Goal: Transaction & Acquisition: Purchase product/service

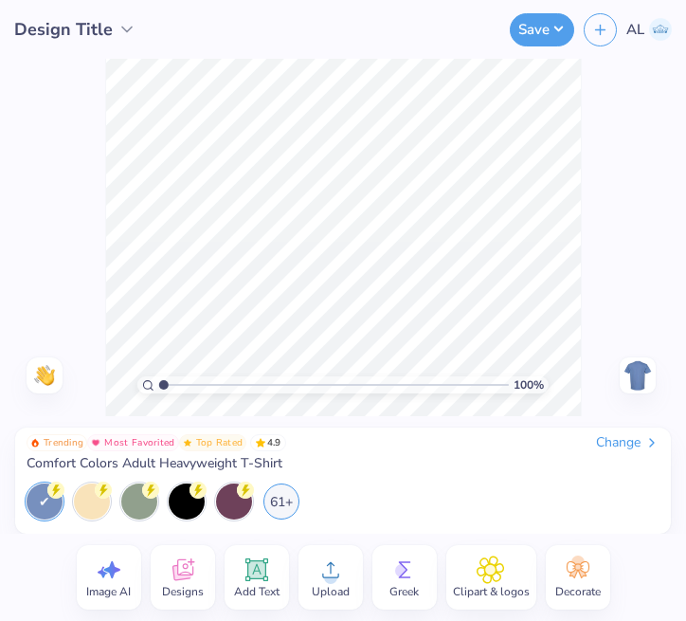
click at [599, 442] on div "Change" at bounding box center [627, 442] width 63 height 17
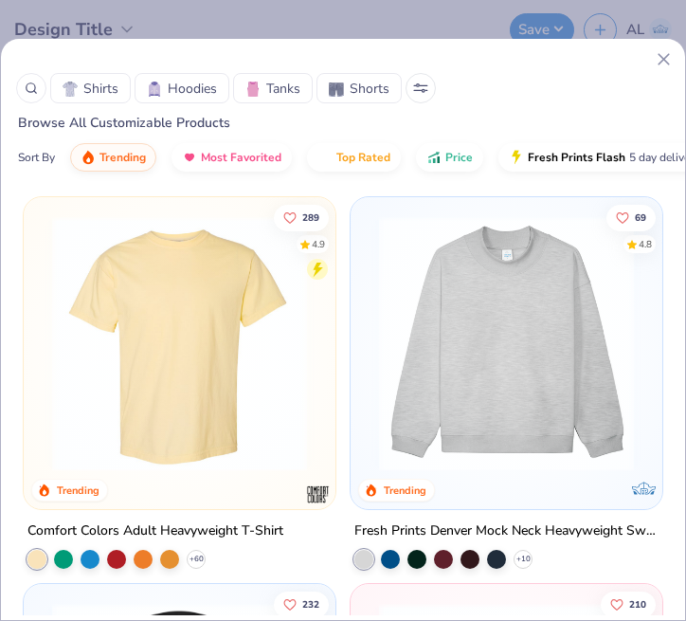
click at [33, 88] on icon at bounding box center [31, 88] width 13 height 13
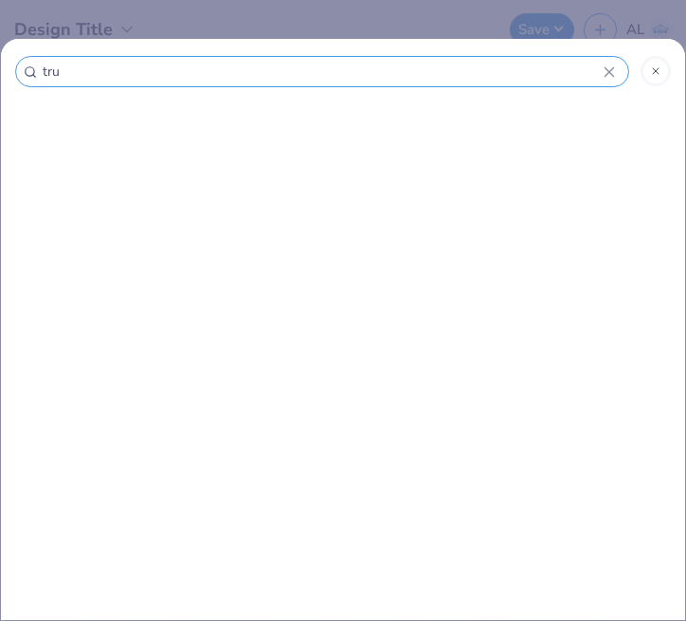
type input "truc"
type input "trucker"
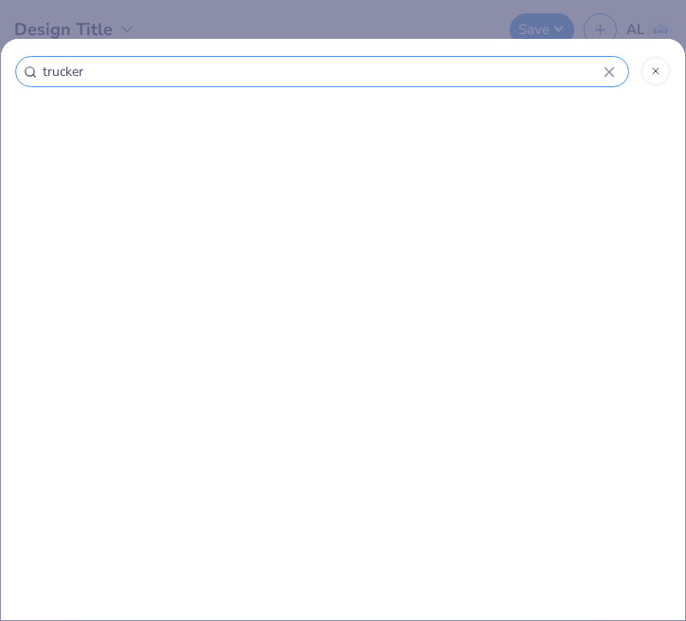
type input "trucker"
type input "trucker h"
type input "trucker ha"
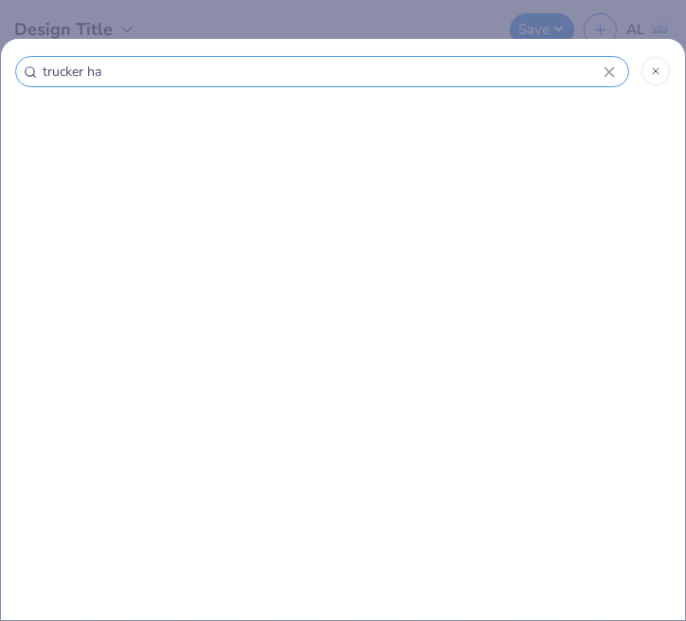
type input "trucker hat"
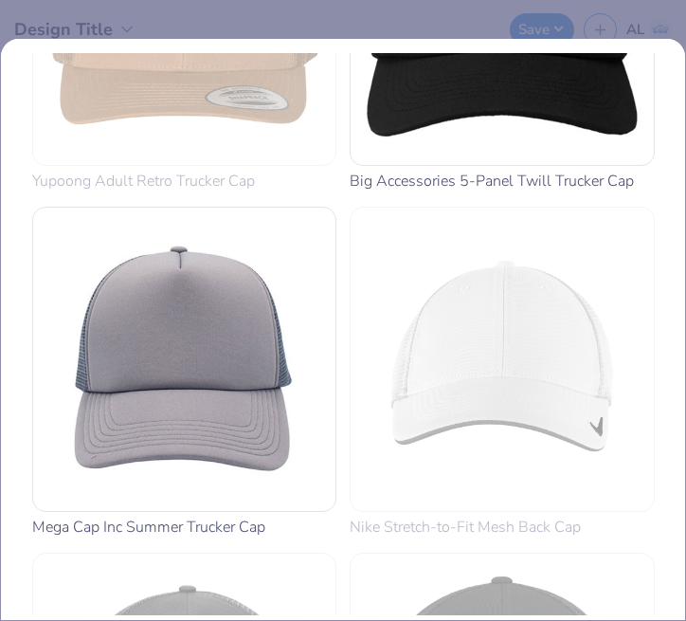
scroll to position [1979, 0]
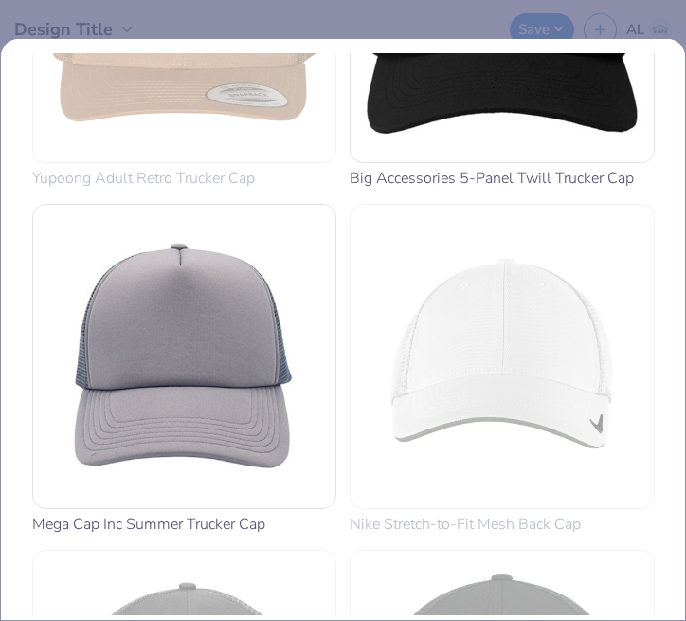
type input "trucker hat"
click at [160, 321] on img at bounding box center [185, 356] width 288 height 288
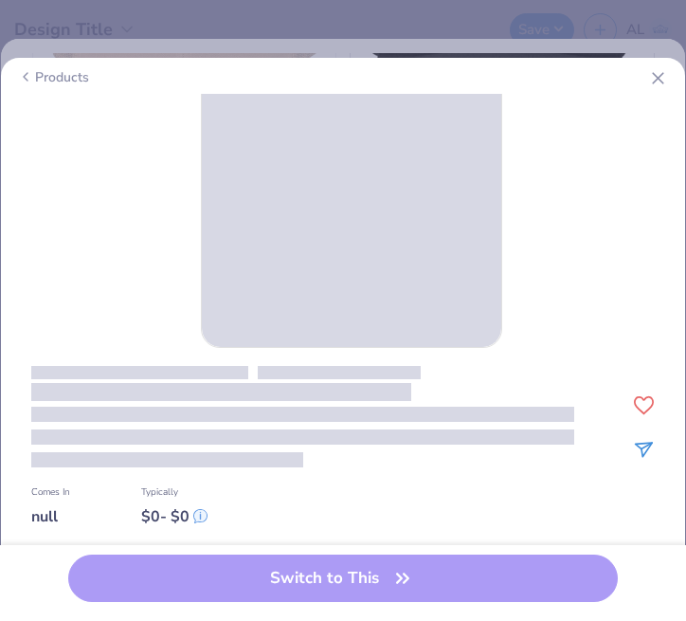
scroll to position [103, 0]
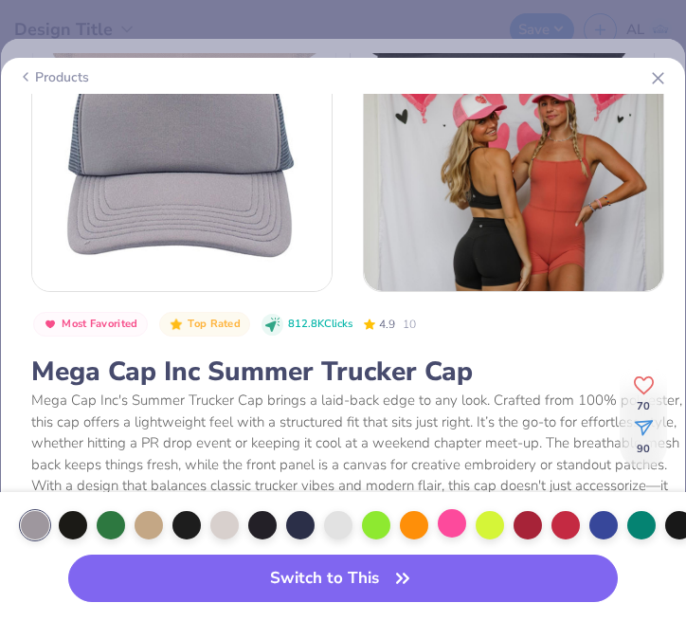
click at [450, 527] on div at bounding box center [452, 523] width 28 height 28
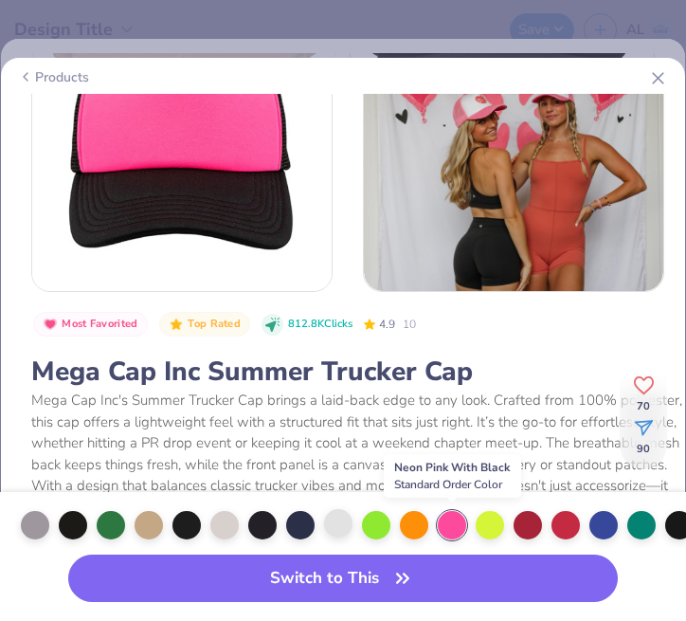
click at [337, 525] on div at bounding box center [338, 523] width 28 height 28
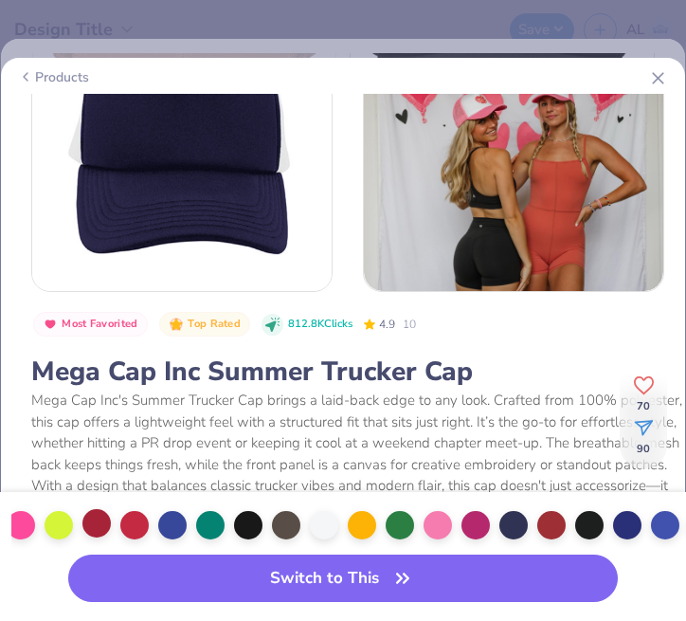
scroll to position [0, 462]
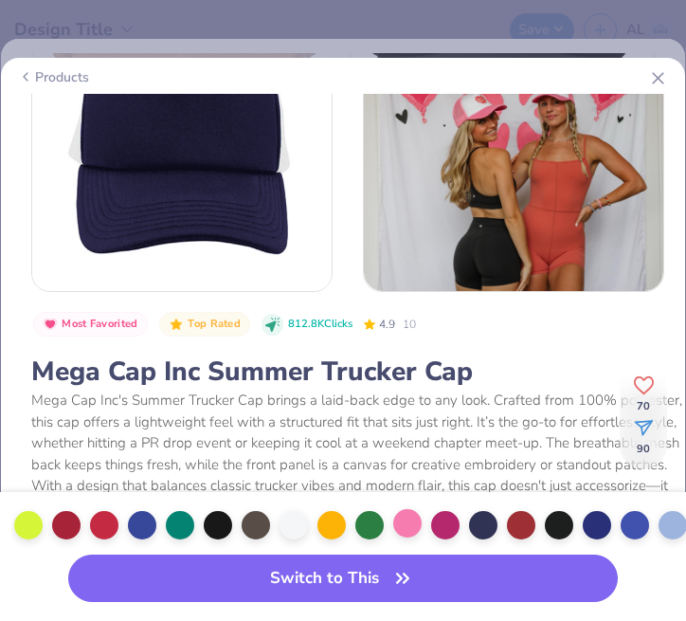
click at [406, 528] on div at bounding box center [407, 523] width 28 height 28
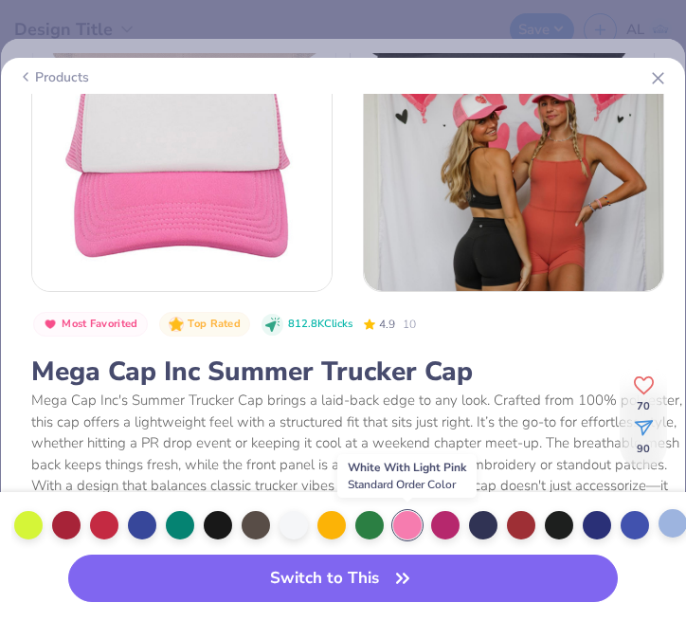
click at [671, 524] on div at bounding box center [673, 523] width 28 height 28
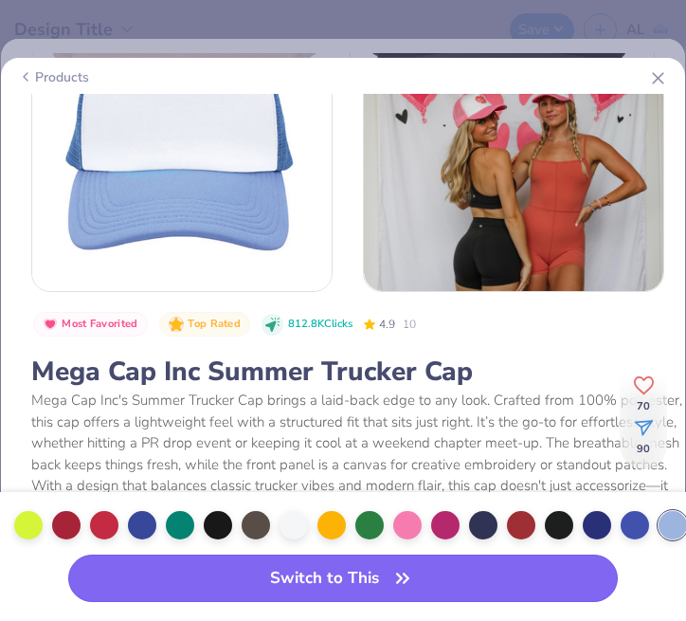
click at [356, 574] on button "Switch to This" at bounding box center [342, 577] width 549 height 47
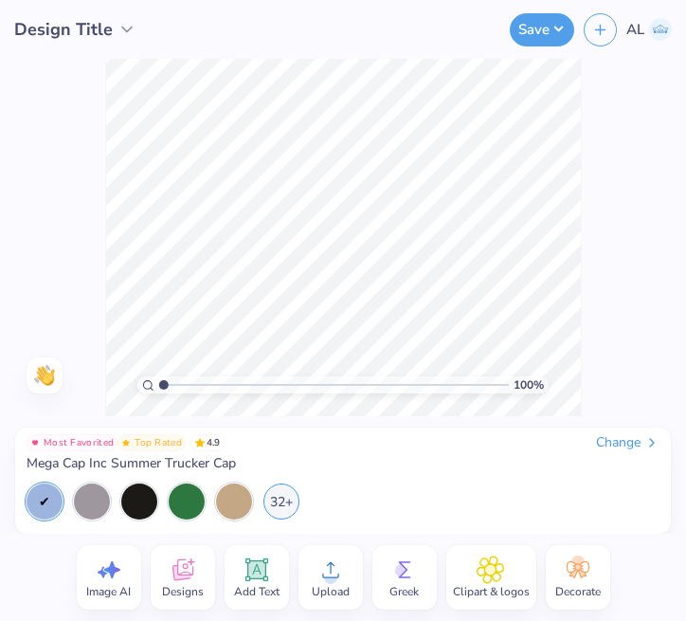
click at [176, 579] on icon at bounding box center [182, 570] width 21 height 22
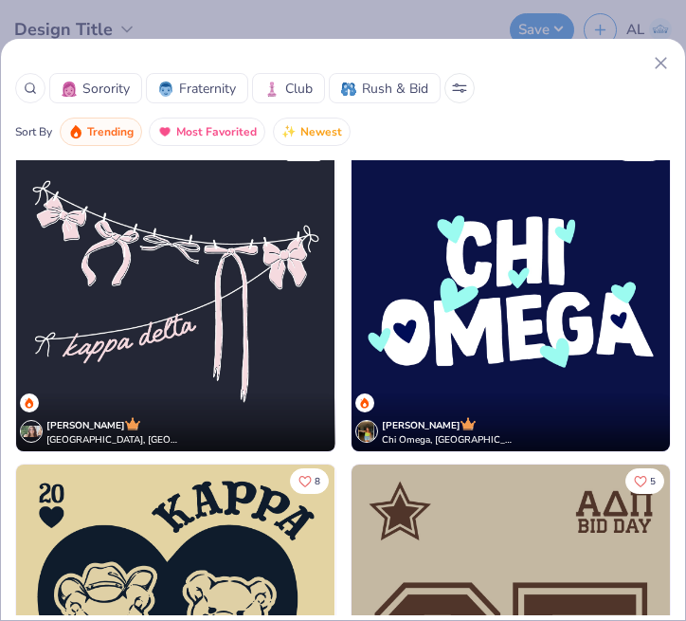
scroll to position [4640, 0]
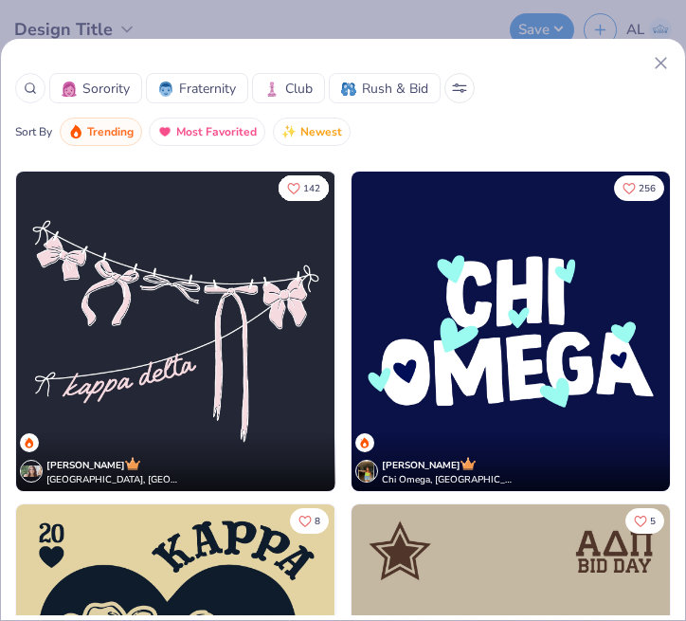
click at [511, 322] on img at bounding box center [511, 331] width 318 height 319
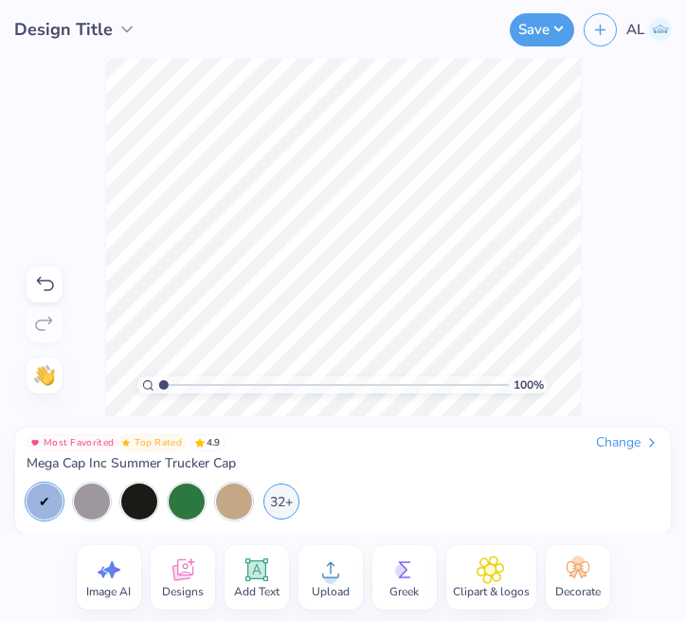
click at [184, 574] on icon at bounding box center [182, 570] width 21 height 22
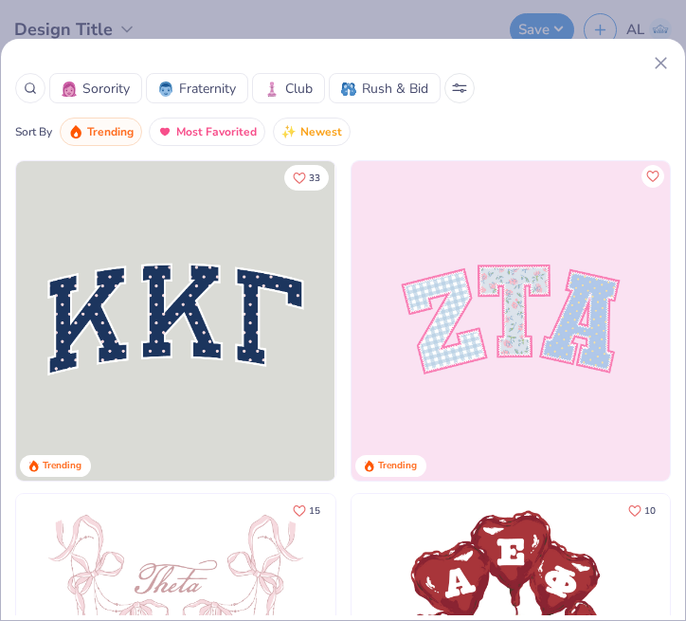
click at [33, 91] on line at bounding box center [34, 92] width 3 height 3
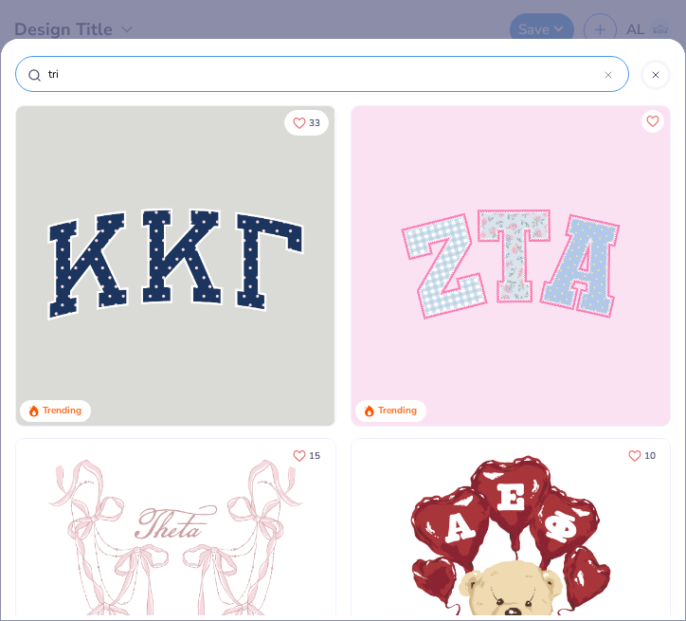
type input "tri"
type input "tri d"
type input "tri de"
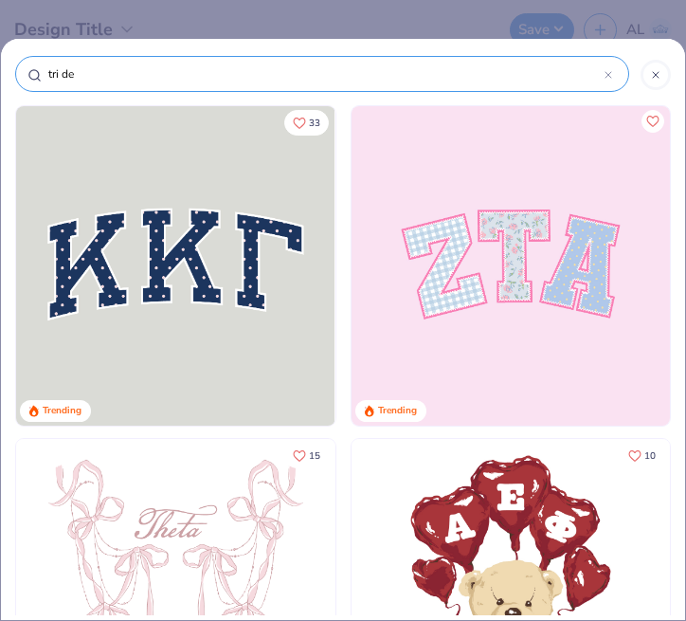
type input "tri de"
type input "tri del"
type input "tri delt"
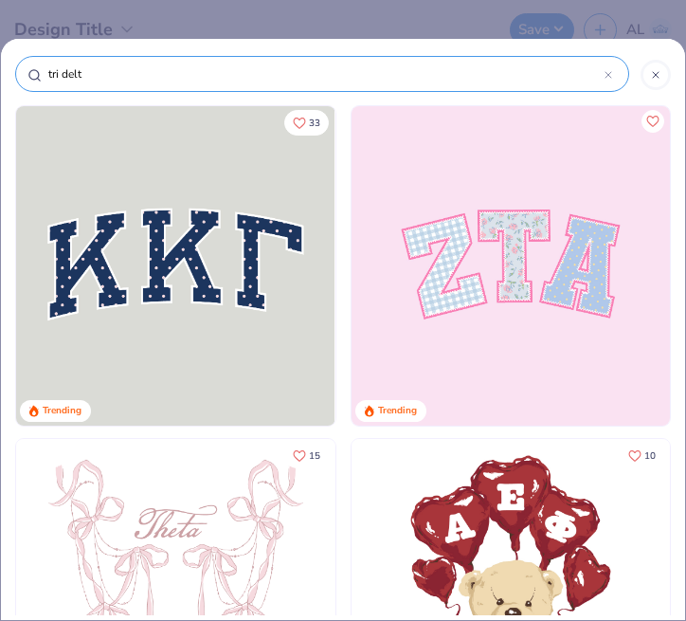
type input "tri delta"
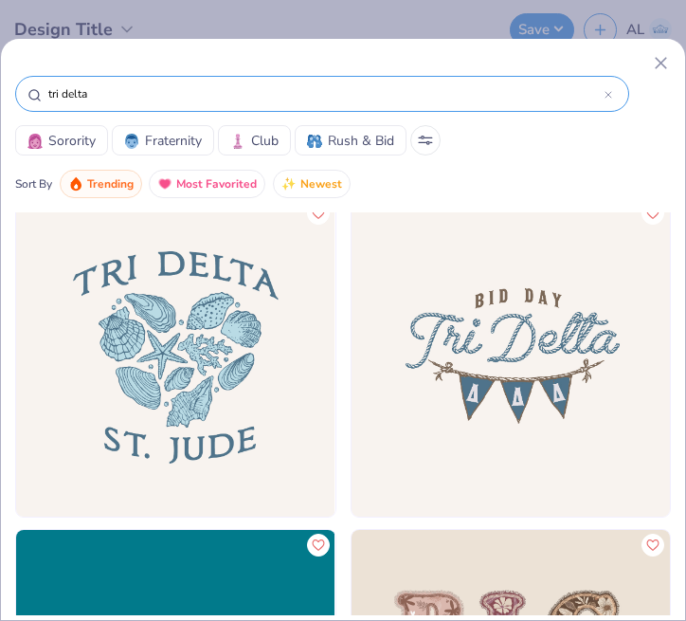
scroll to position [3671, 0]
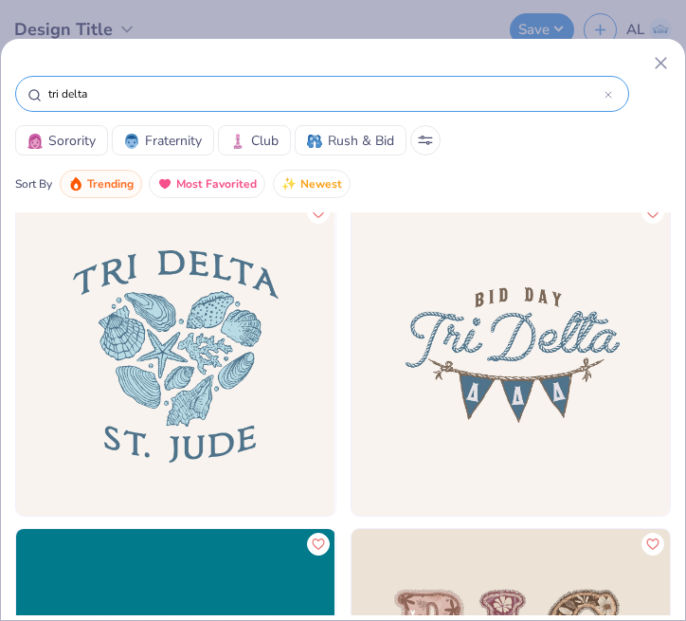
click at [516, 373] on img at bounding box center [511, 356] width 318 height 319
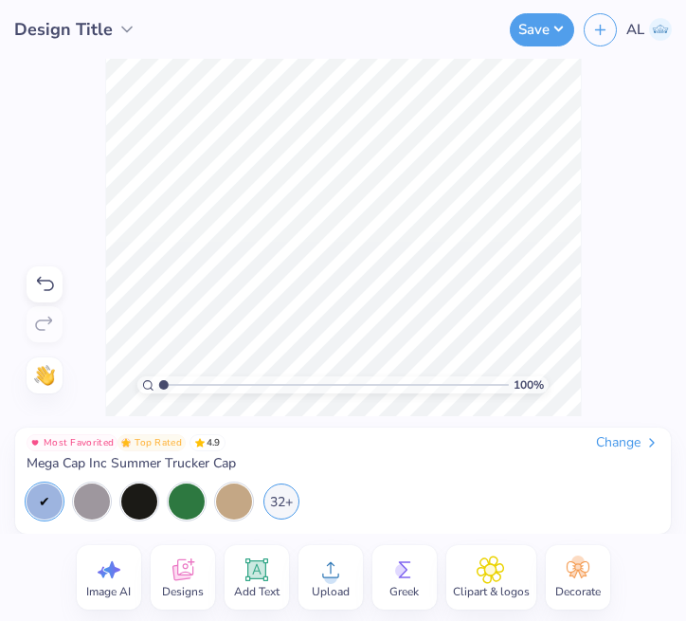
click at [180, 573] on icon at bounding box center [183, 569] width 28 height 28
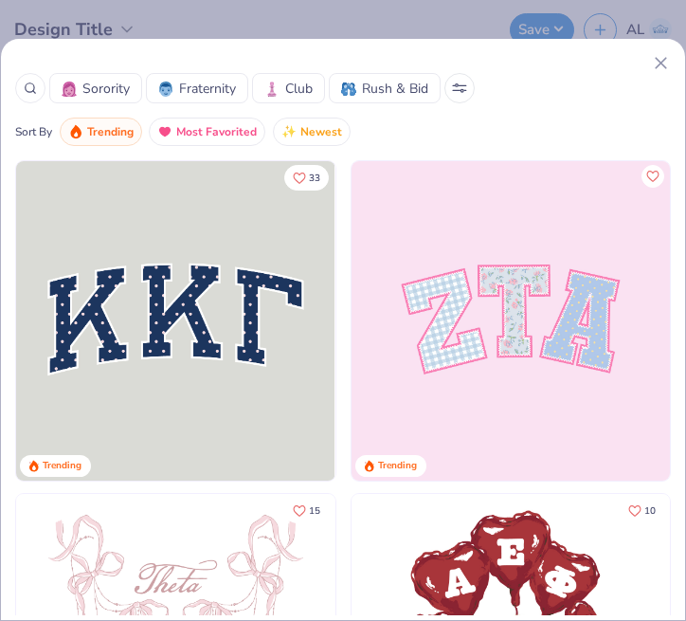
click at [35, 96] on div at bounding box center [30, 88] width 30 height 30
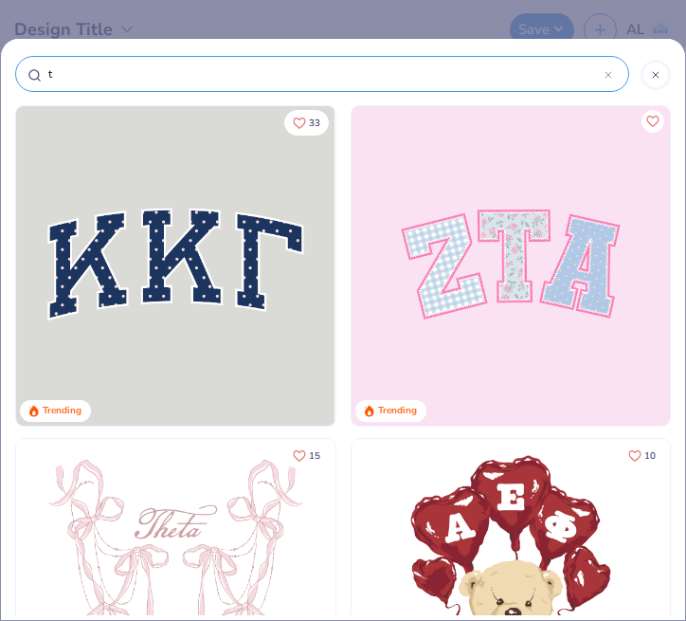
type input "tr"
type input "tri"
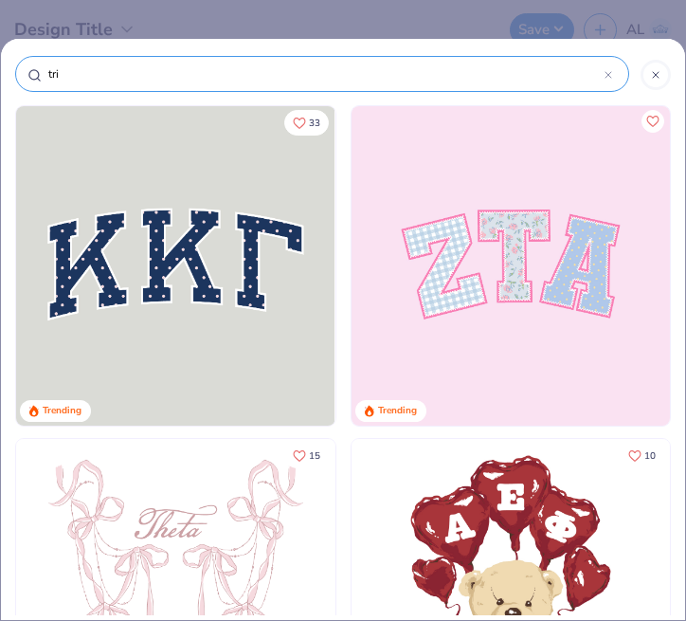
type input "tri"
type input "tri de"
type input "tri del"
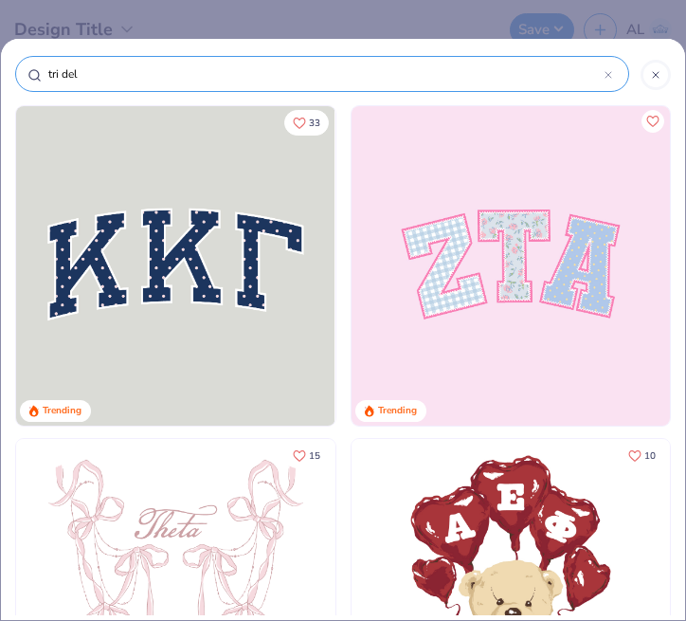
type input "tri delt"
type input "tri delta"
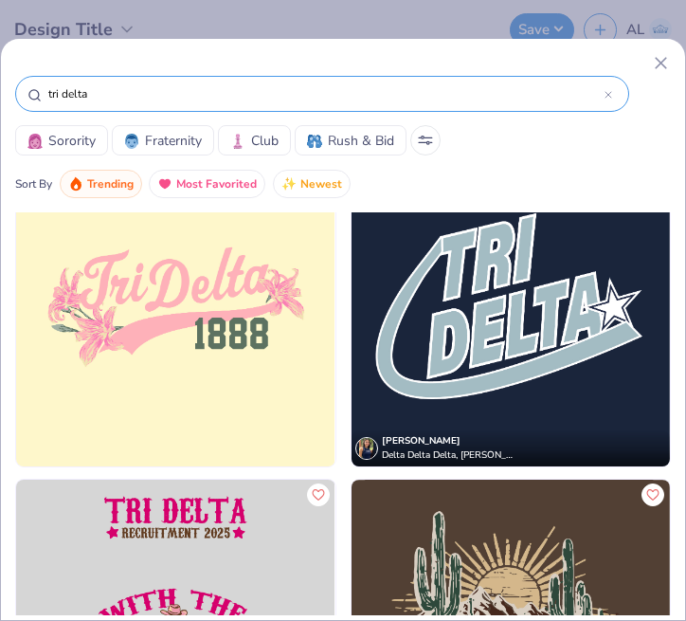
scroll to position [5382, 0]
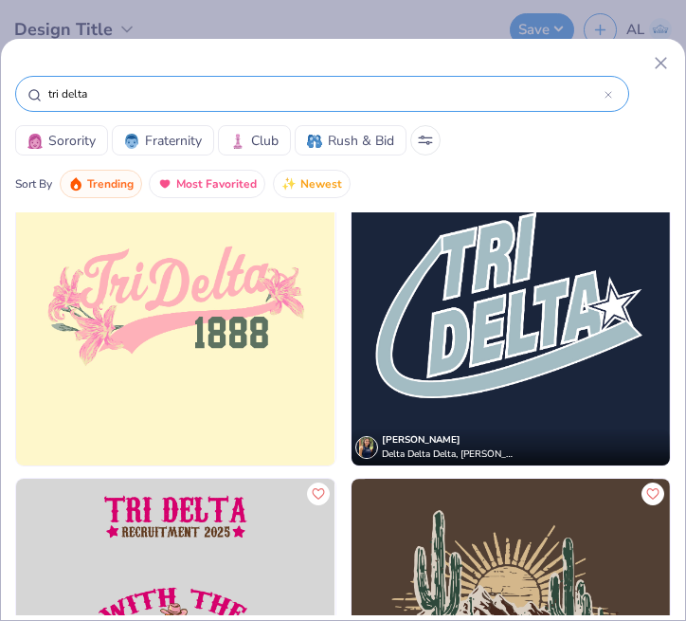
click at [174, 324] on img at bounding box center [175, 305] width 318 height 319
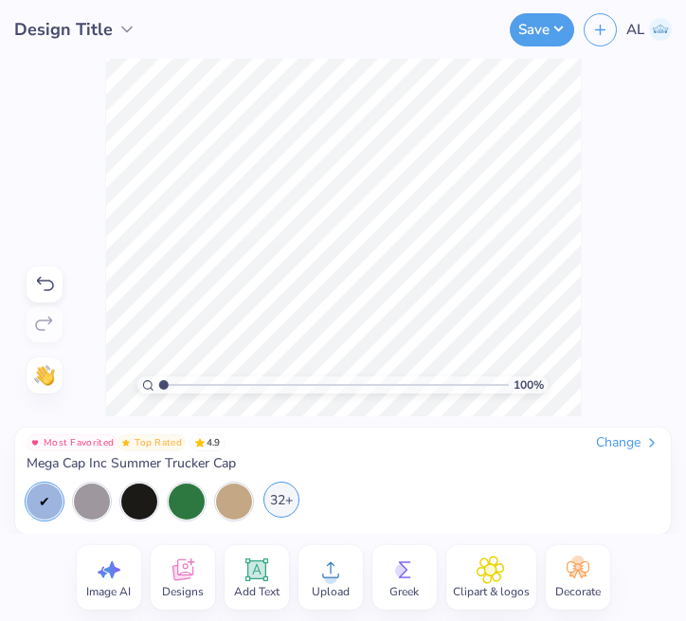
click at [288, 499] on div "32+" at bounding box center [281, 499] width 36 height 36
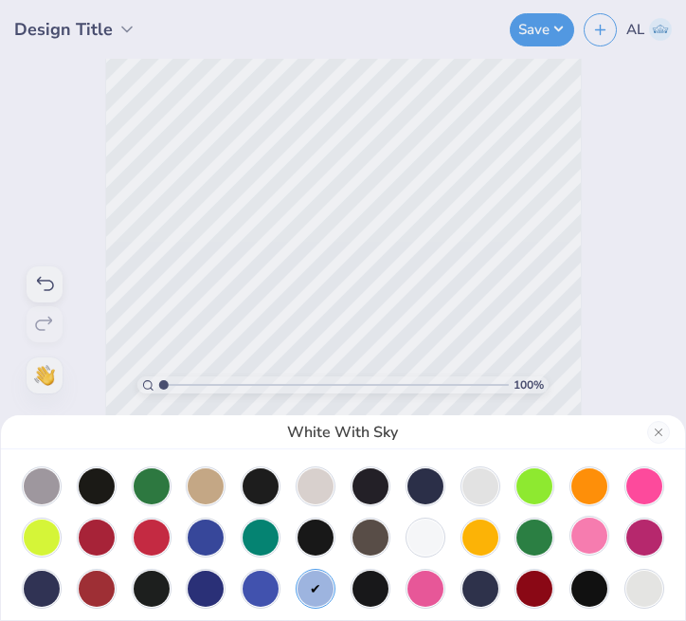
click at [582, 535] on div at bounding box center [589, 535] width 36 height 36
click at [587, 263] on div "White With Light Pink" at bounding box center [343, 310] width 686 height 621
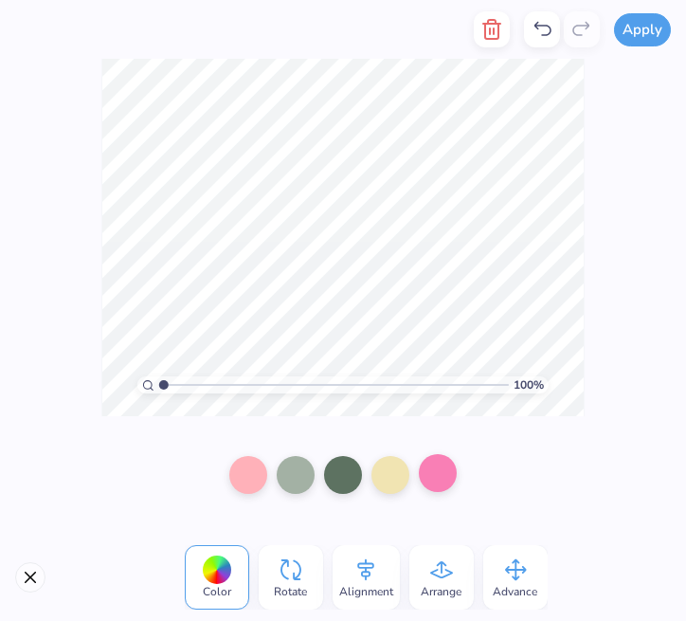
click at [444, 476] on div at bounding box center [438, 473] width 38 height 38
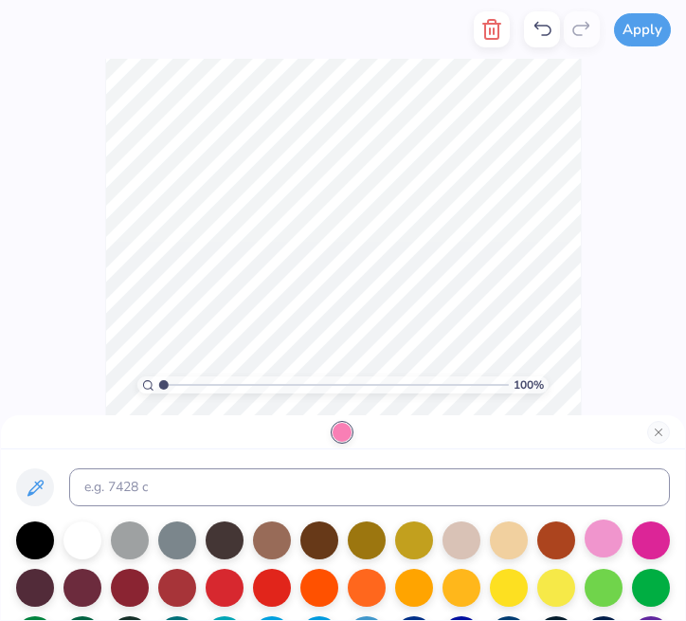
click at [623, 535] on div at bounding box center [604, 538] width 38 height 38
click at [37, 479] on icon at bounding box center [35, 488] width 23 height 23
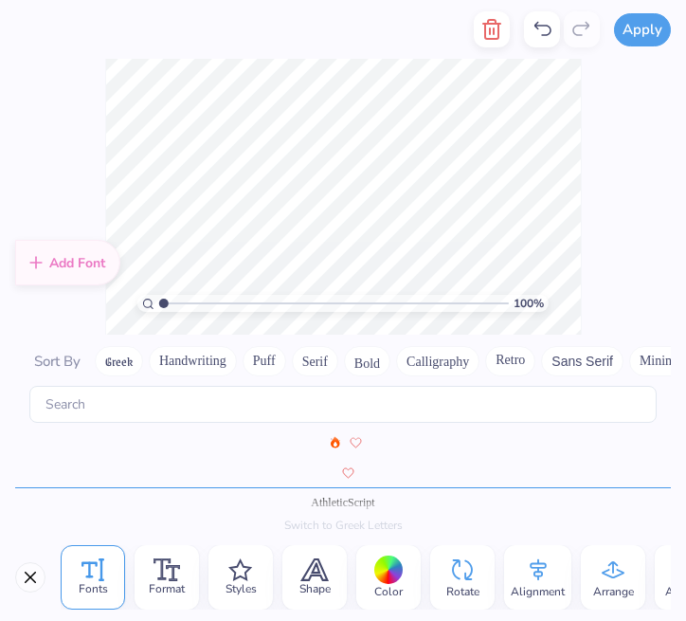
scroll to position [738, 0]
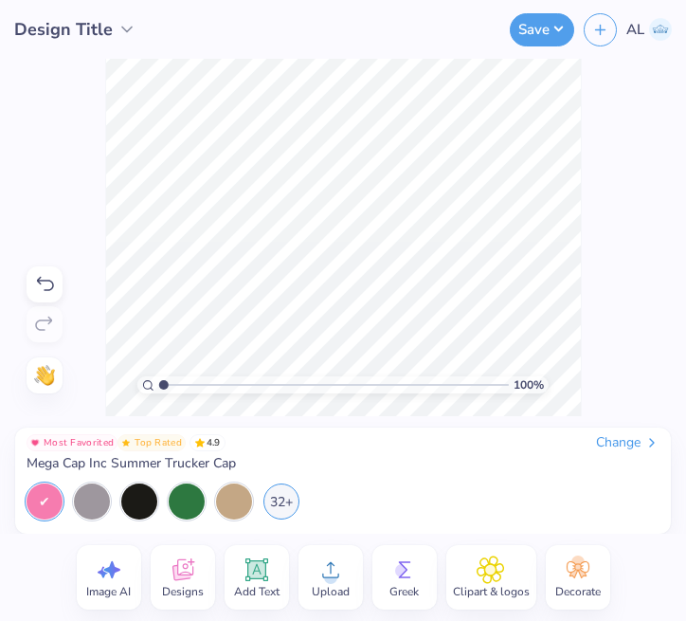
click at [180, 559] on icon at bounding box center [182, 570] width 21 height 22
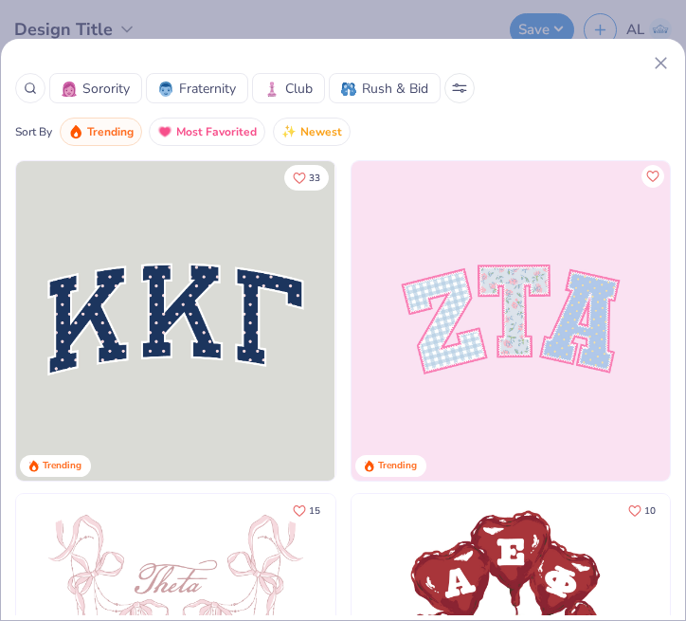
click at [34, 94] on icon at bounding box center [30, 88] width 13 height 13
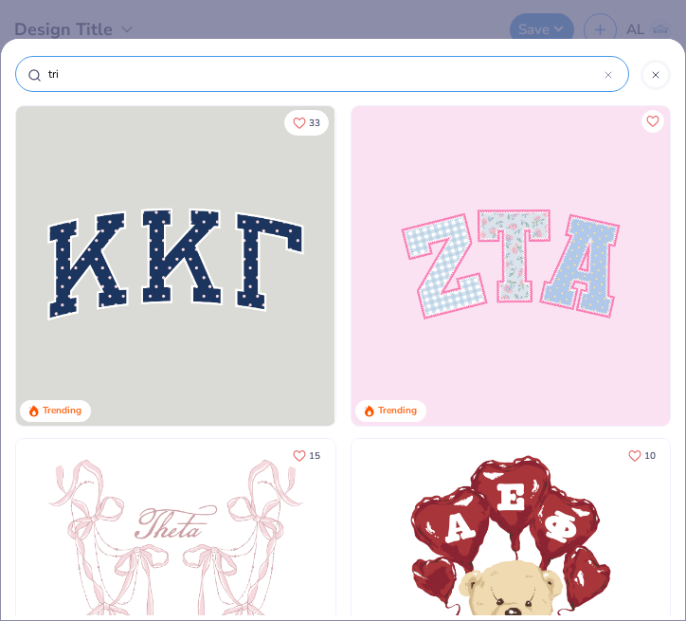
type input "tri"
type input "tri d"
type input "tri del"
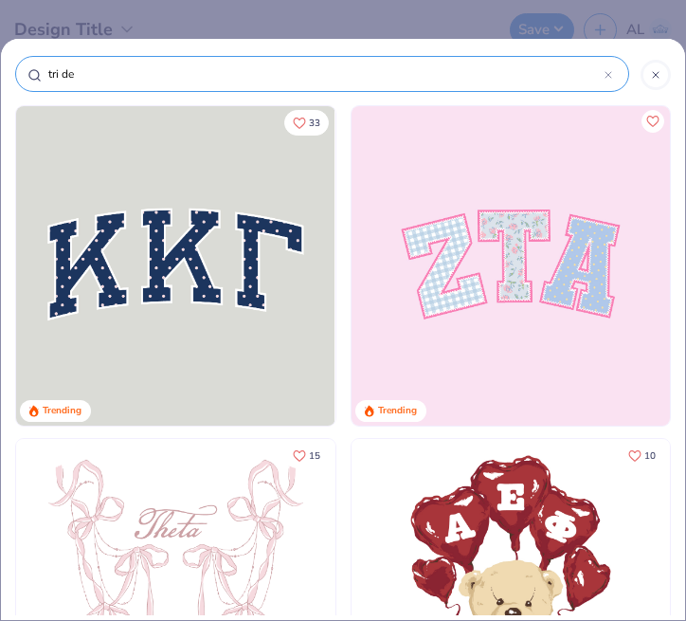
type input "tri del"
type input "tri delt"
type input "tri delta"
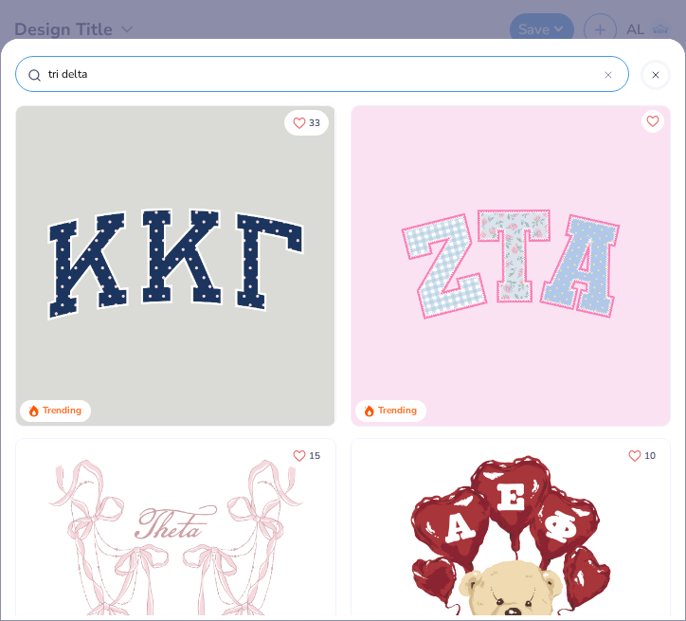
type input "tri delta"
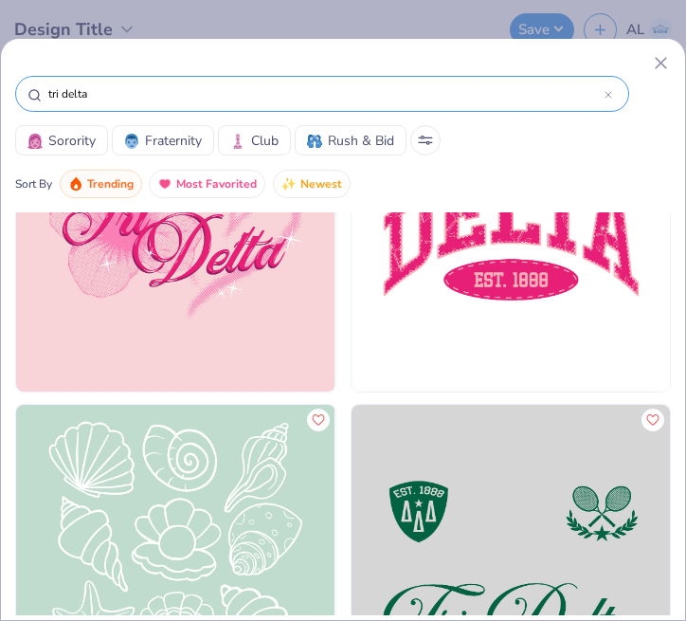
scroll to position [6713, 0]
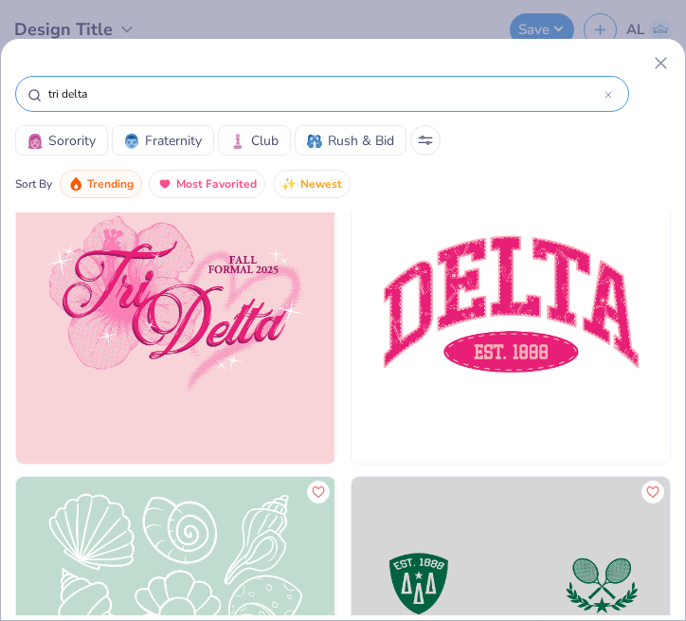
click at [472, 300] on img at bounding box center [511, 303] width 318 height 319
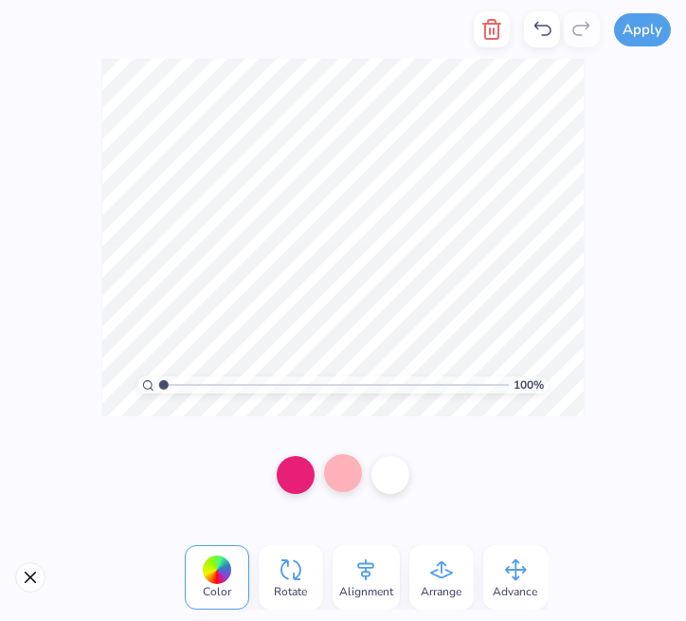
click at [339, 475] on div at bounding box center [343, 473] width 38 height 38
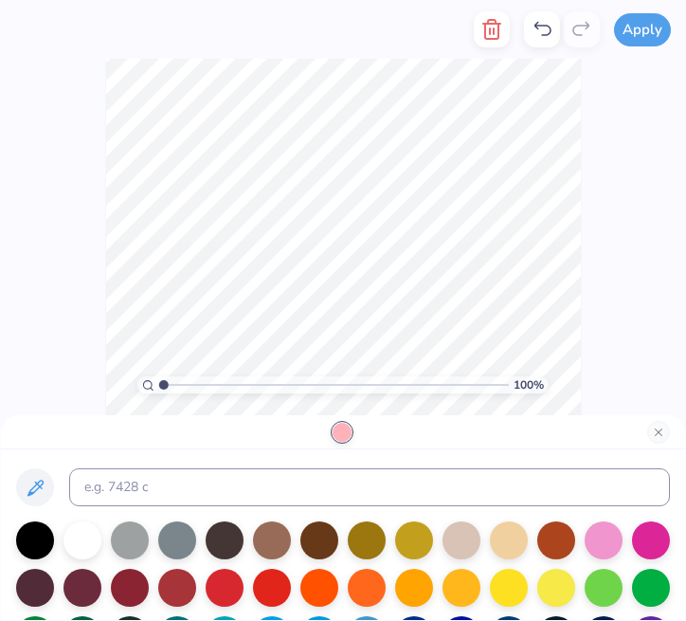
click at [100, 408] on div "100 % Need help? Chat with us." at bounding box center [343, 237] width 686 height 357
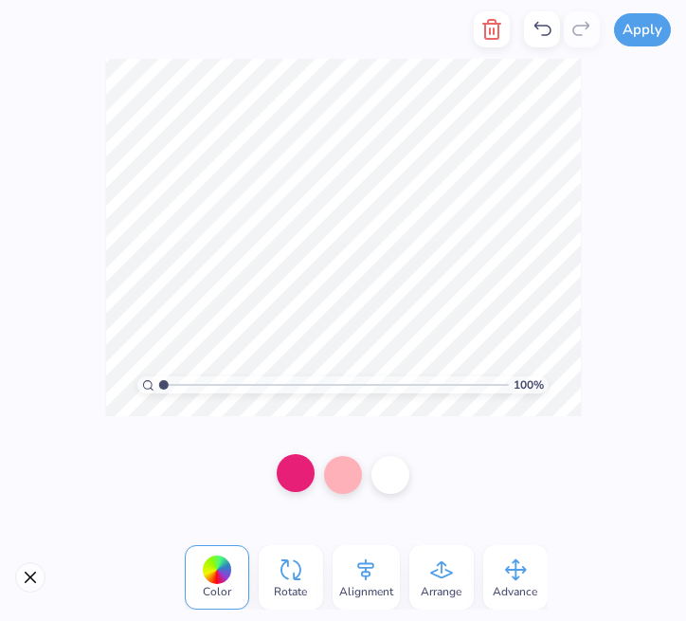
click at [294, 477] on div at bounding box center [296, 473] width 38 height 38
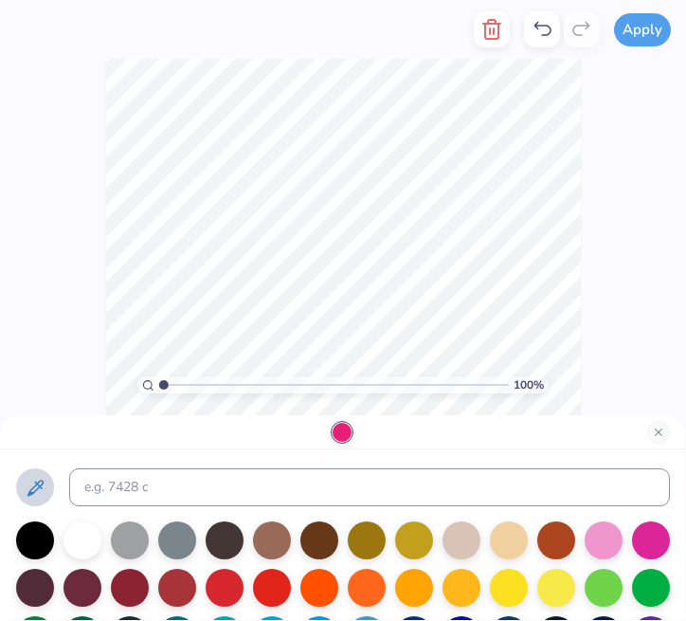
click at [38, 497] on icon at bounding box center [35, 488] width 23 height 23
click at [623, 540] on div at bounding box center [604, 538] width 38 height 38
click at [95, 406] on div "100 % Need help? Chat with us." at bounding box center [343, 237] width 686 height 357
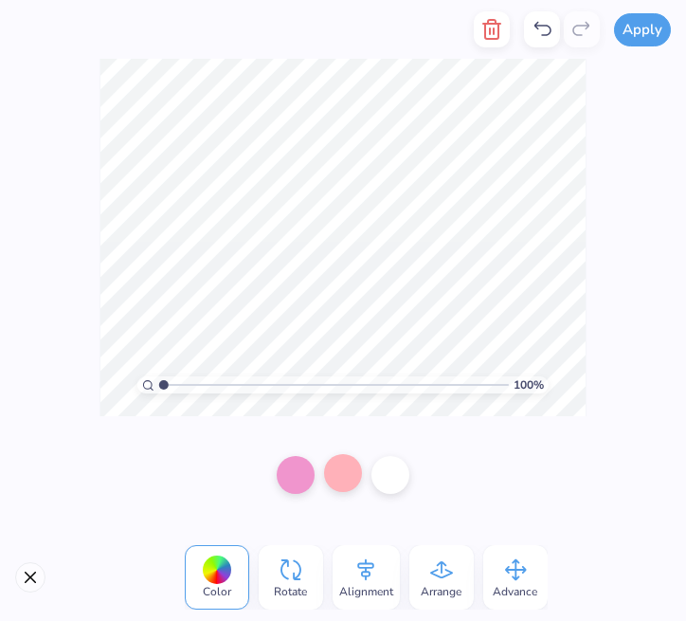
click at [340, 484] on div at bounding box center [343, 473] width 38 height 38
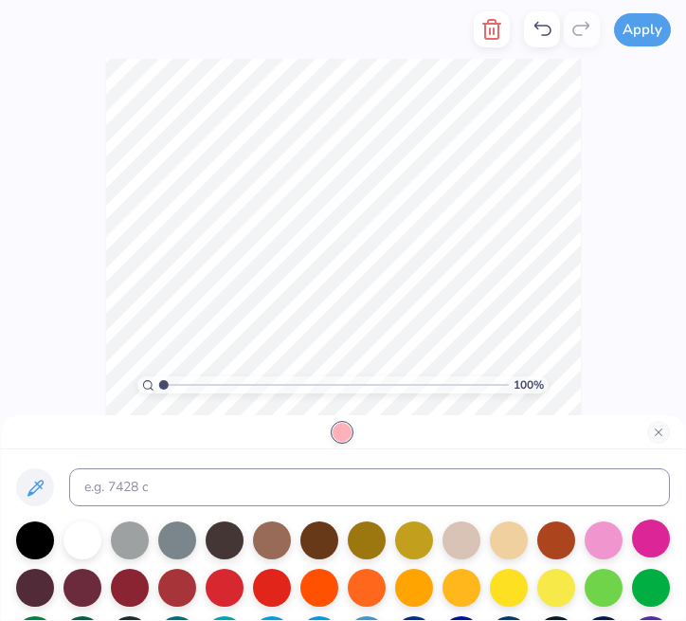
click at [632, 557] on div at bounding box center [651, 538] width 38 height 38
click at [84, 266] on div "100 % Need help? Chat with us." at bounding box center [343, 237] width 686 height 357
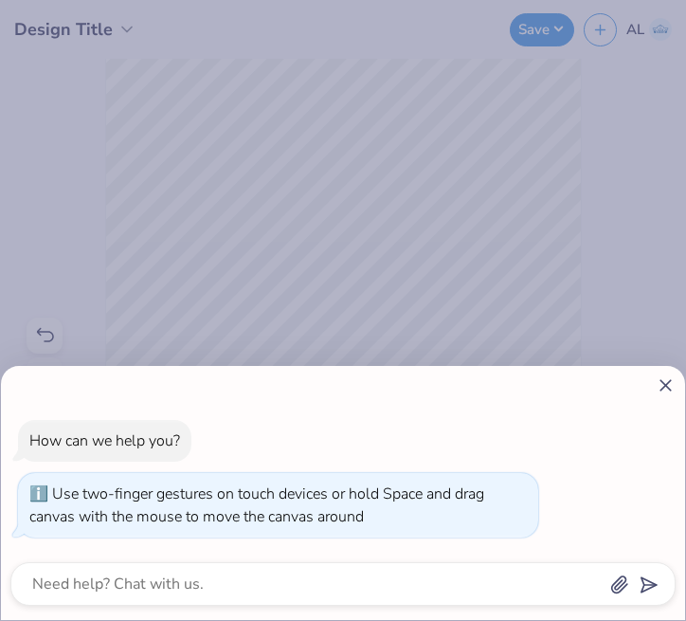
type input "1"
drag, startPoint x: 165, startPoint y: 380, endPoint x: 132, endPoint y: 363, distance: 37.3
click at [133, 364] on body "Design Title Save AL Image AI Designs Add Text Upload Greek Clipart & logos Dec…" at bounding box center [343, 310] width 686 height 621
click at [666, 380] on icon at bounding box center [666, 385] width 20 height 20
type textarea "x"
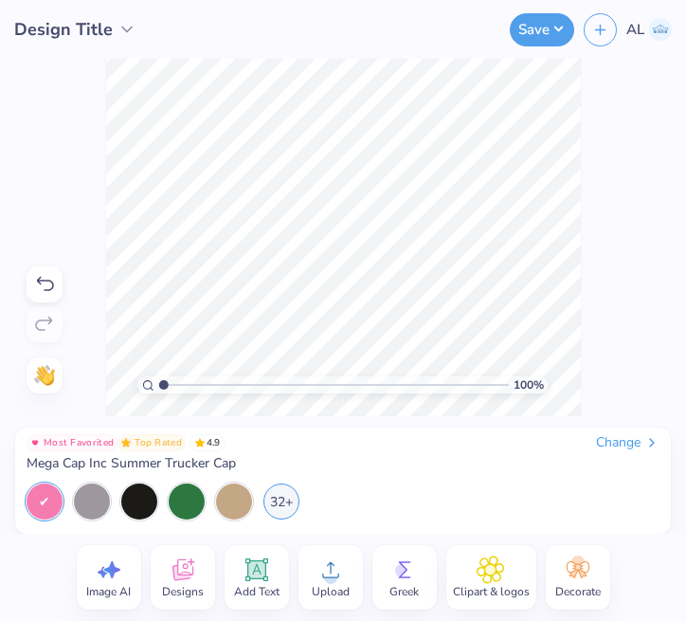
click at [607, 231] on div "100 % Need help? Chat with us." at bounding box center [343, 237] width 686 height 357
click at [187, 571] on icon at bounding box center [183, 569] width 28 height 28
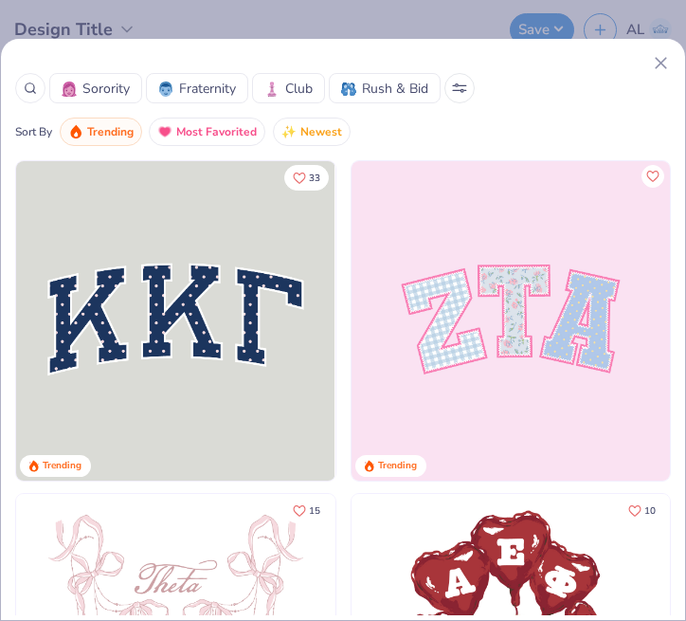
click at [36, 90] on icon at bounding box center [30, 88] width 13 height 13
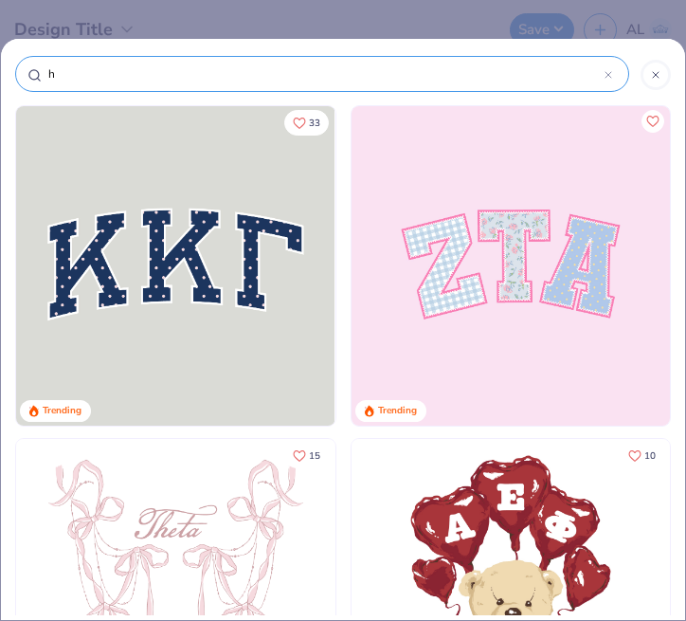
type input "ha"
type input "hat"
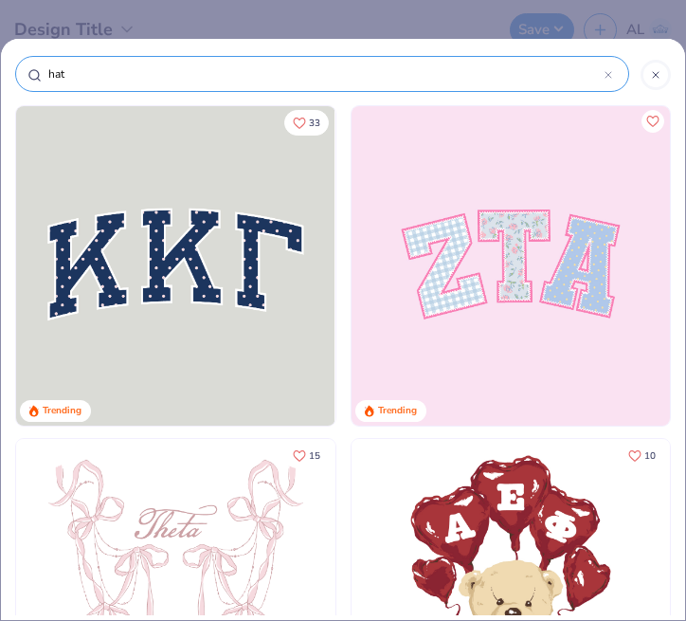
type input "hat"
type input "hat d"
type input "hat de"
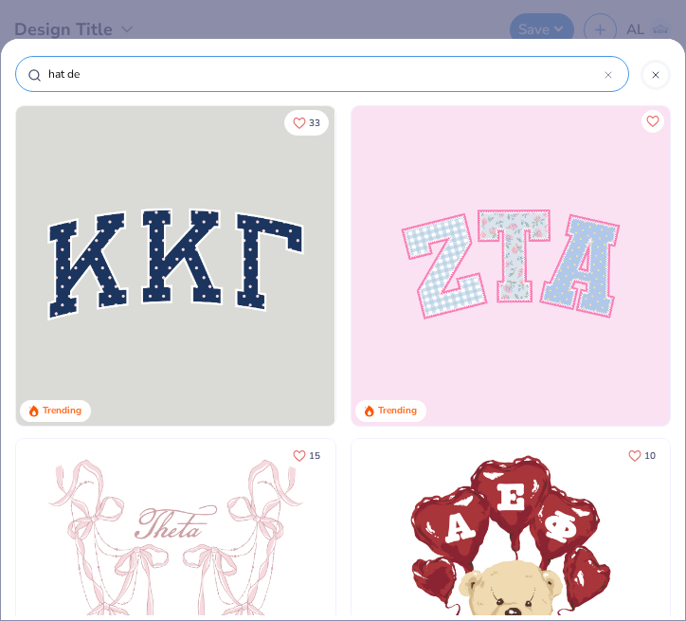
type input "hat des"
type input "hat desi"
type input "hat design"
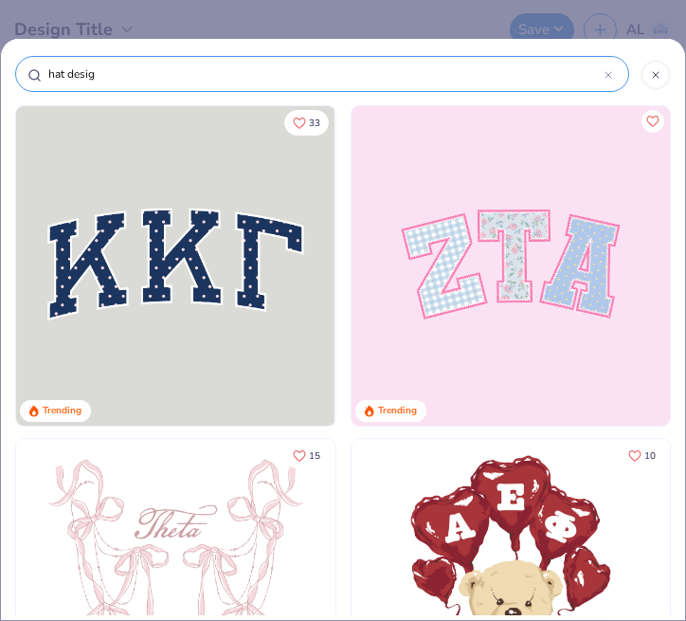
type input "hat design"
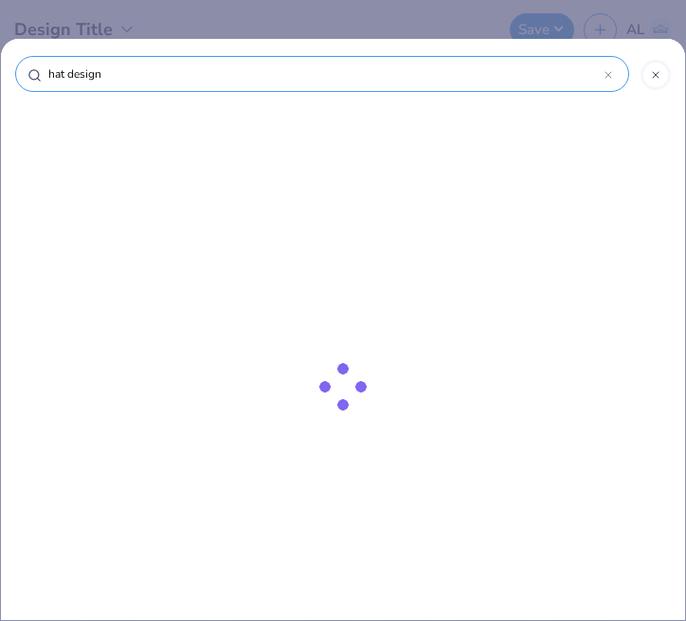
type input "hat designa"
type input "hat design"
type input "hat designs"
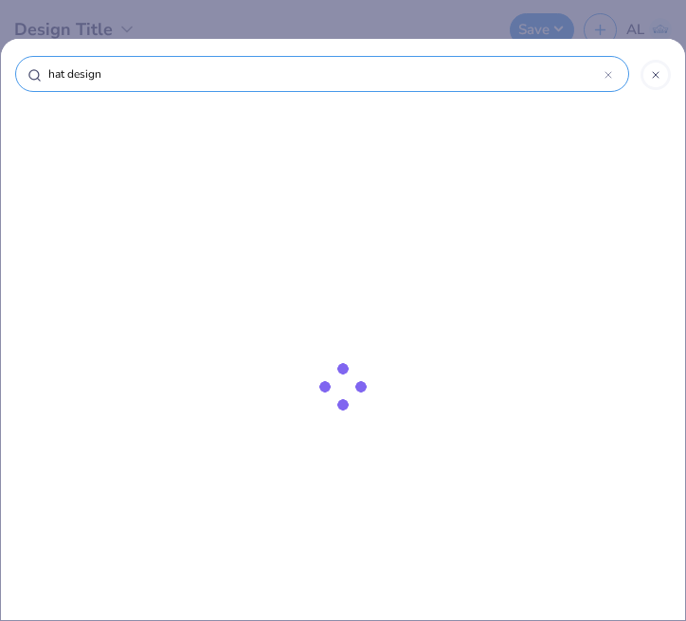
type input "hat designs"
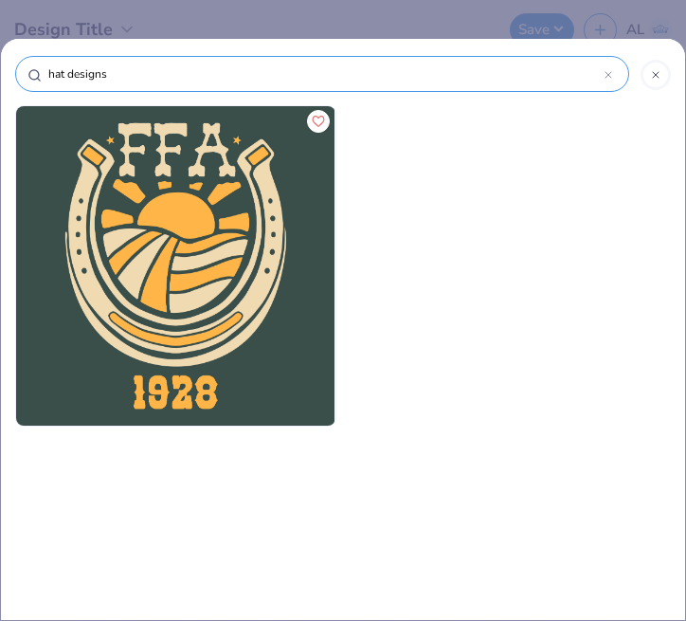
type input "hat design"
type input "hat desig"
type input "hat desi"
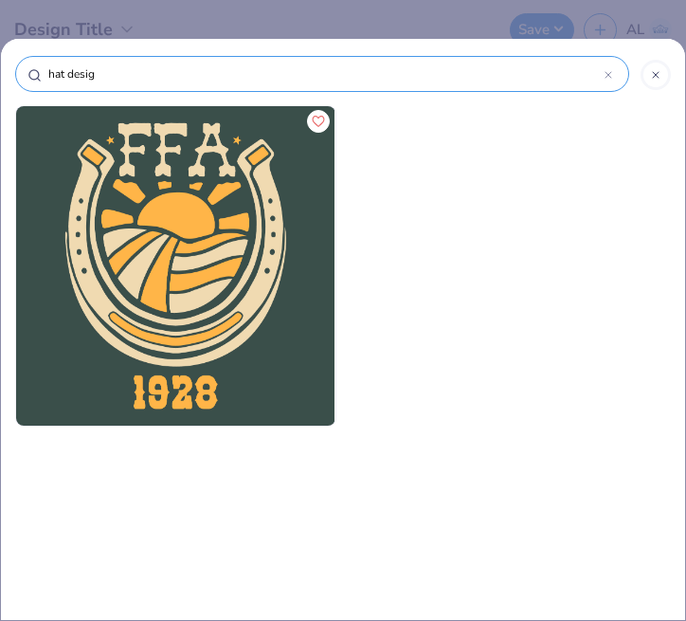
type input "hat desi"
type input "hat des"
type input "hat de"
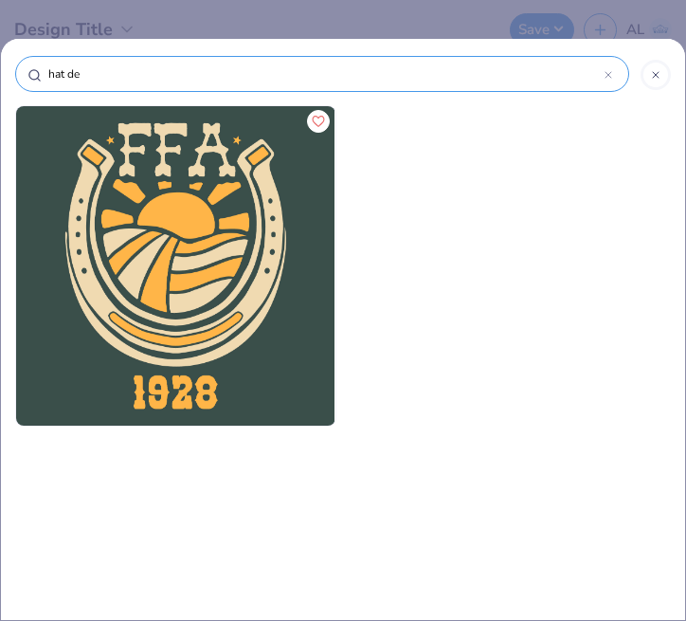
type input "hat d"
type input "hat"
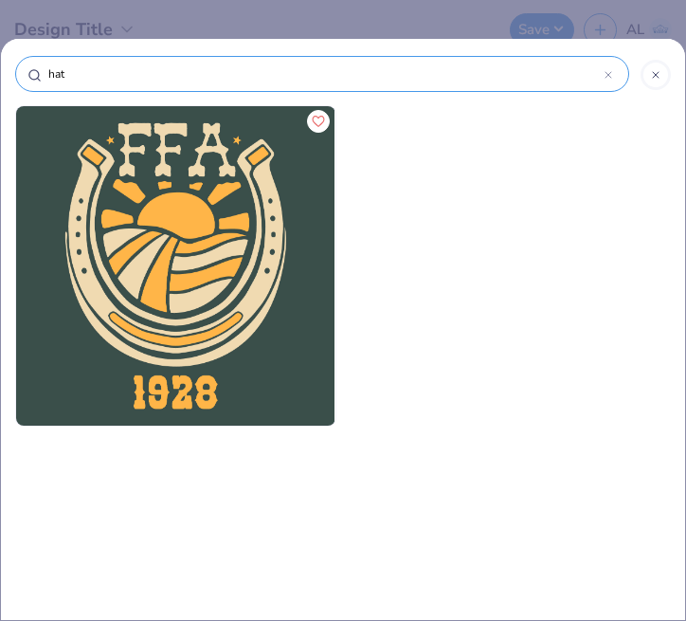
type input "hat"
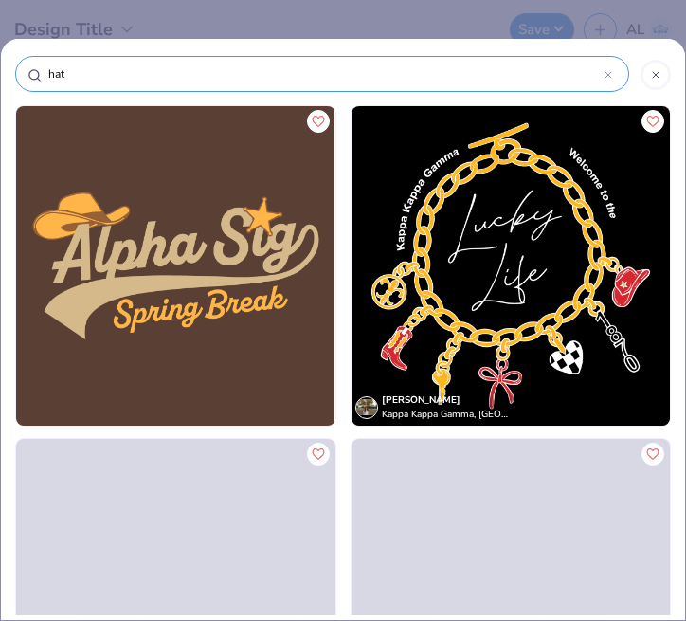
type input "ha"
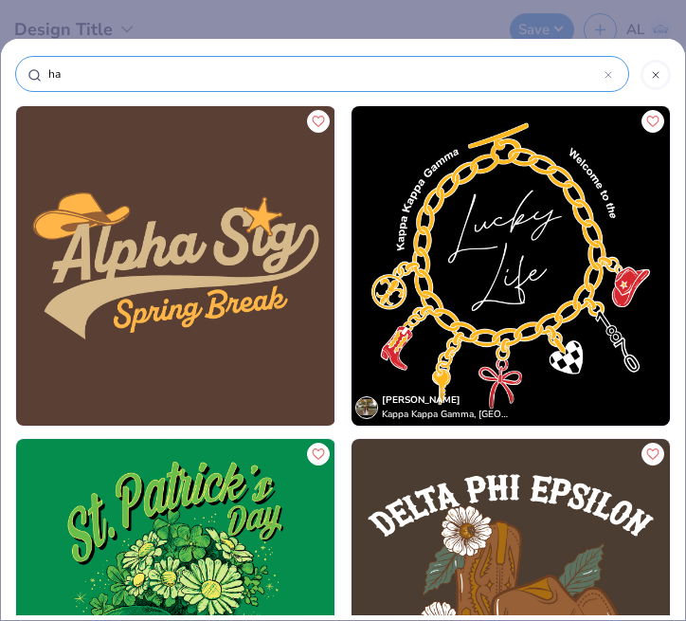
type input "h"
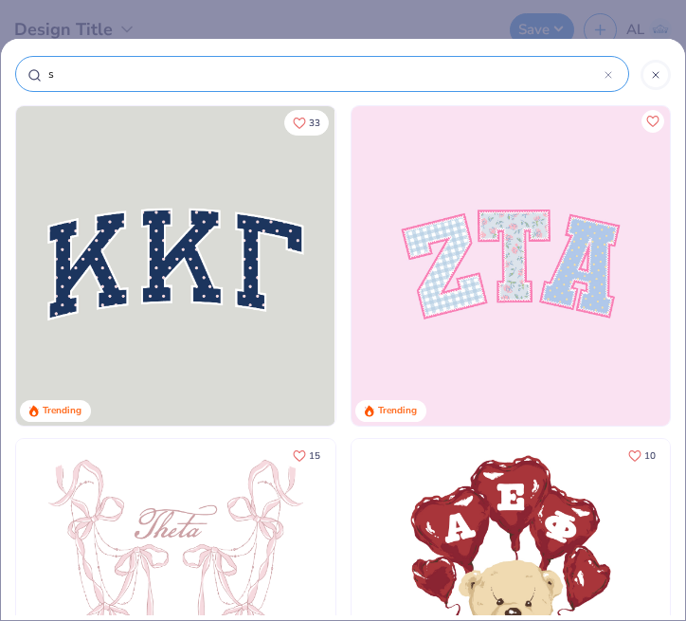
type input "sm"
type input "smal"
type input "small"
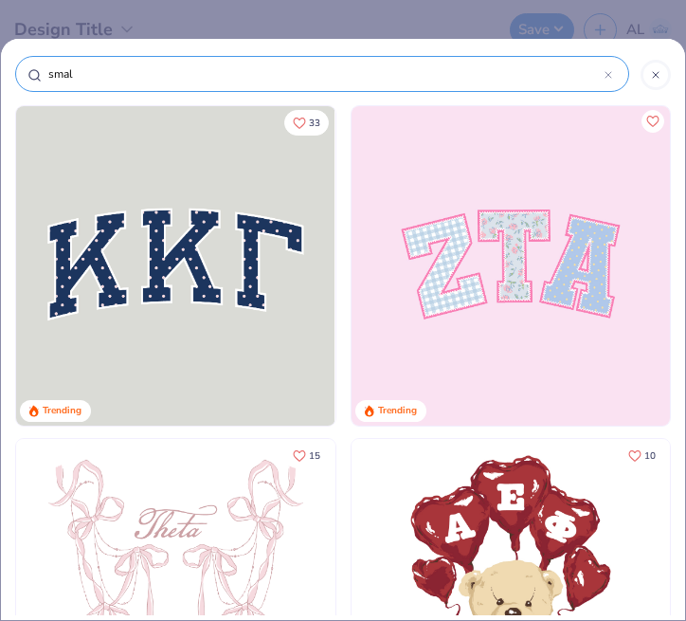
type input "small"
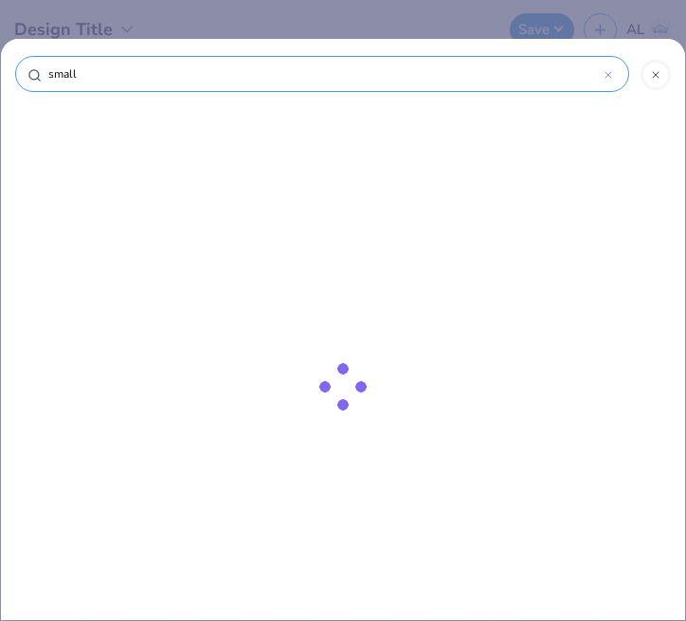
type input "small"
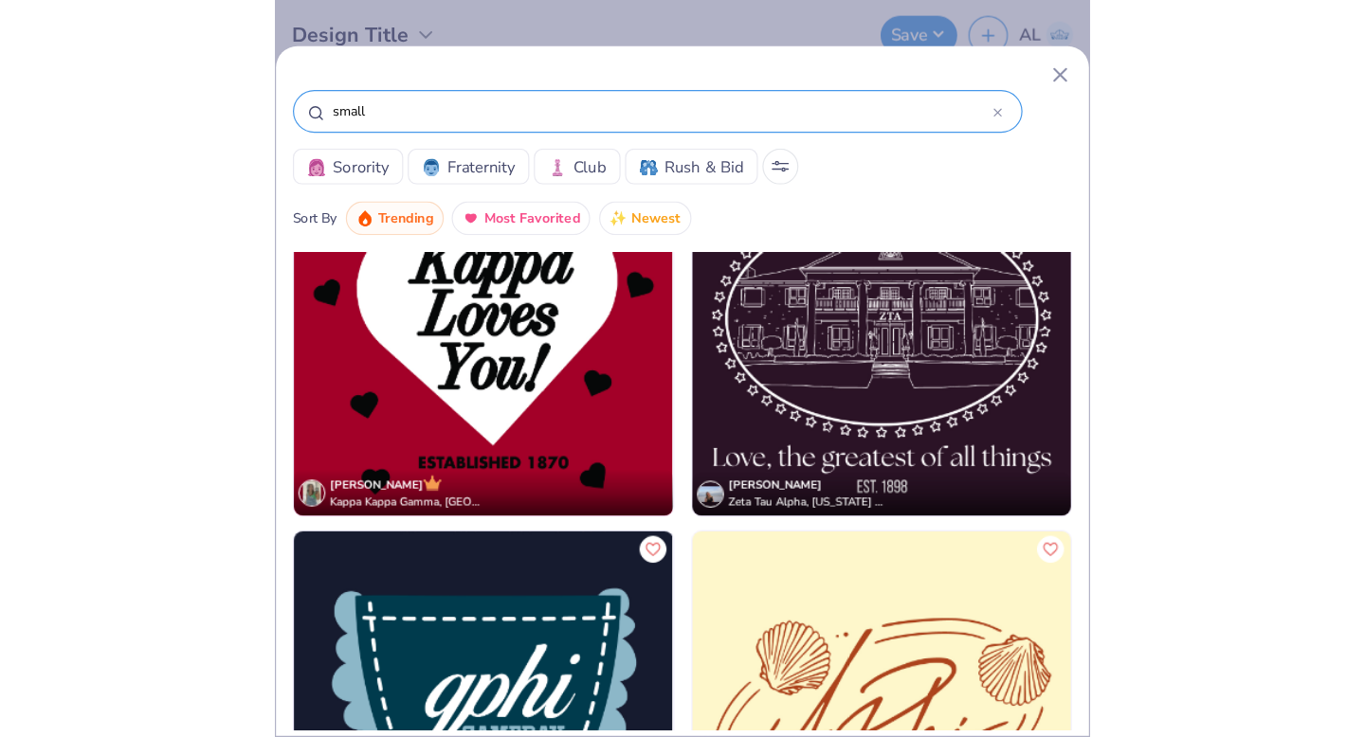
scroll to position [187, 0]
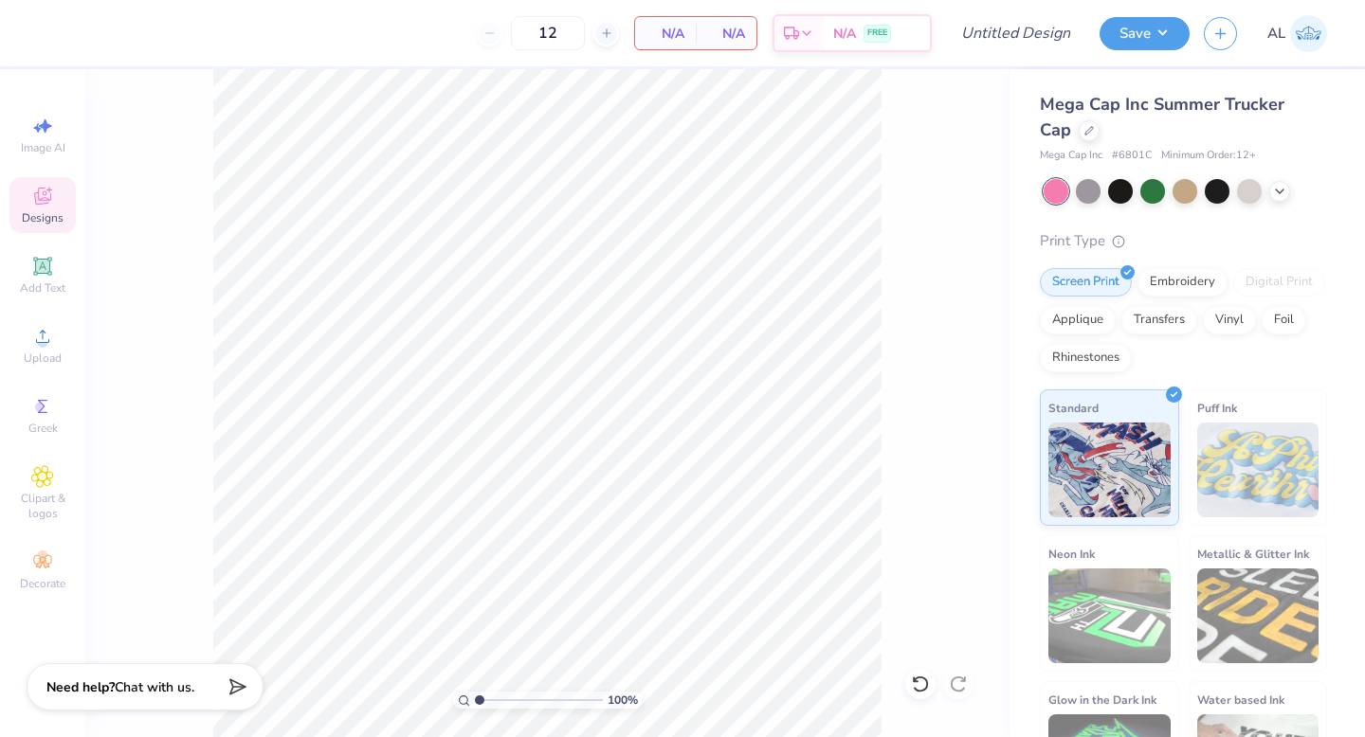
click at [47, 191] on icon at bounding box center [42, 196] width 23 height 23
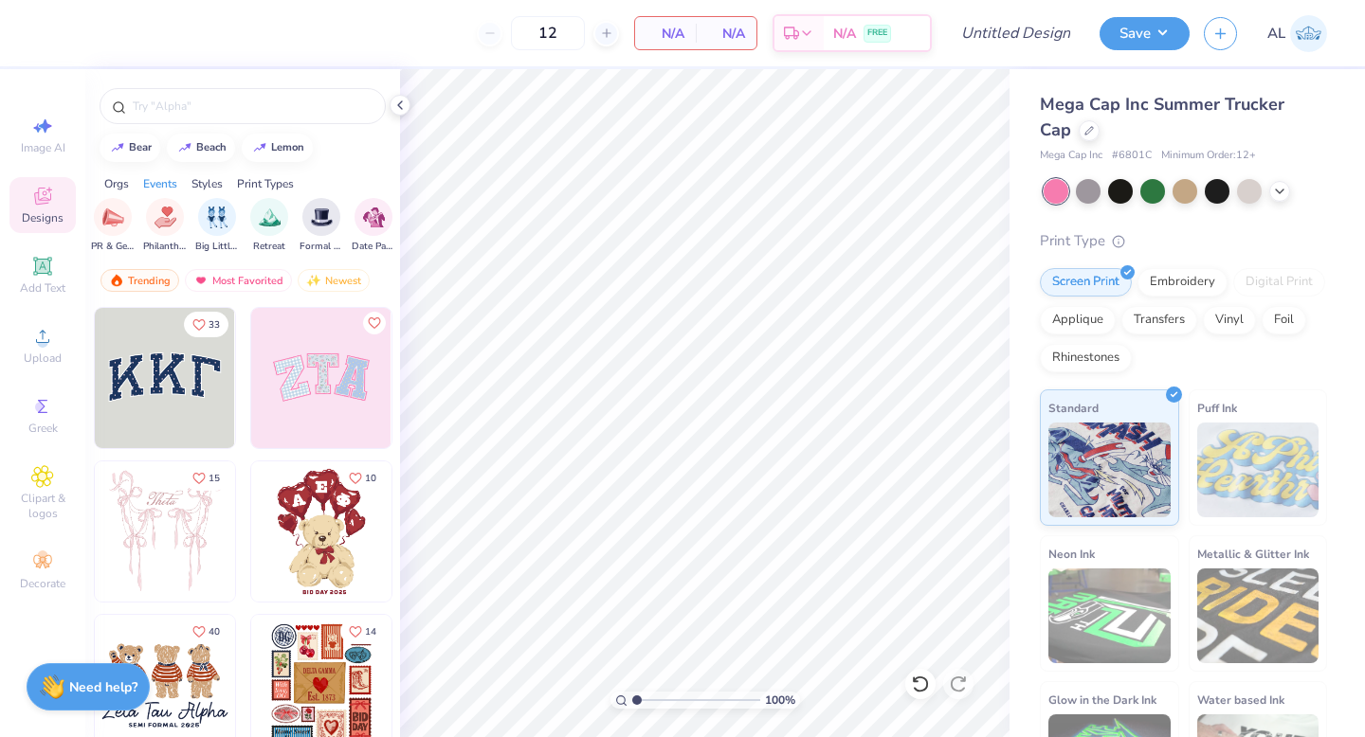
scroll to position [0, 0]
click at [113, 230] on div "filter for Sorority" at bounding box center [118, 215] width 38 height 38
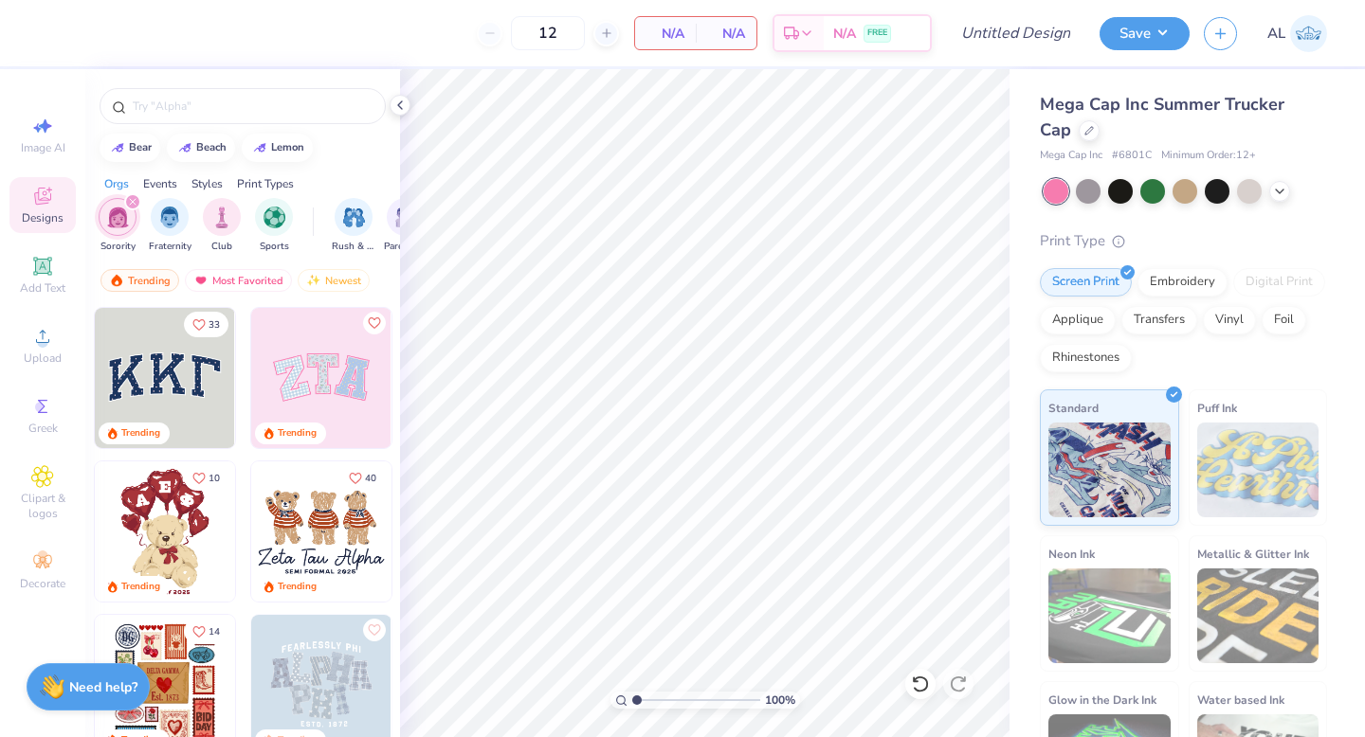
click at [163, 181] on div "Events" at bounding box center [160, 183] width 34 height 17
click at [199, 182] on div "Styles" at bounding box center [206, 183] width 31 height 17
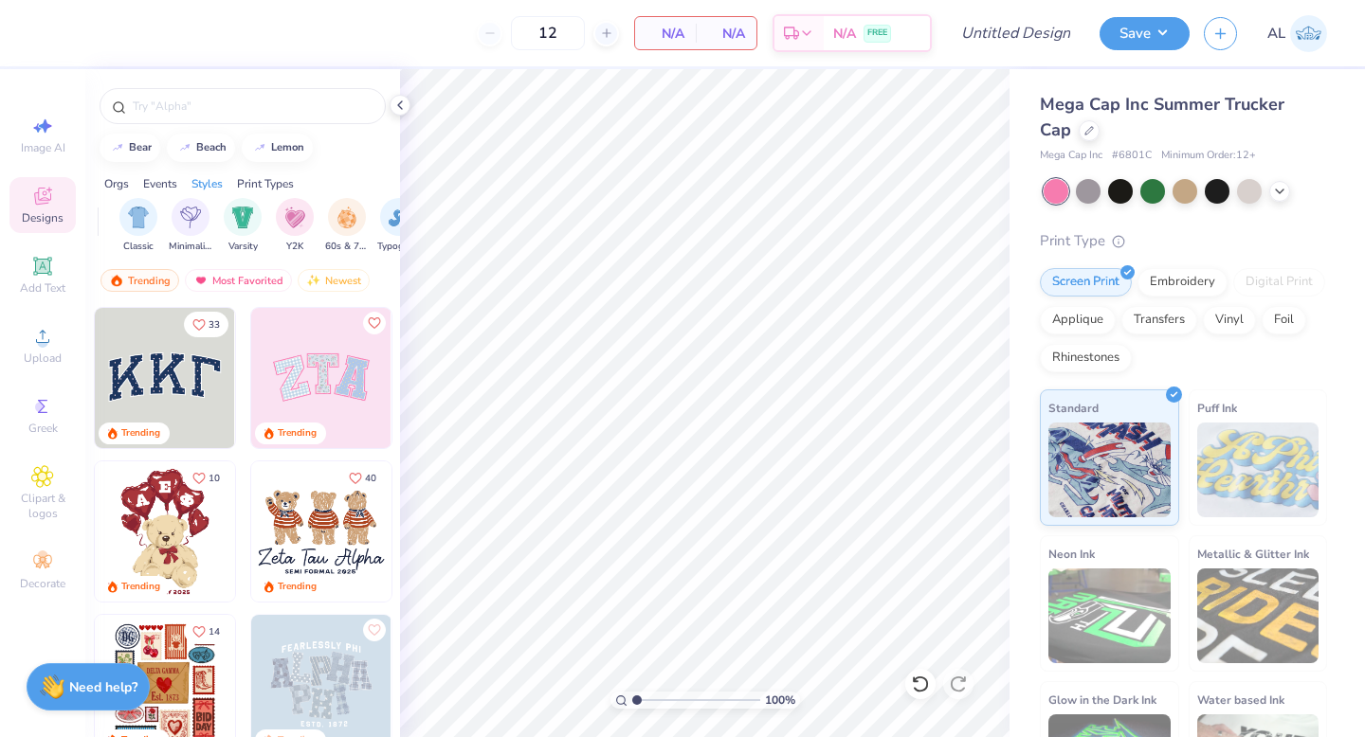
scroll to position [0, 993]
click at [154, 220] on div "filter for Minimalist" at bounding box center [170, 215] width 38 height 38
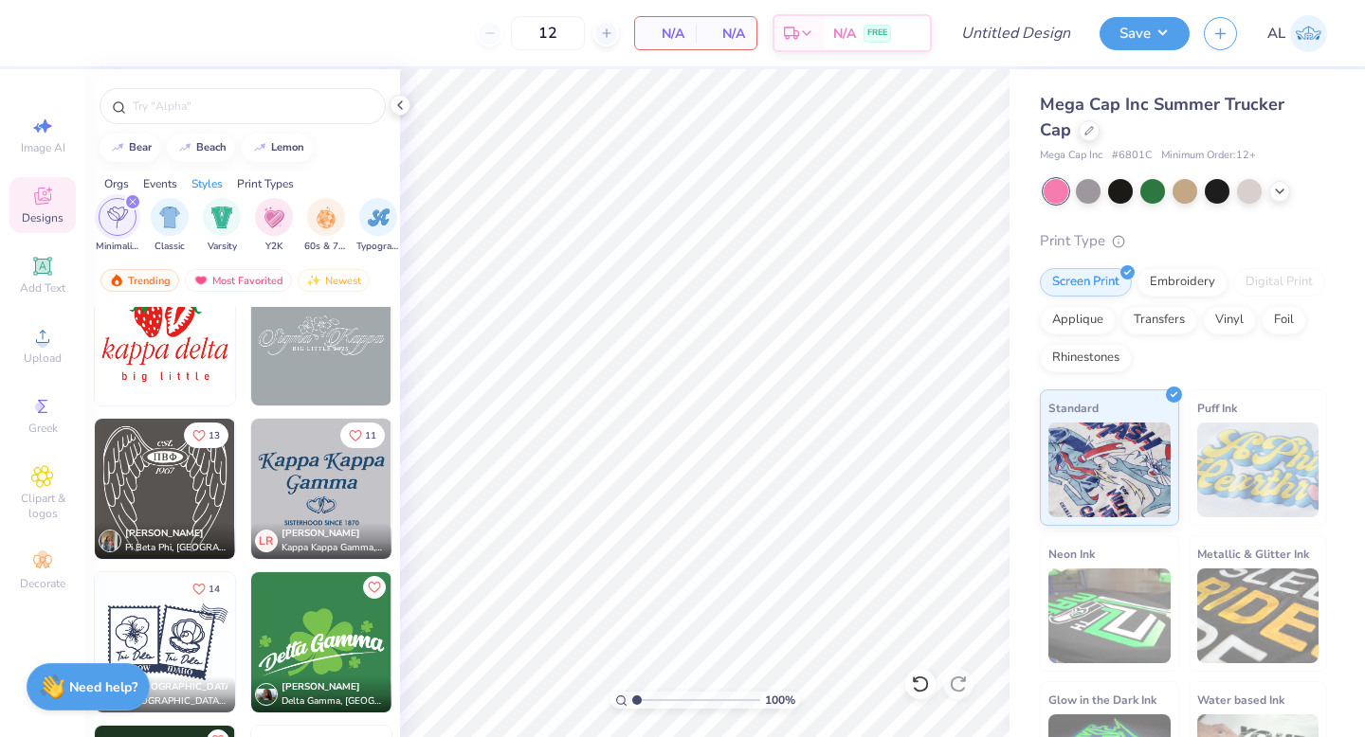
scroll to position [2524, 0]
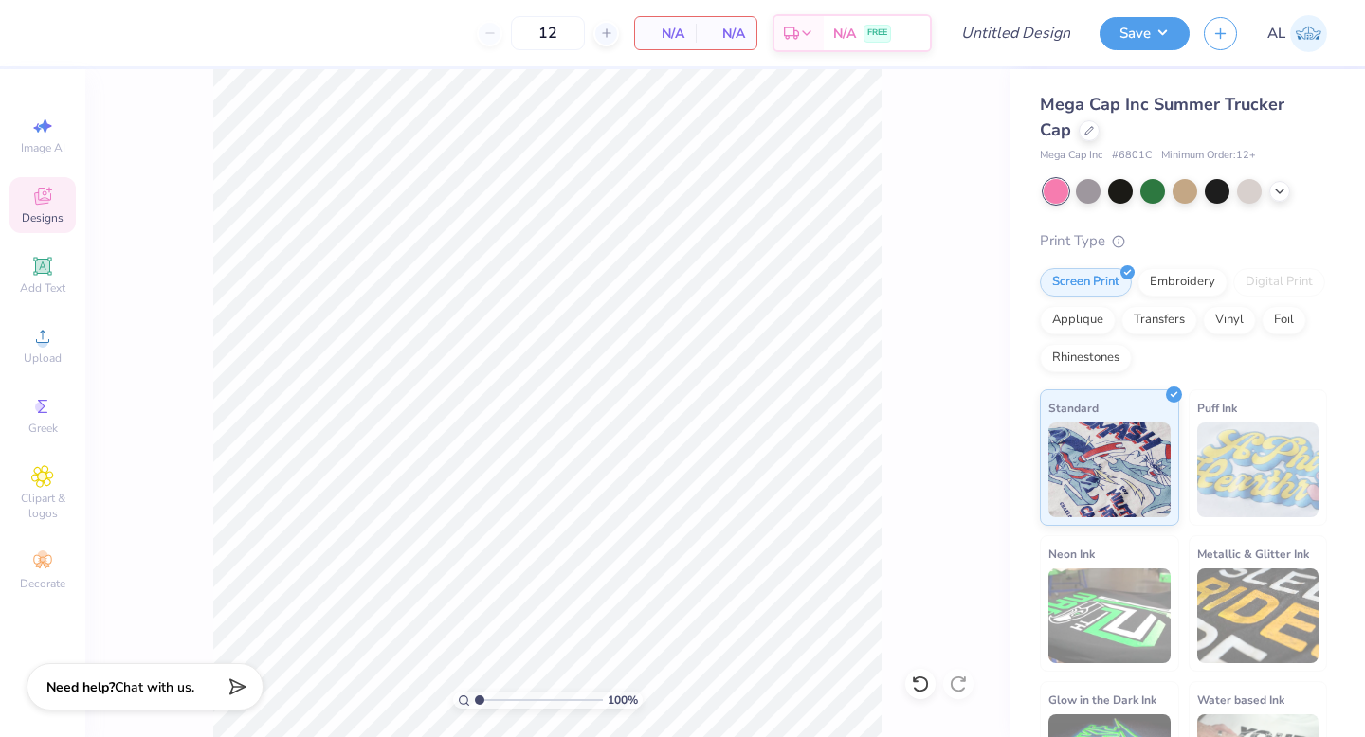
click at [29, 195] on div "Designs" at bounding box center [42, 205] width 66 height 56
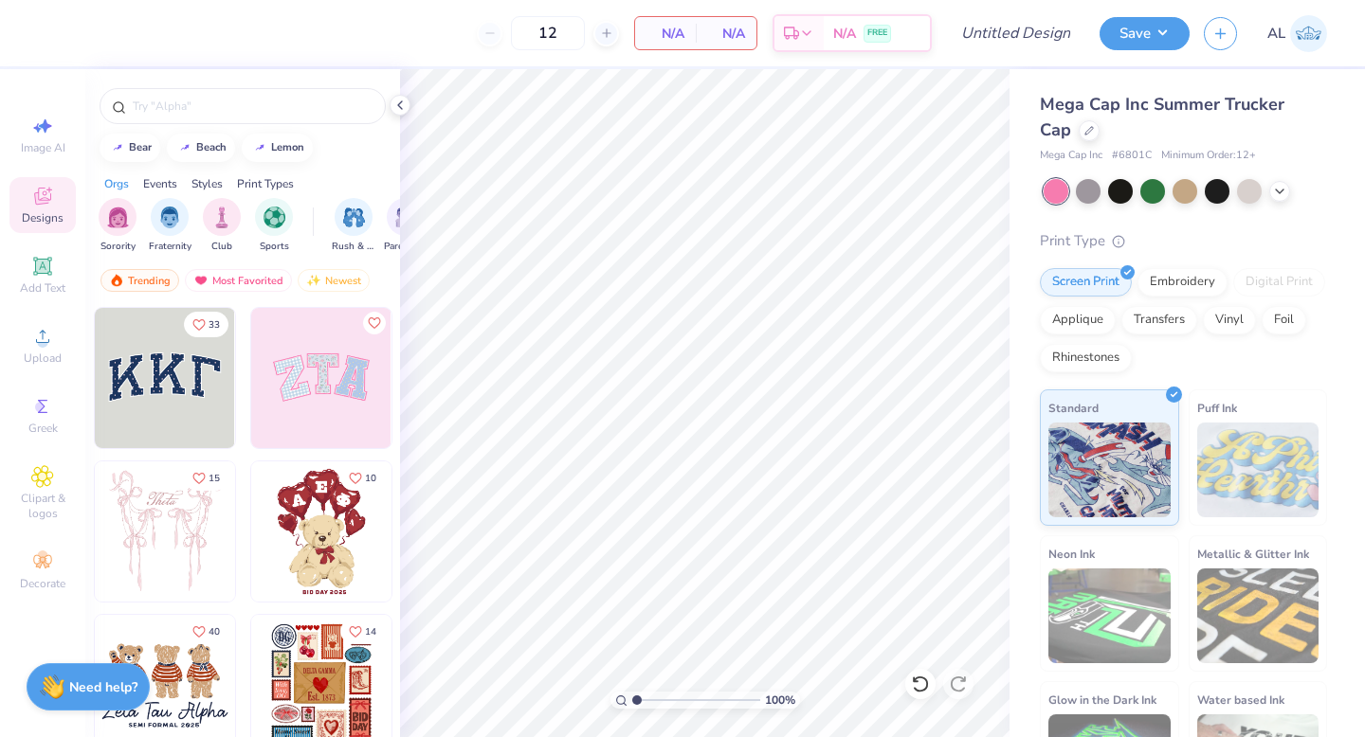
click at [288, 377] on img at bounding box center [321, 378] width 140 height 140
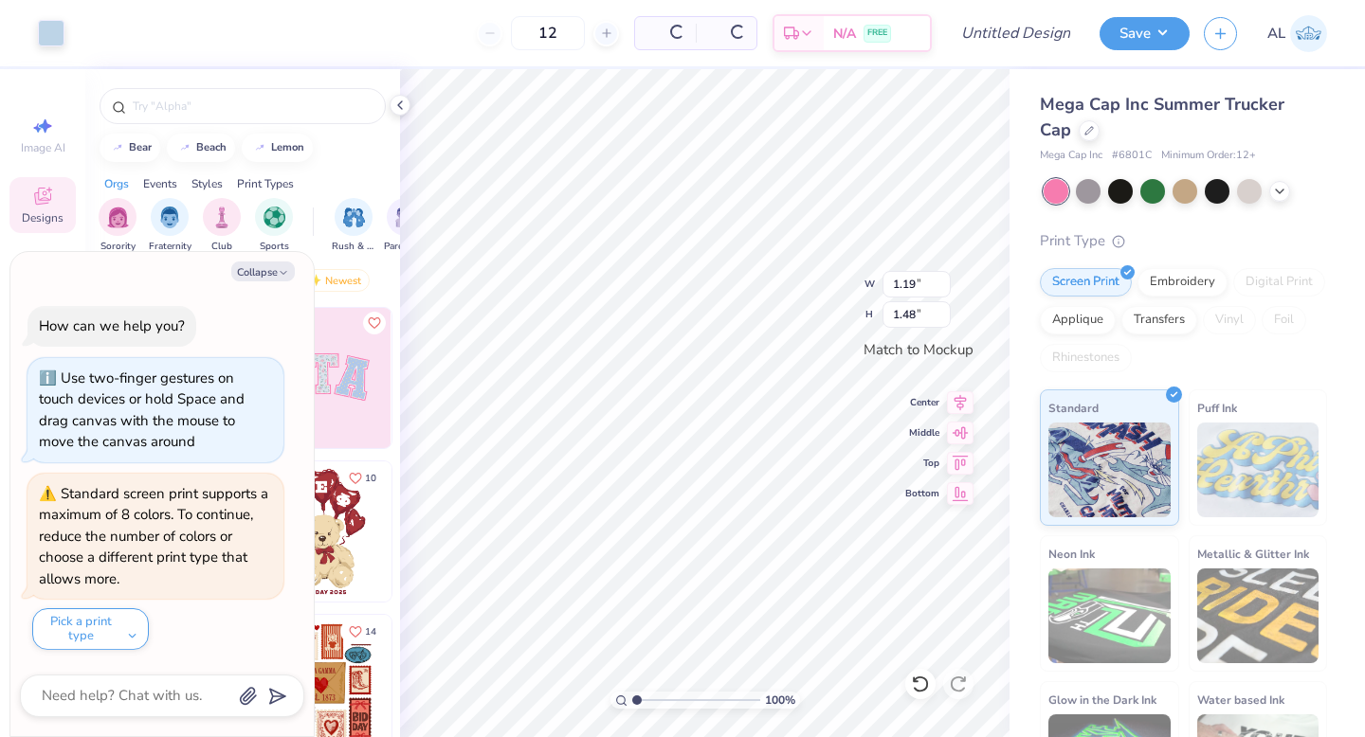
type textarea "x"
type input "1.19"
type input "1.48"
click at [260, 274] on button "Collapse" at bounding box center [262, 272] width 63 height 20
type textarea "x"
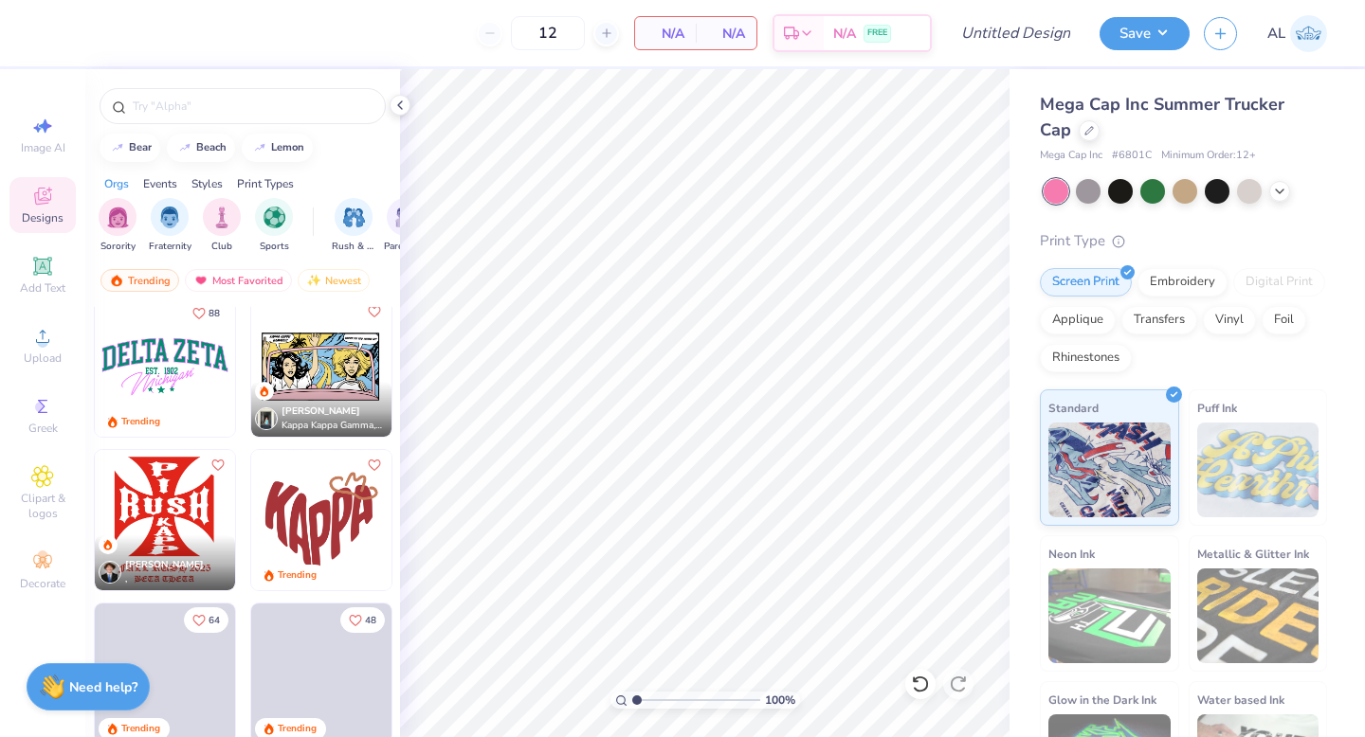
scroll to position [2637, 0]
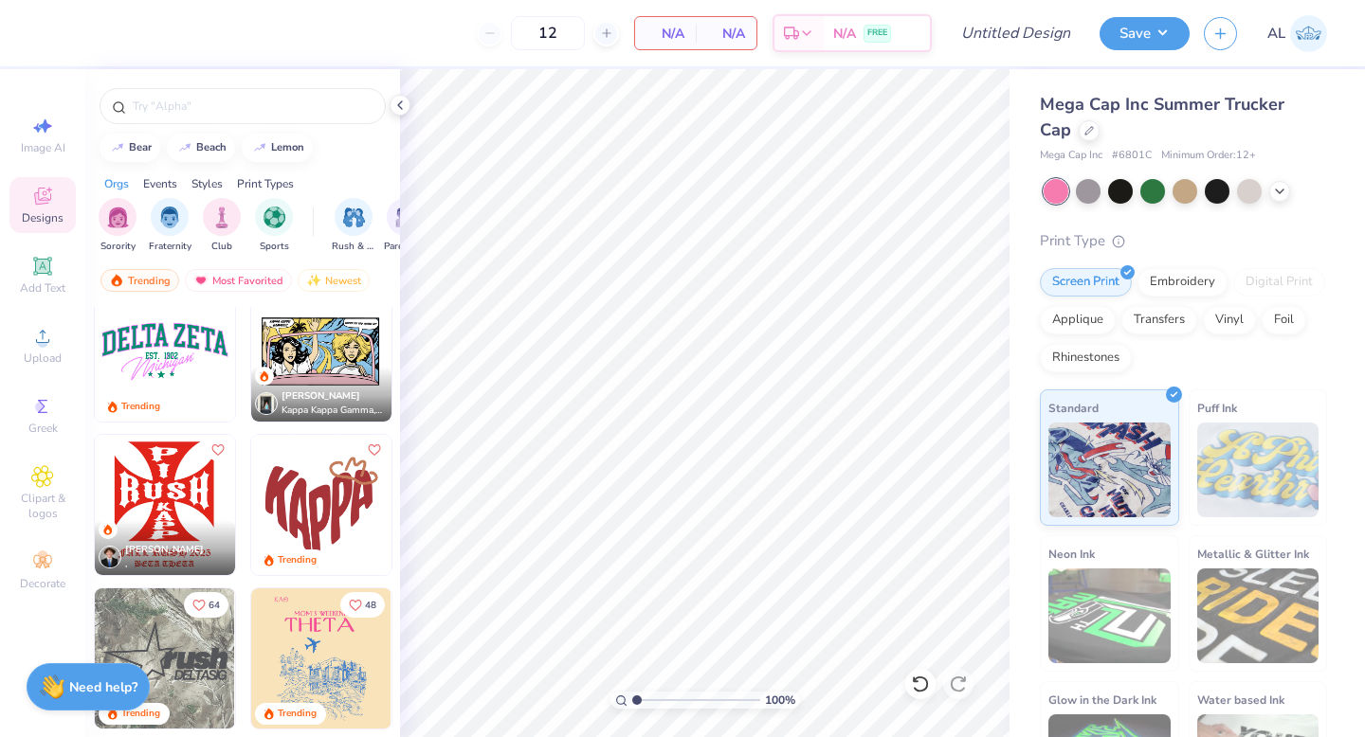
click at [169, 331] on img at bounding box center [165, 351] width 140 height 140
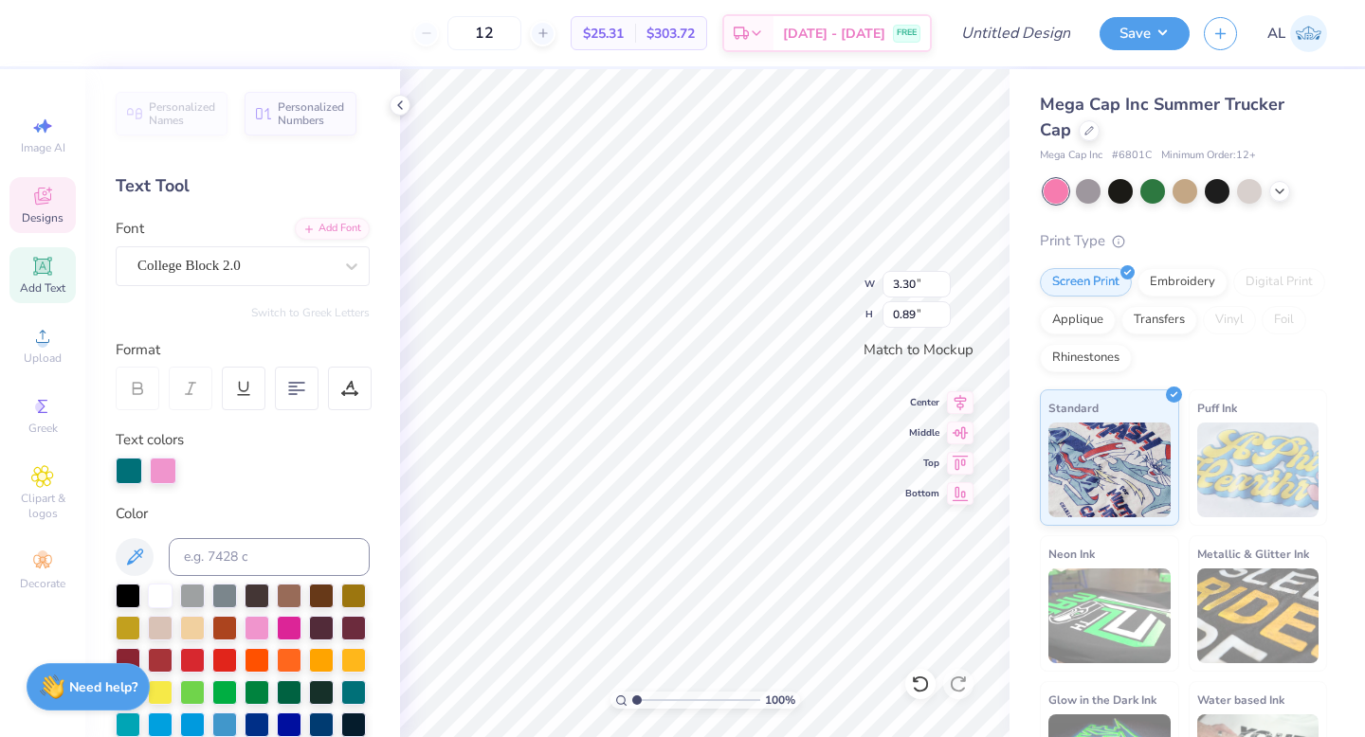
scroll to position [16, 4]
type textarea "Tri- Delta"
type textarea "Tri Delta"
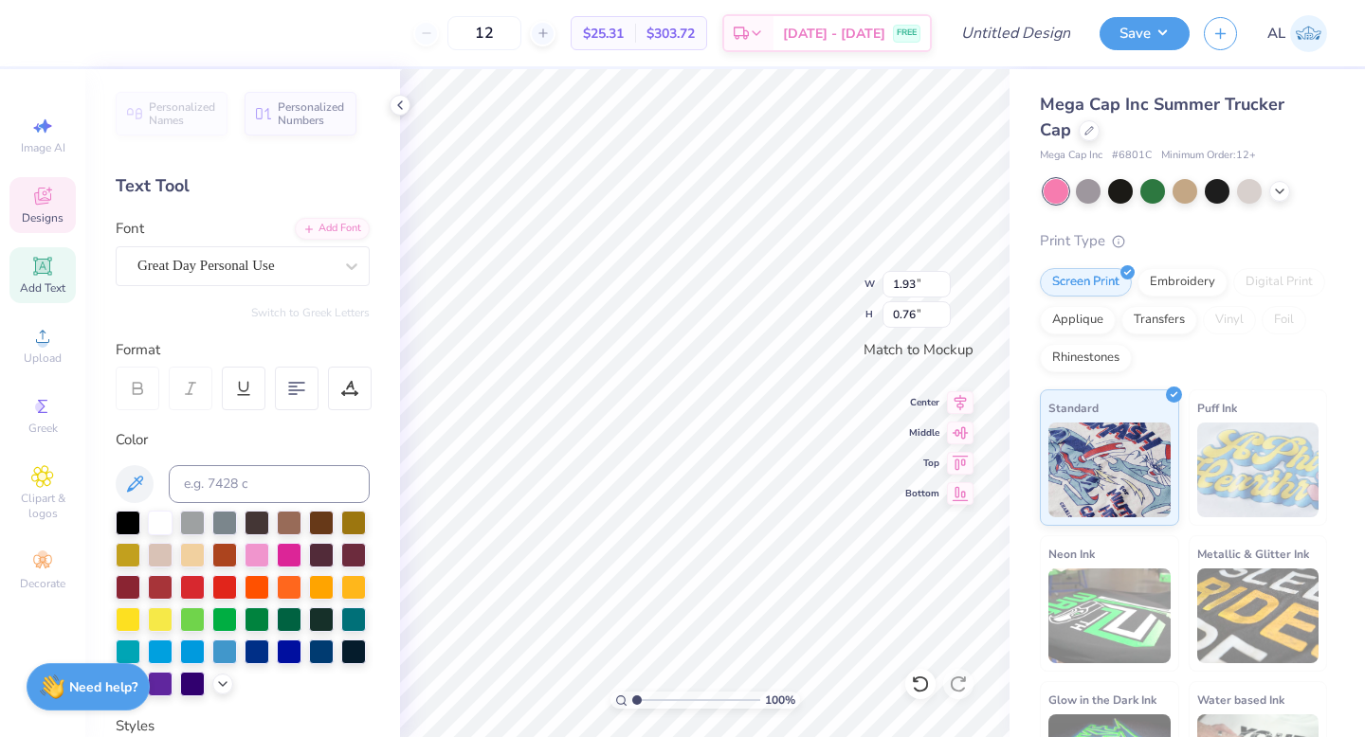
scroll to position [16, 4]
type textarea "[US_STATE]"
drag, startPoint x: 635, startPoint y: 697, endPoint x: 662, endPoint y: 693, distance: 27.7
type input "3.08"
click at [662, 620] on input "range" at bounding box center [696, 700] width 128 height 17
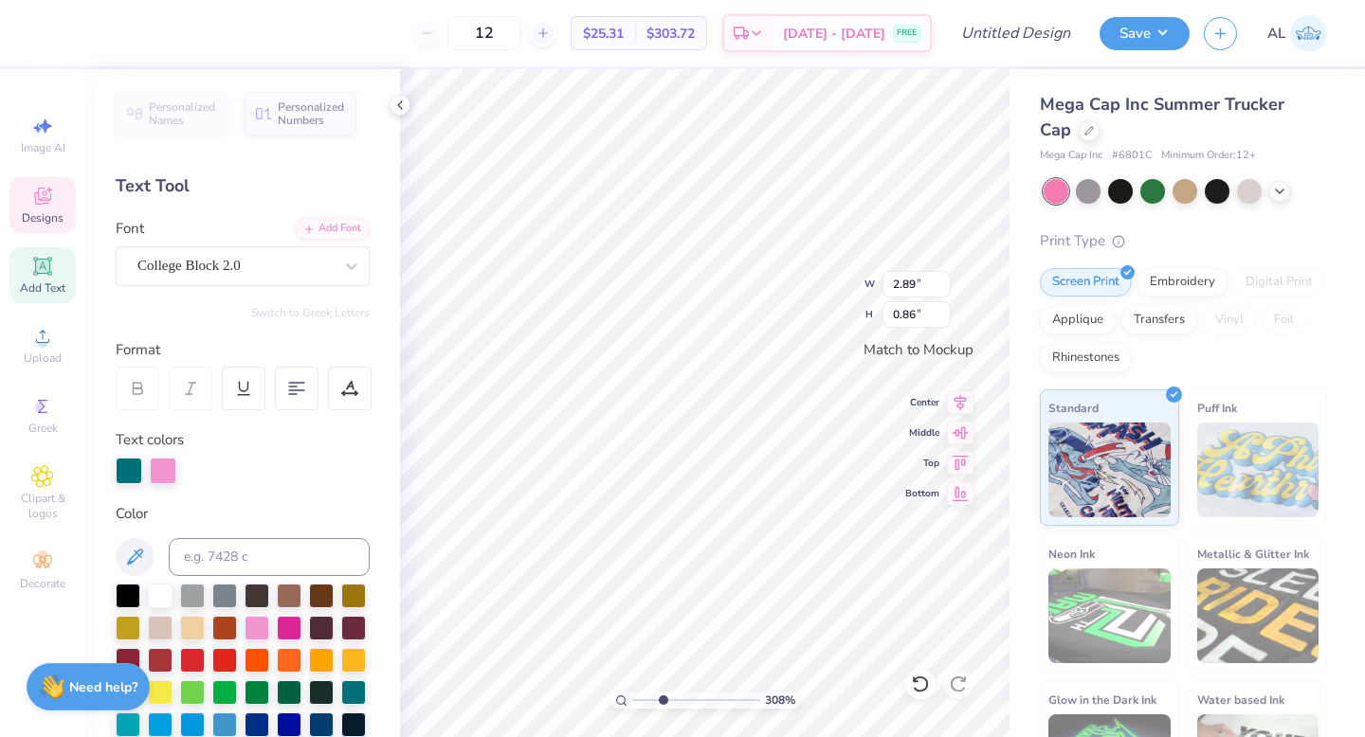
type input "2.89"
type input "0.86"
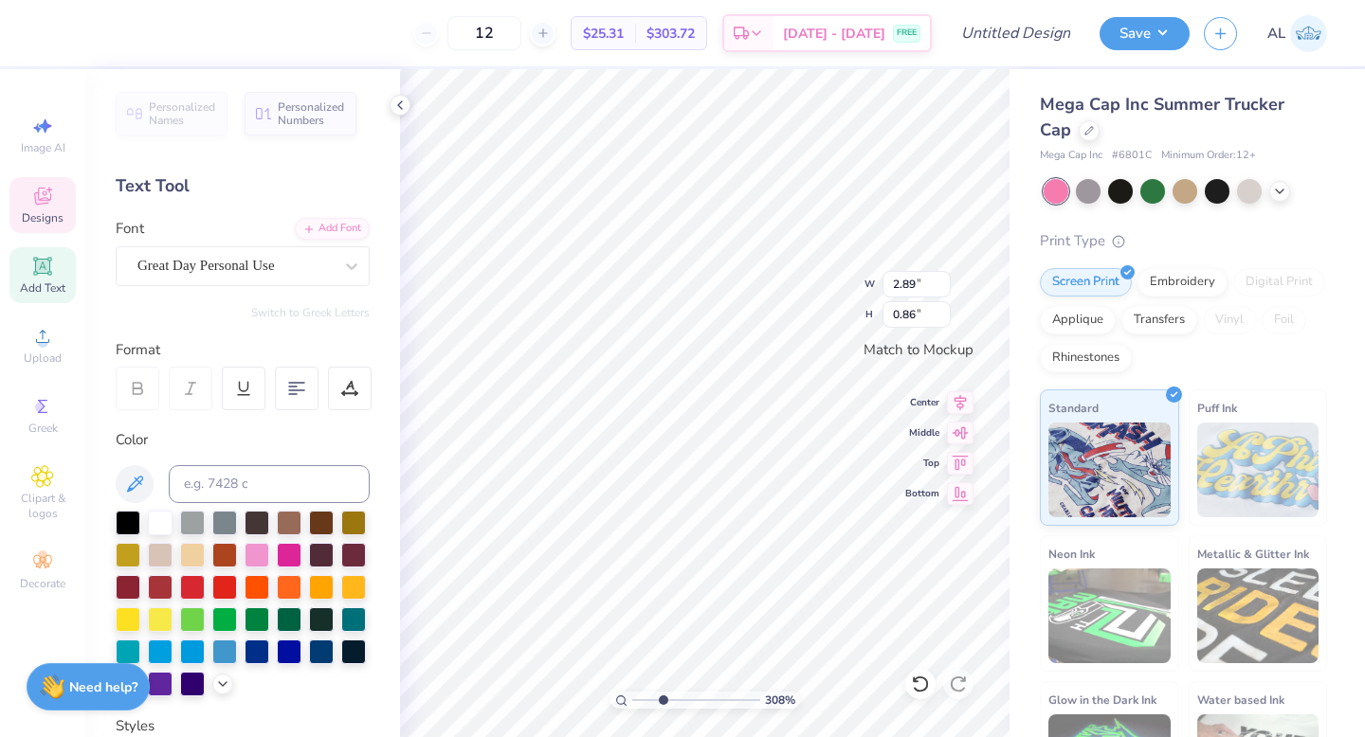
type input "1.71"
type input "0.79"
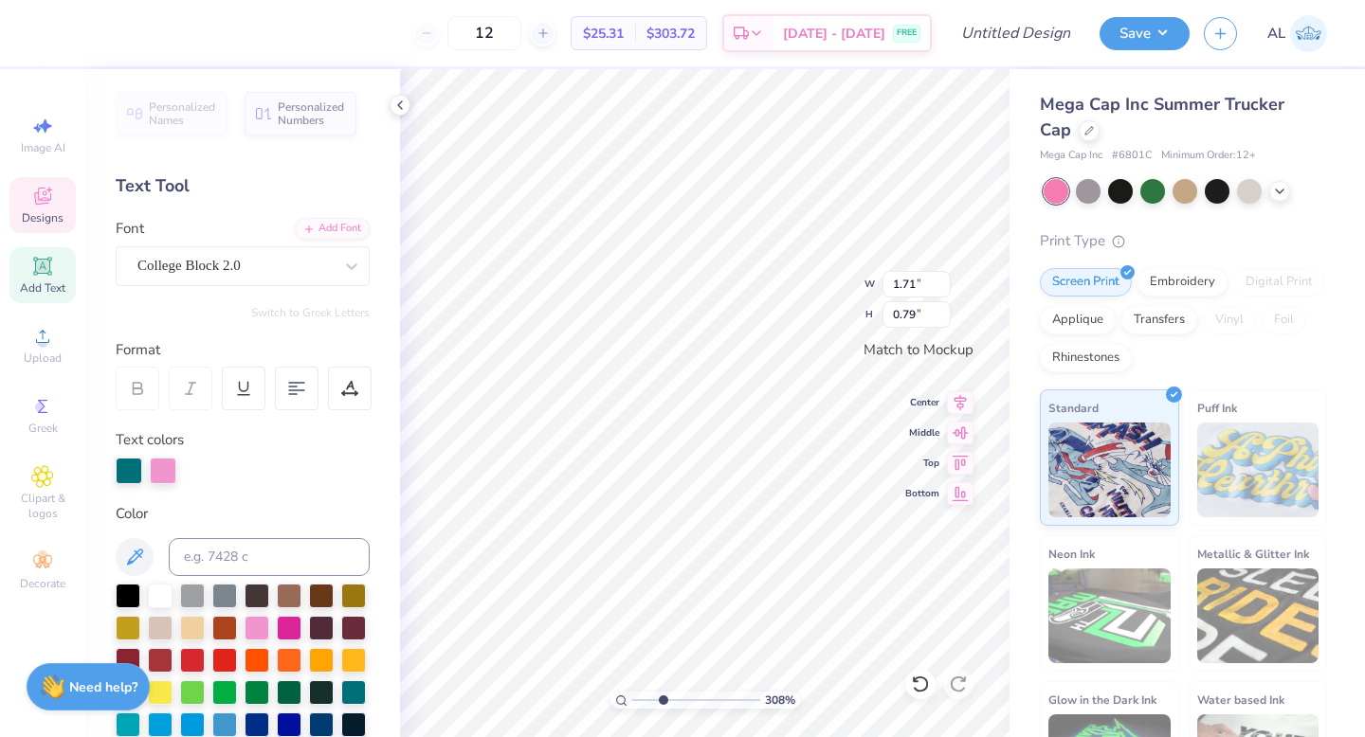
type input "2.89"
type input "0.86"
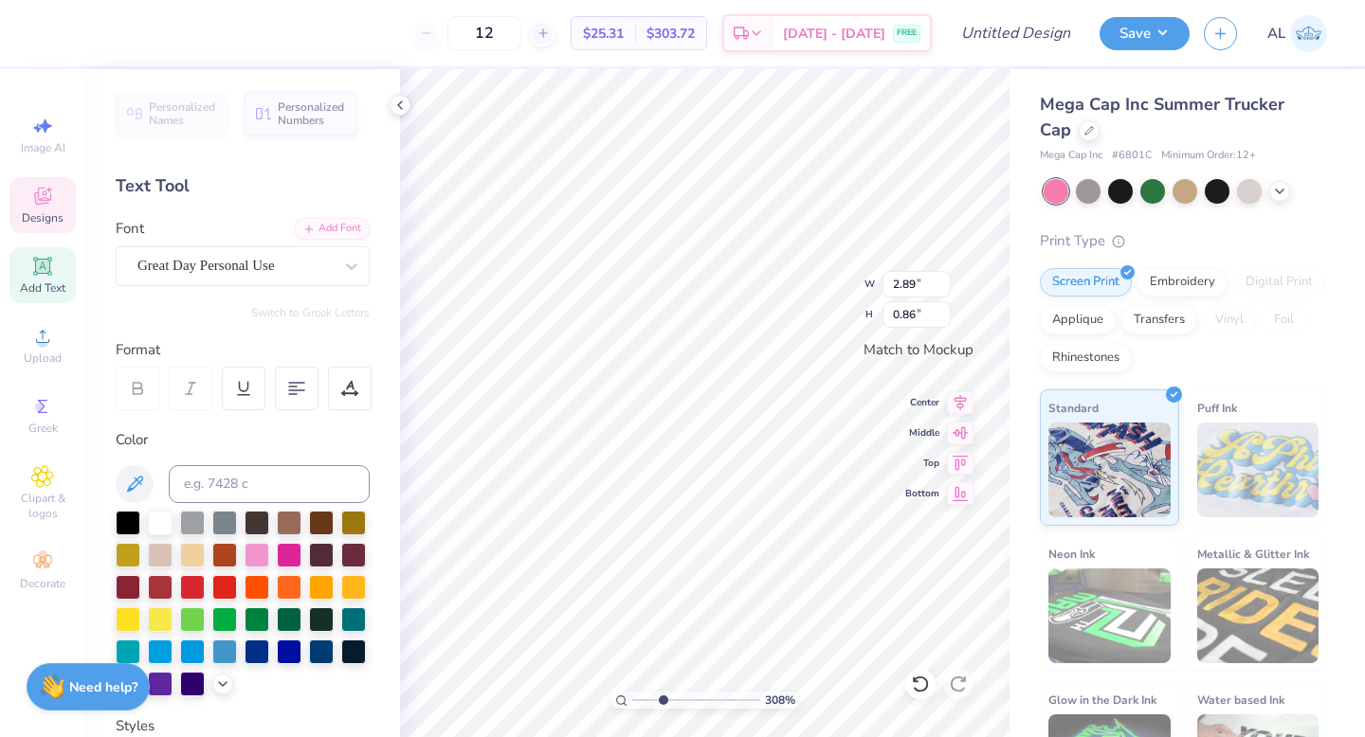
type input "1.71"
type input "0.79"
type input "0.86"
type input "0.17"
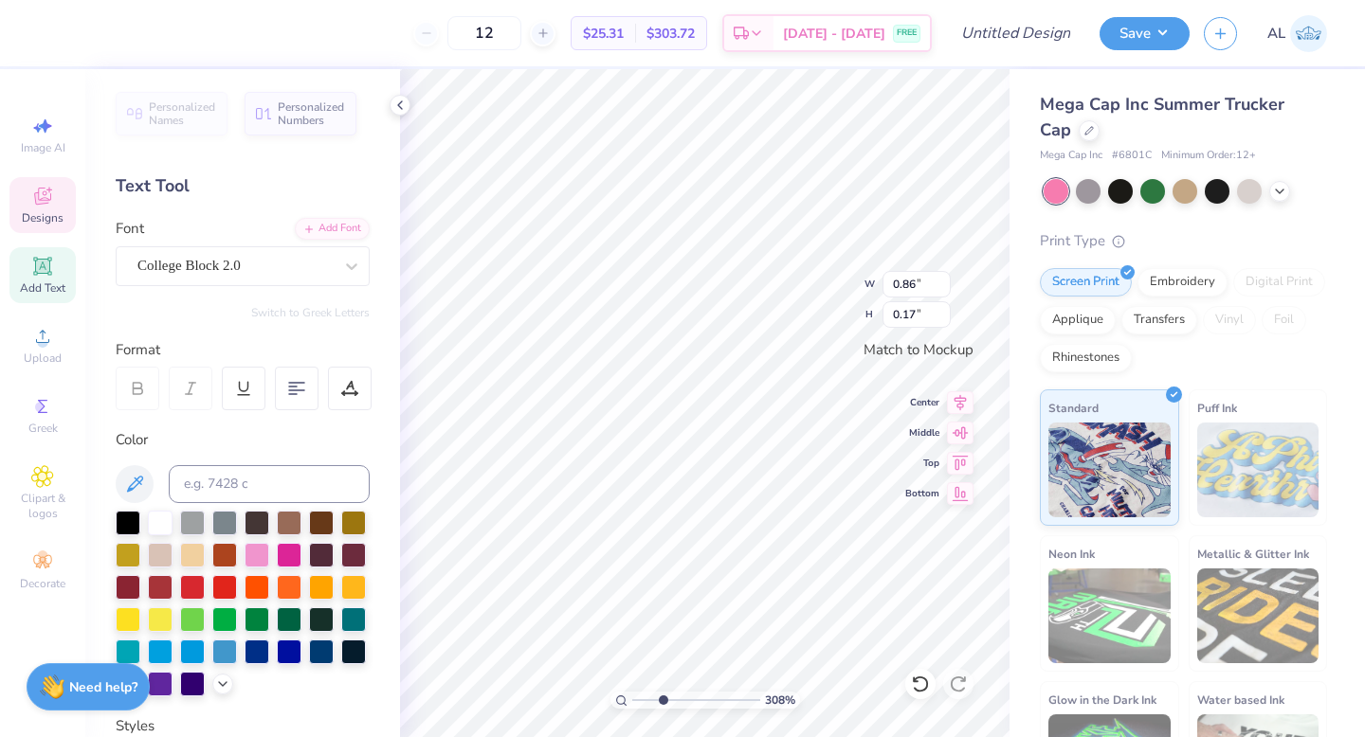
type textarea "EST. !1888"
type input "1.71"
type input "0.79"
drag, startPoint x: 664, startPoint y: 698, endPoint x: 588, endPoint y: 695, distance: 76.8
type input "1"
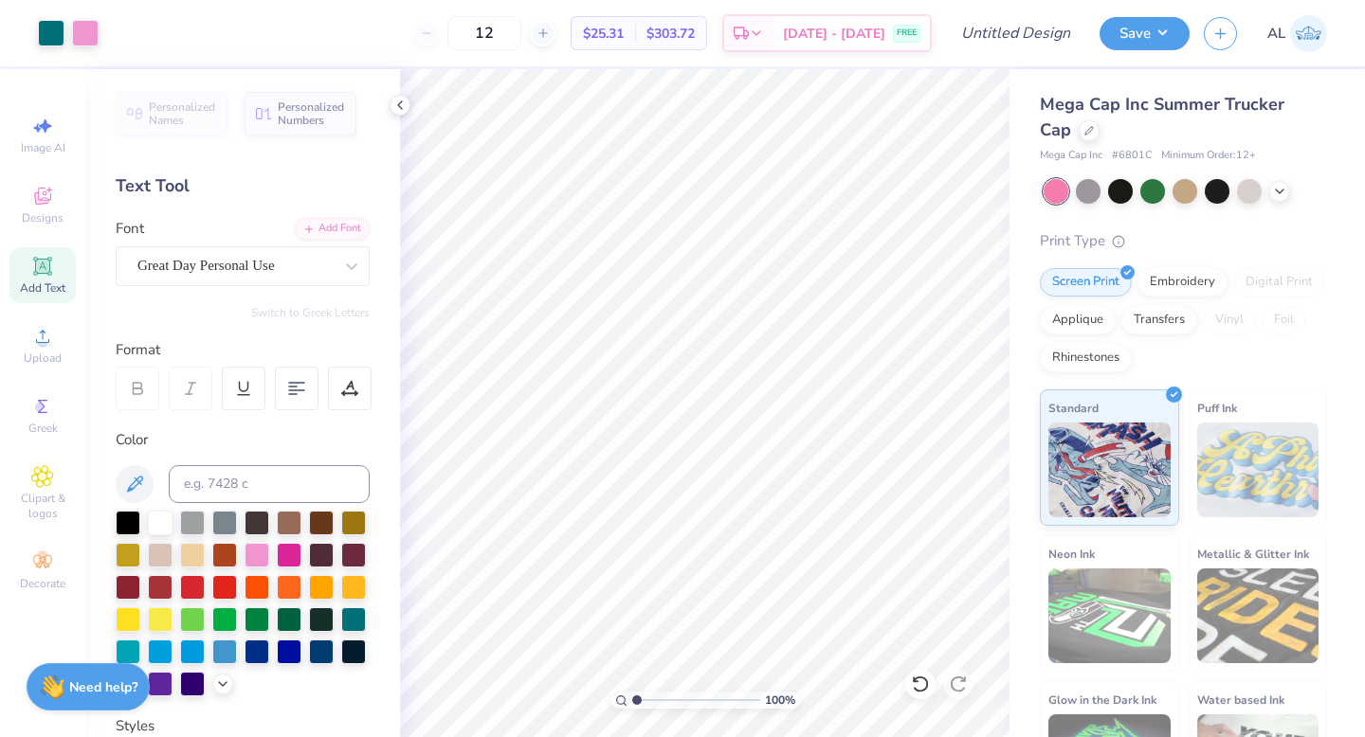
click at [632, 620] on input "range" at bounding box center [696, 700] width 128 height 17
click at [685, 620] on icon at bounding box center [920, 684] width 19 height 19
click at [685, 620] on icon at bounding box center [958, 684] width 16 height 17
click at [685, 620] on icon at bounding box center [920, 684] width 16 height 17
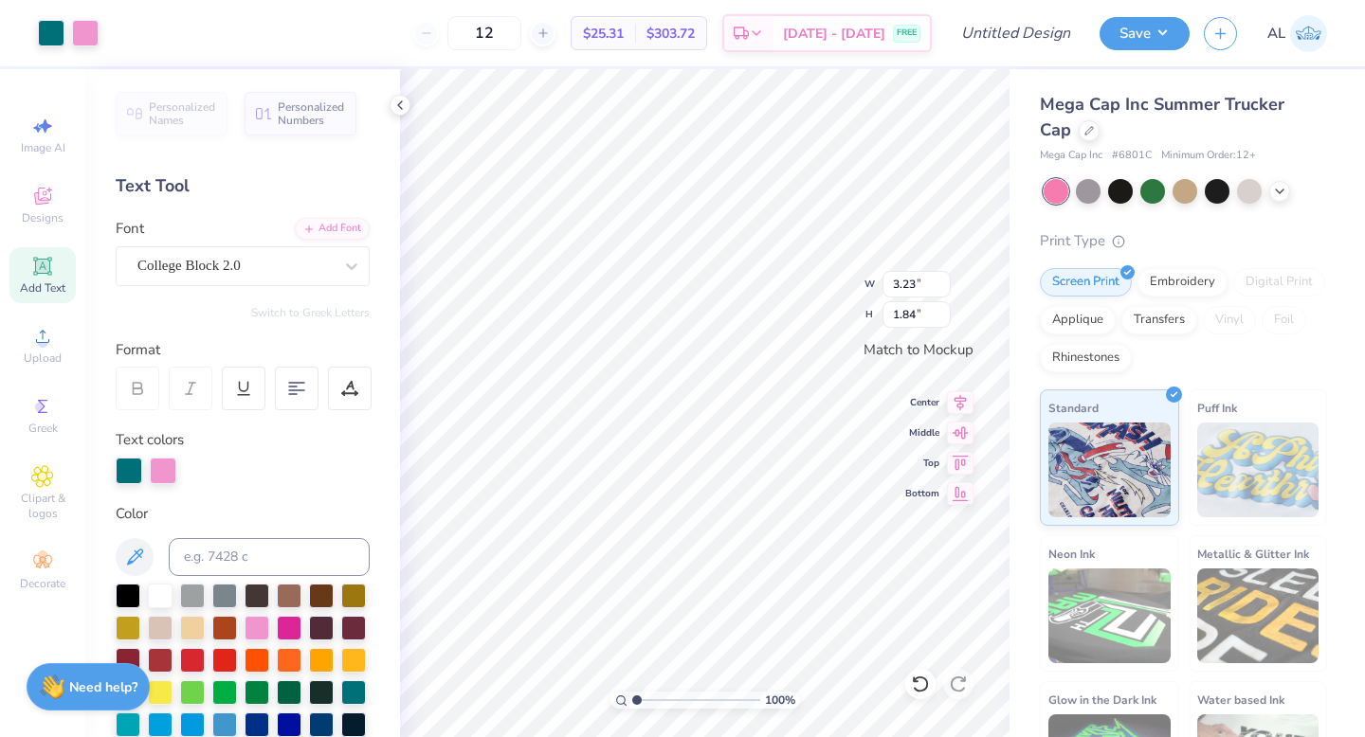
type input "3.23"
type input "1.84"
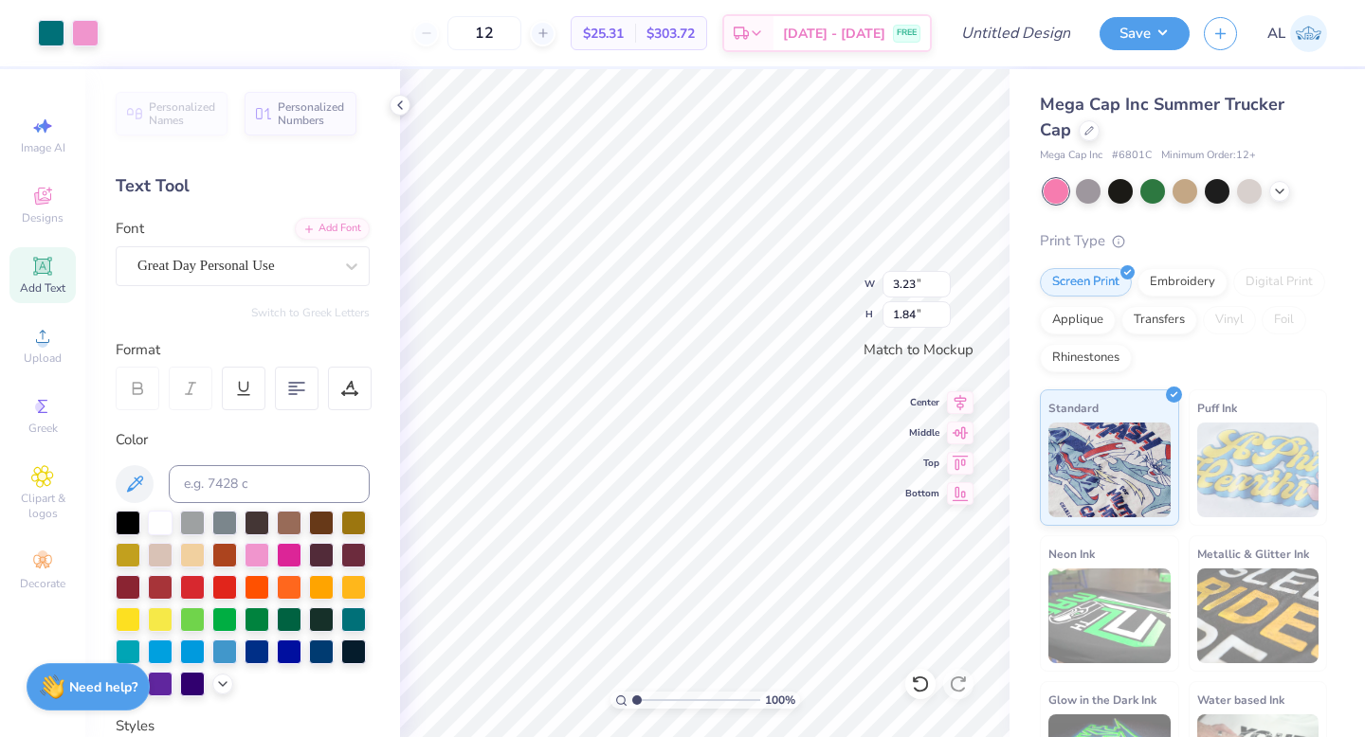
type input "3.46"
type input "1.96"
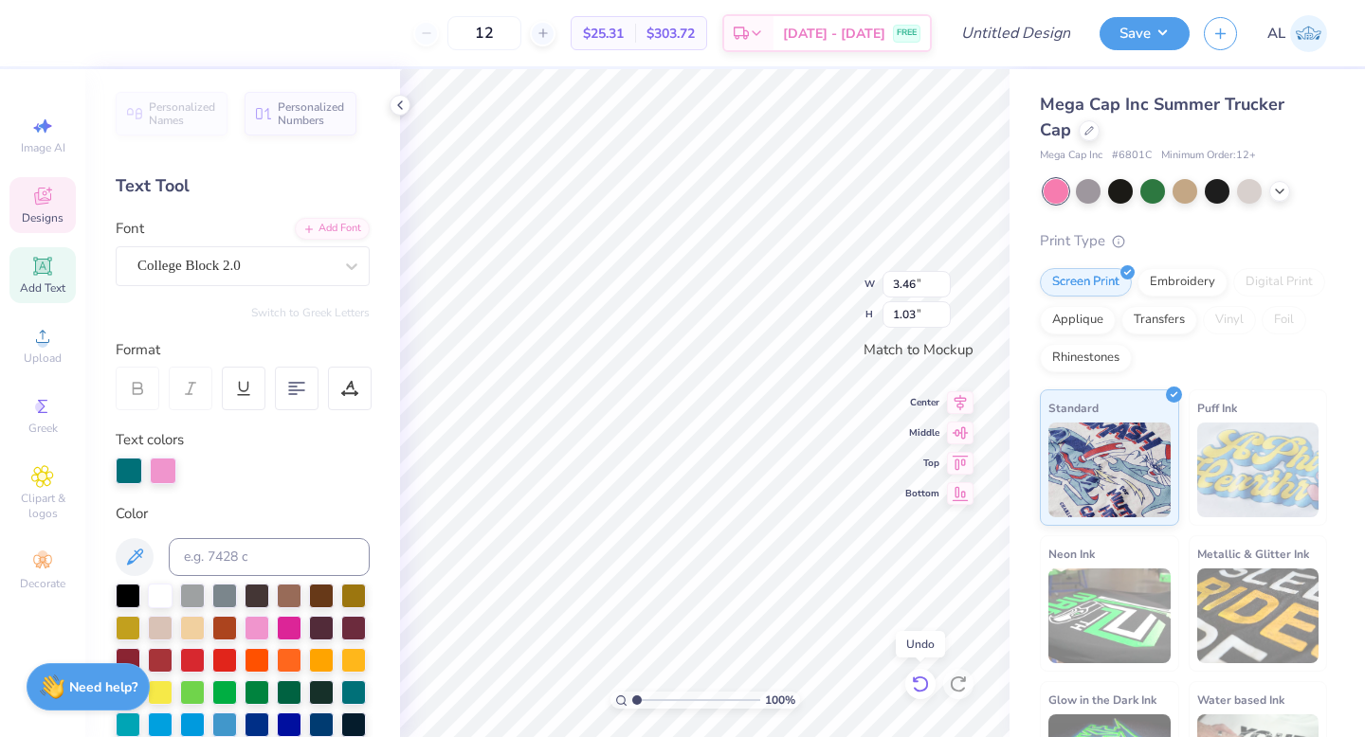
click at [685, 620] on icon at bounding box center [920, 684] width 19 height 19
type input "3.23"
type input "0.96"
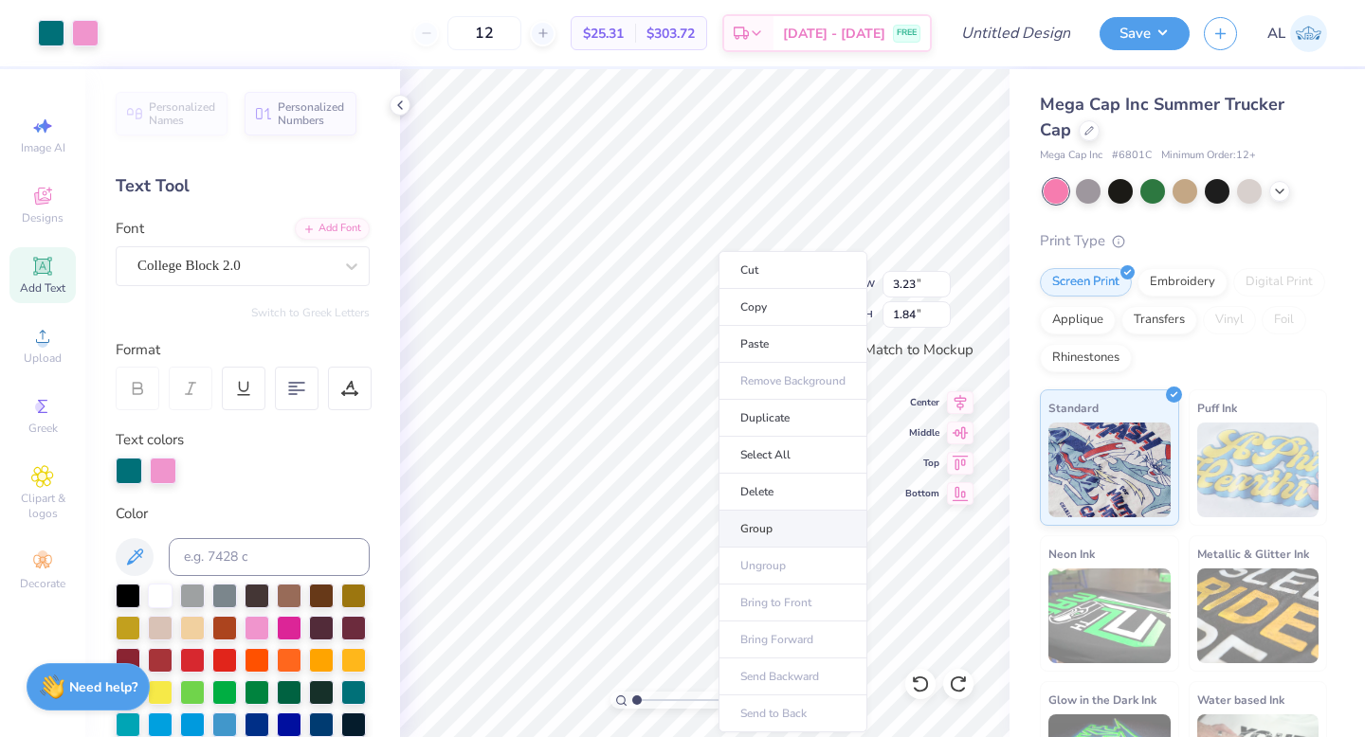
click at [685, 521] on li "Group" at bounding box center [792, 529] width 149 height 37
type input "3.45"
type input "1.96"
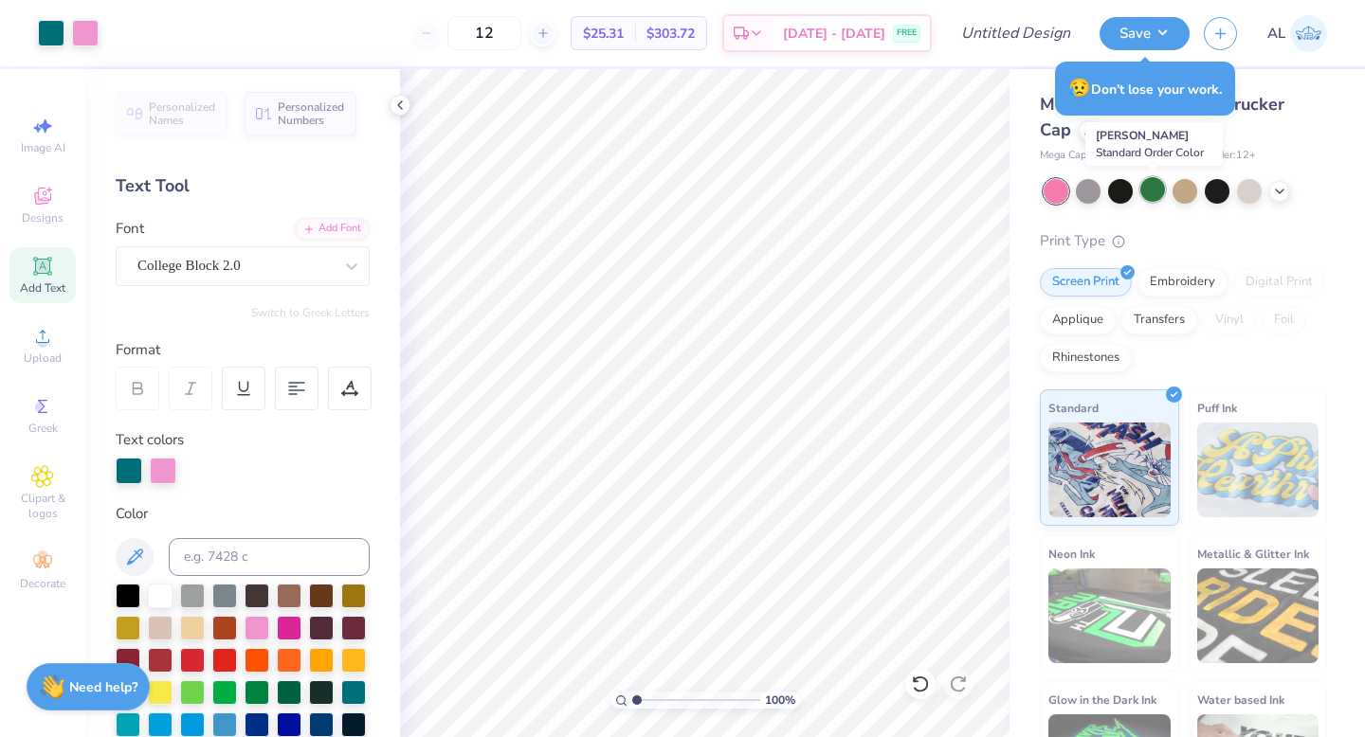
click at [685, 196] on div at bounding box center [1152, 189] width 25 height 25
click at [685, 198] on div at bounding box center [1279, 189] width 21 height 21
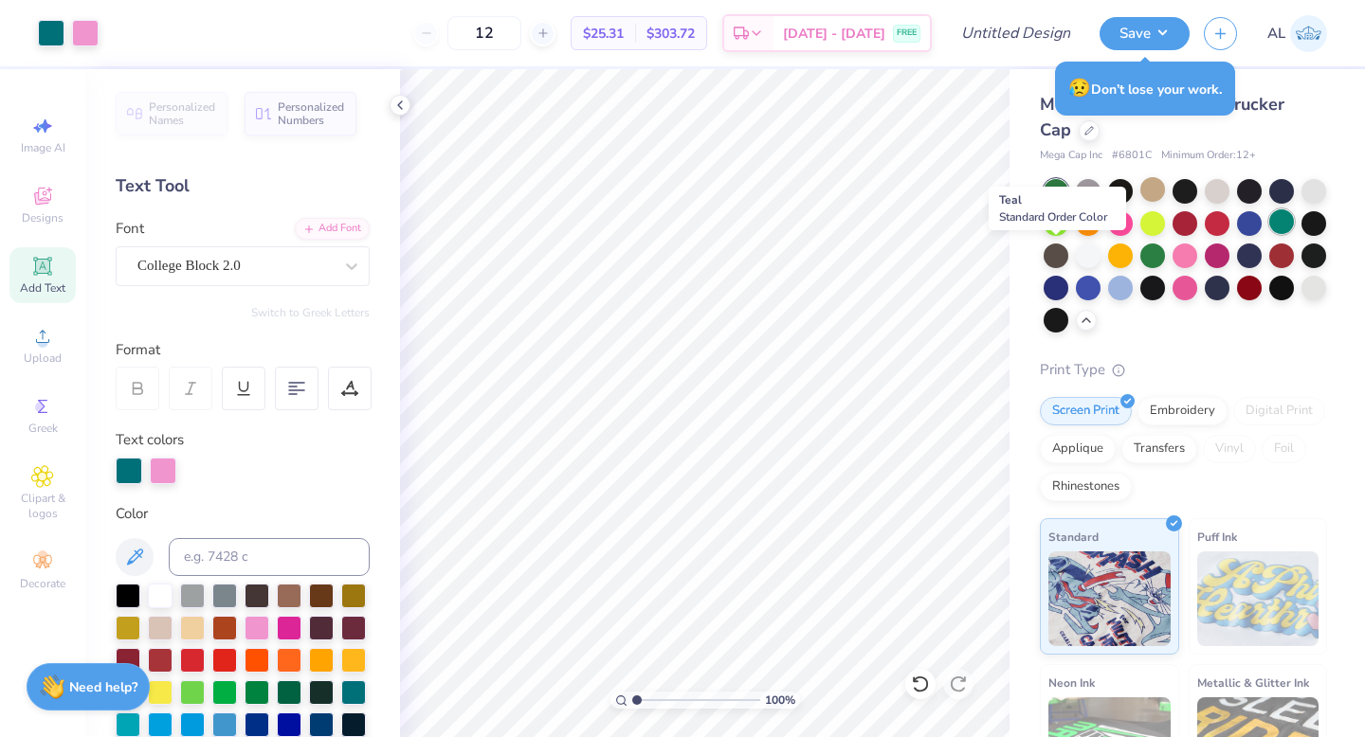
click at [685, 234] on div at bounding box center [1281, 221] width 25 height 25
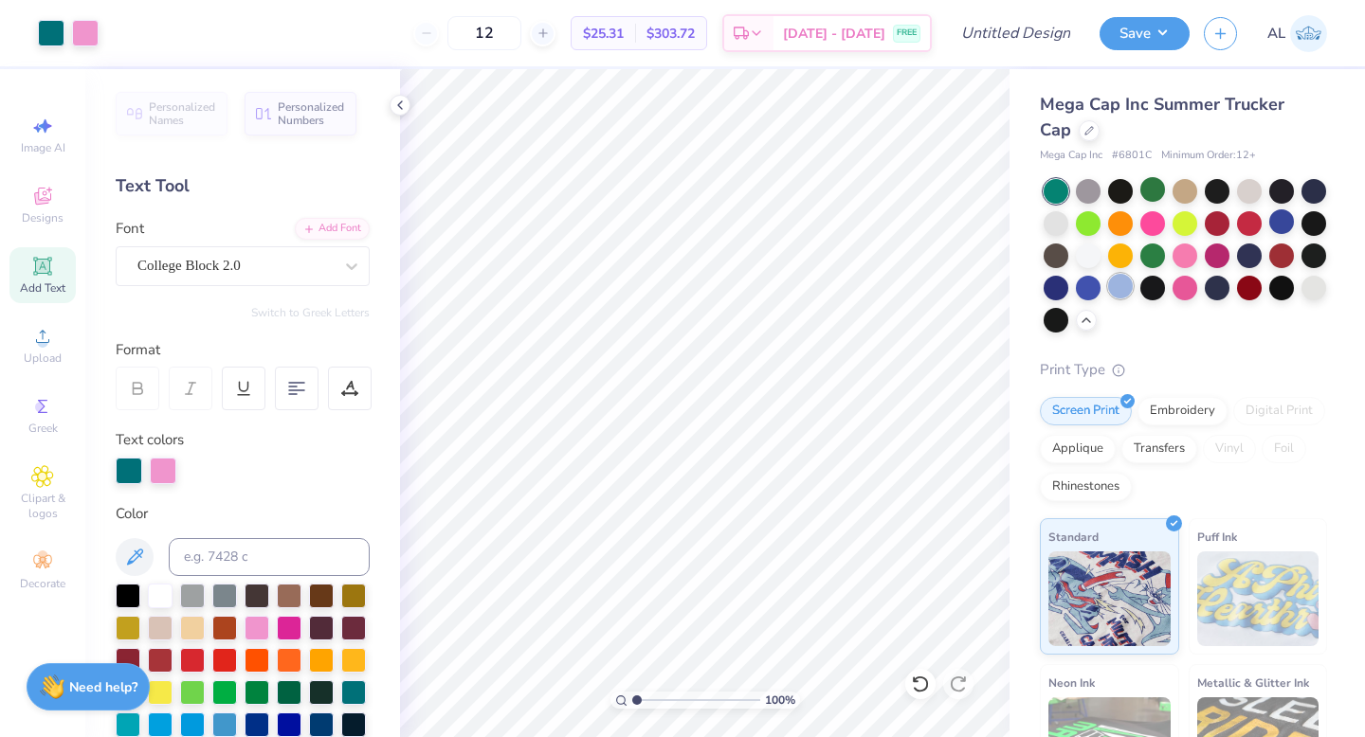
click at [685, 292] on div at bounding box center [1120, 286] width 25 height 25
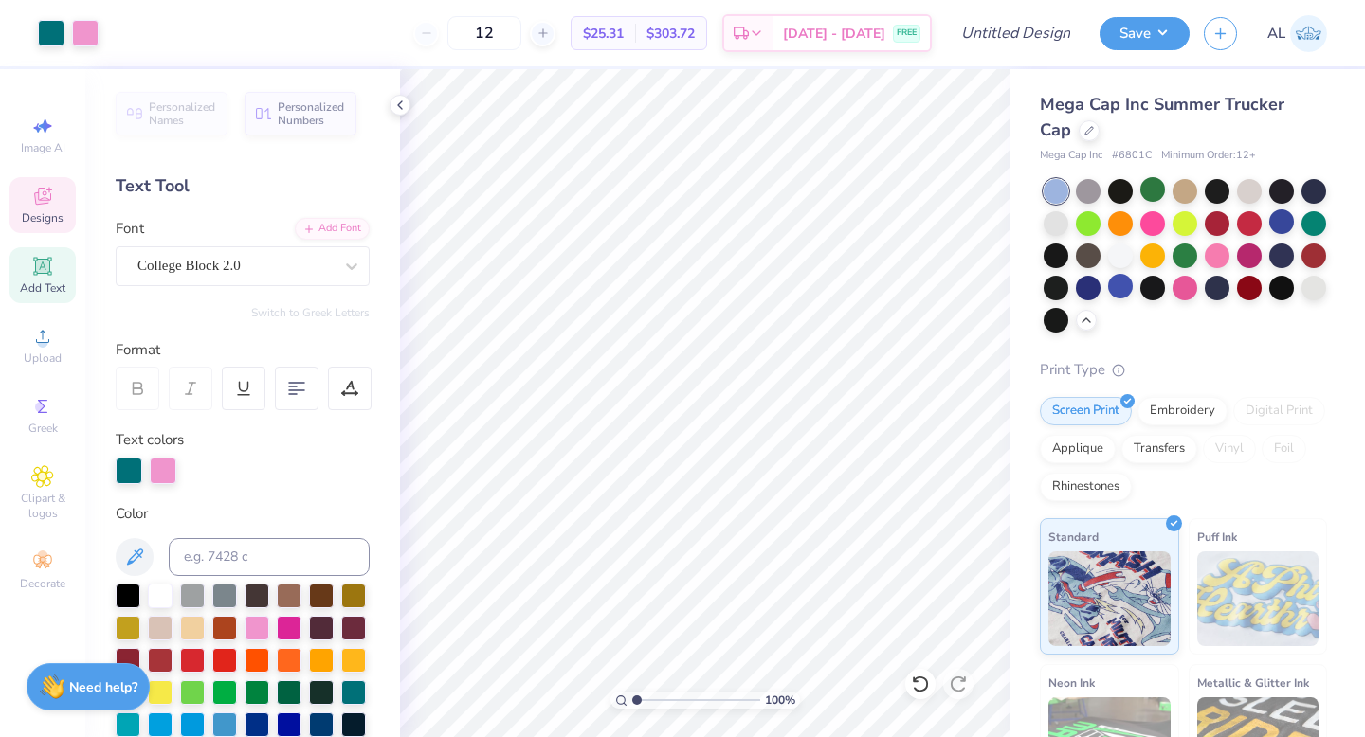
click at [48, 206] on icon at bounding box center [42, 196] width 23 height 23
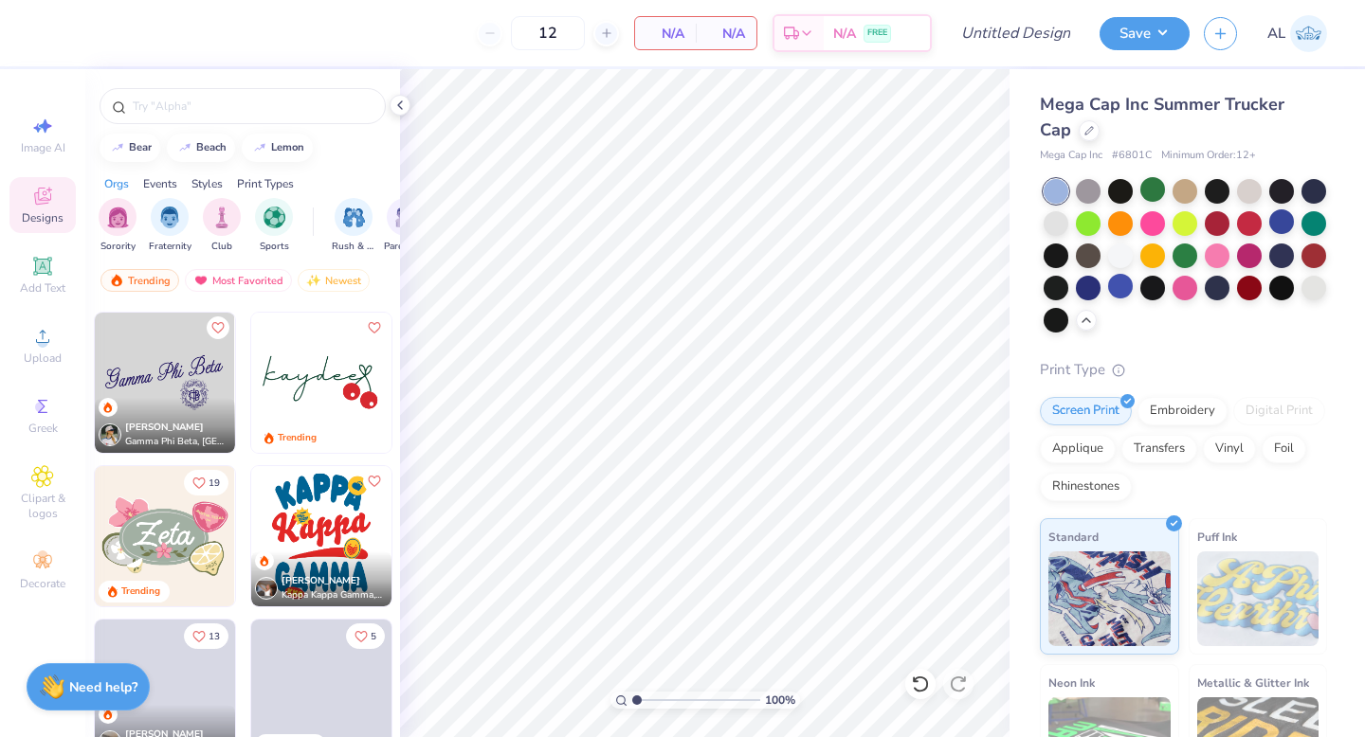
scroll to position [4954, 0]
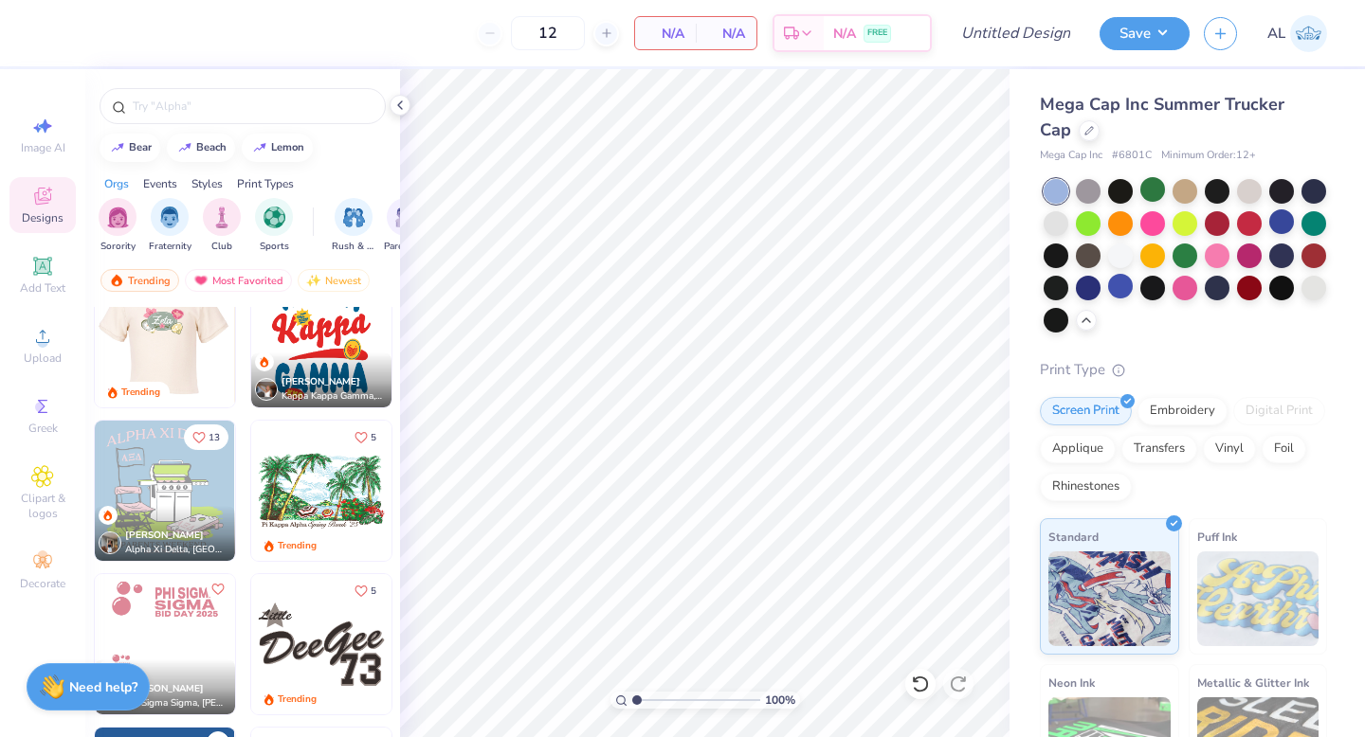
click at [164, 339] on img at bounding box center [164, 337] width 140 height 140
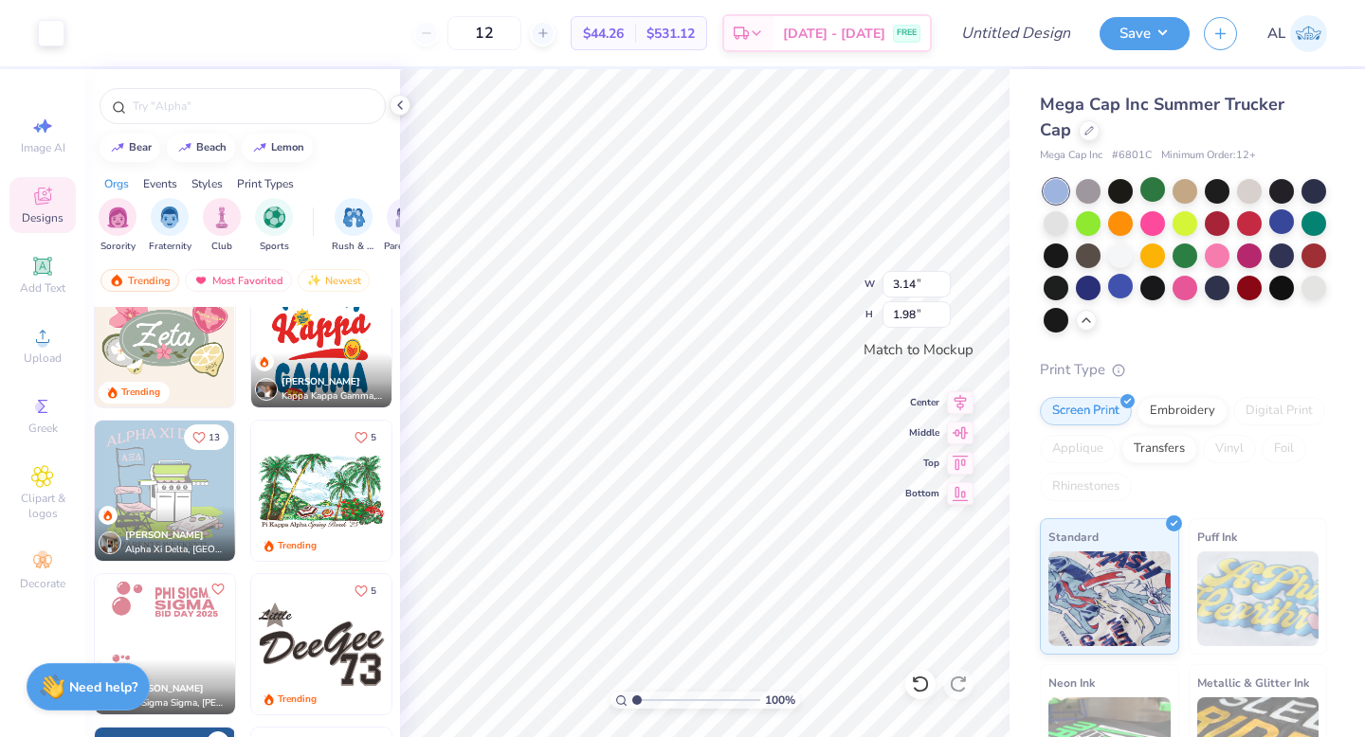
type input "1.55"
type input "0.68"
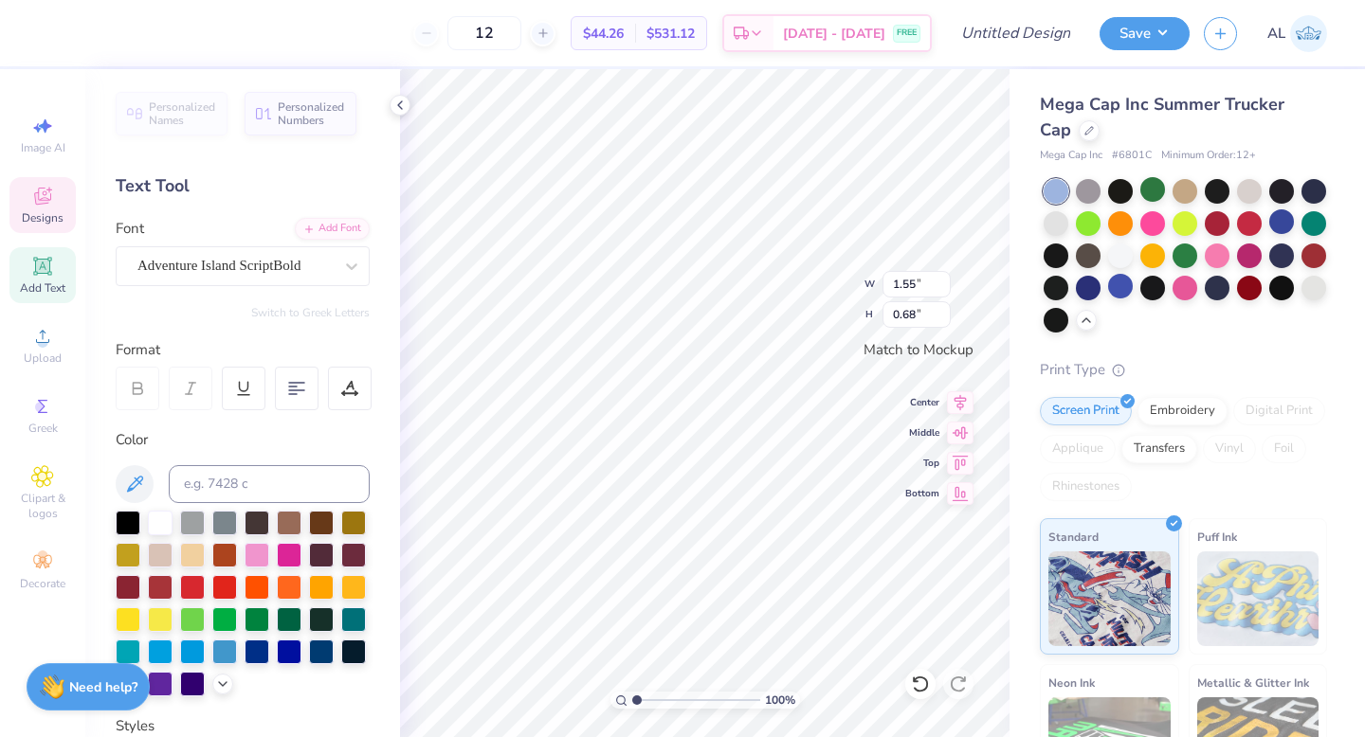
scroll to position [16, 4]
type textarea "Tri Delta"
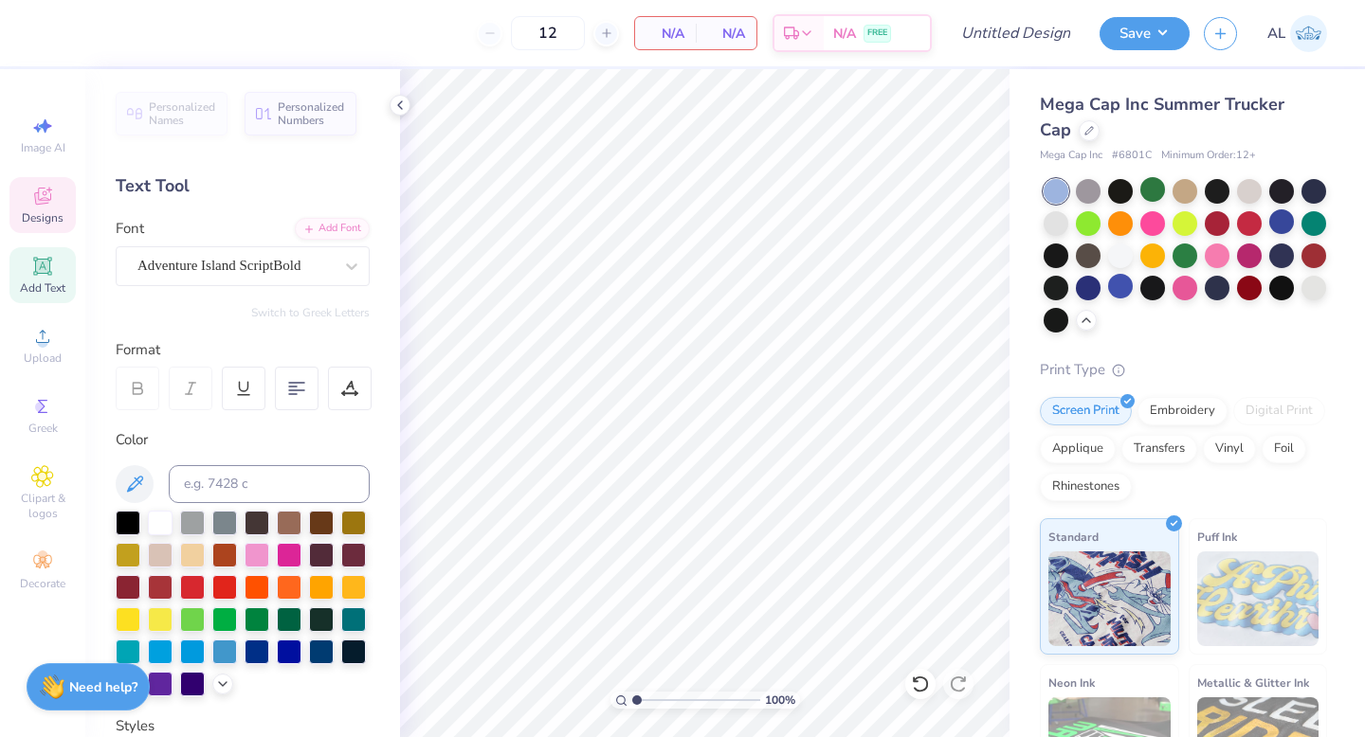
click at [51, 180] on div "Designs" at bounding box center [42, 205] width 66 height 56
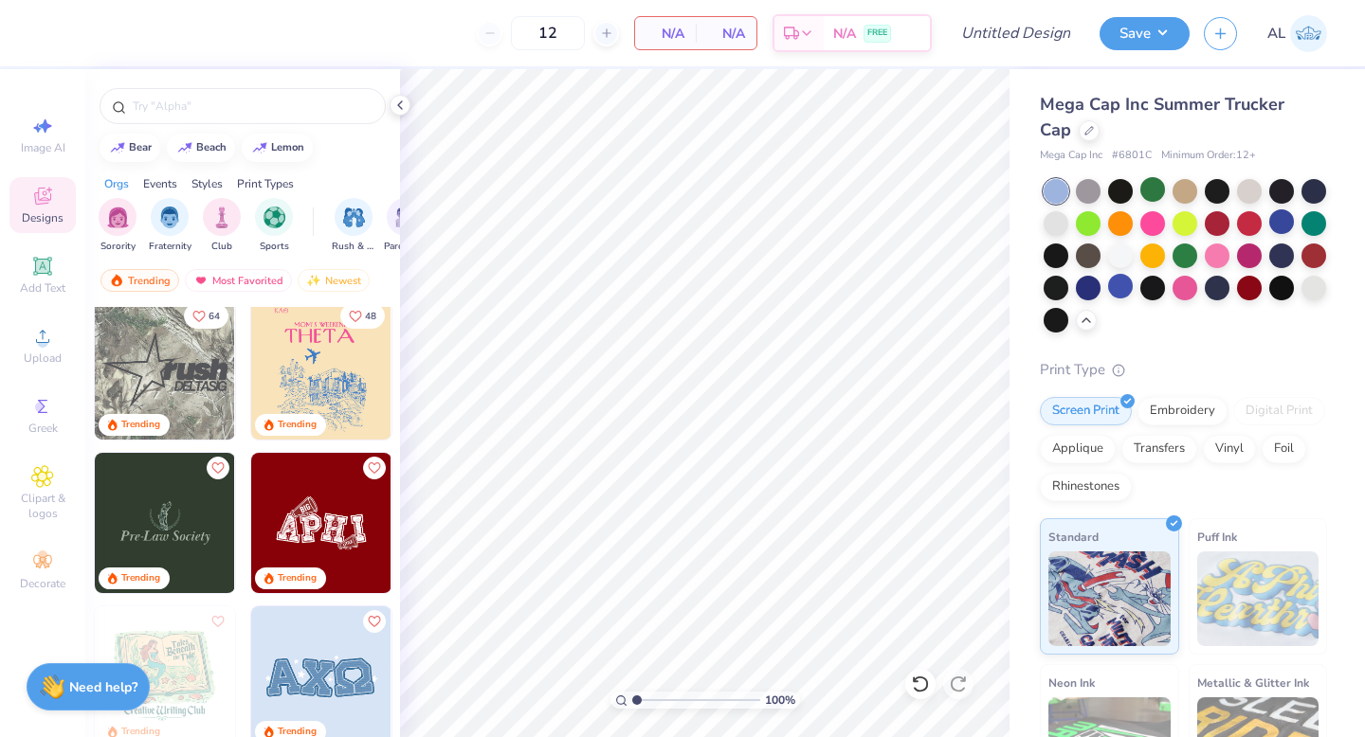
scroll to position [2927, 0]
click at [119, 227] on div "filter for Sorority" at bounding box center [118, 215] width 38 height 38
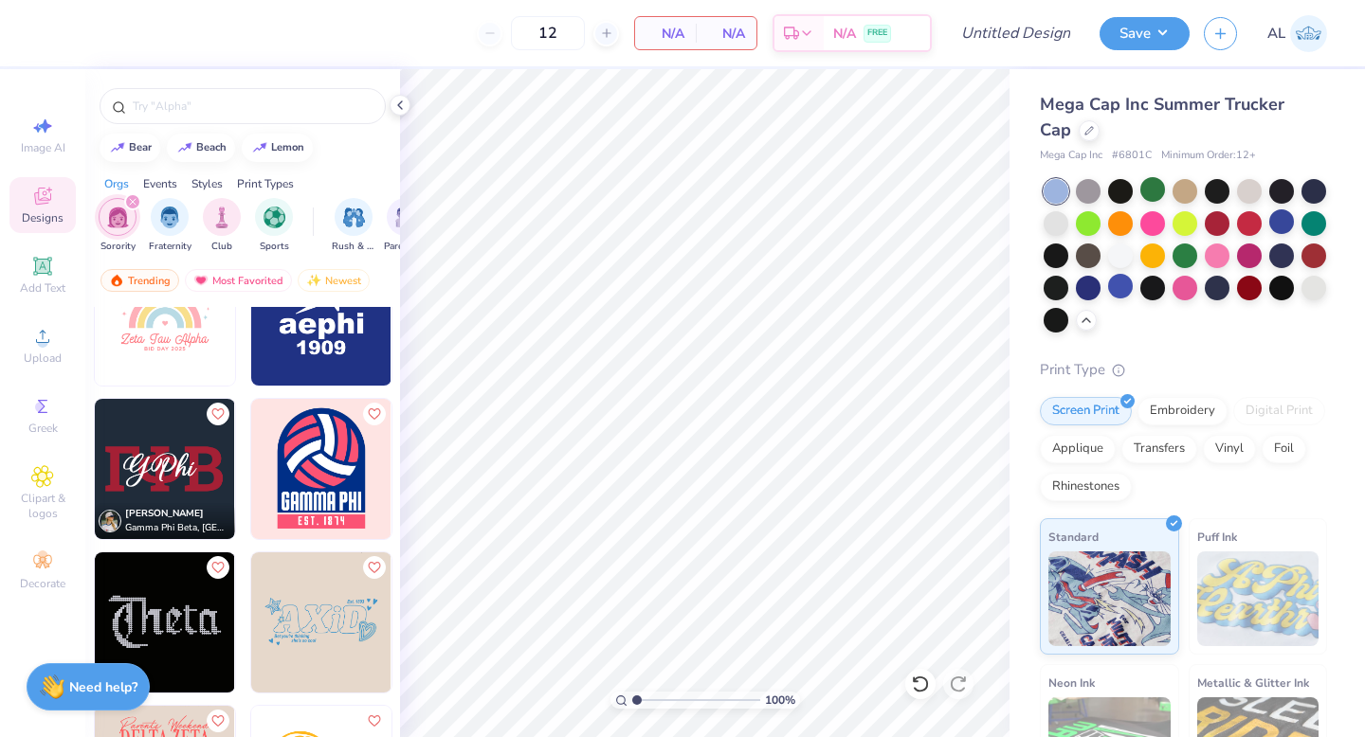
scroll to position [7185, 0]
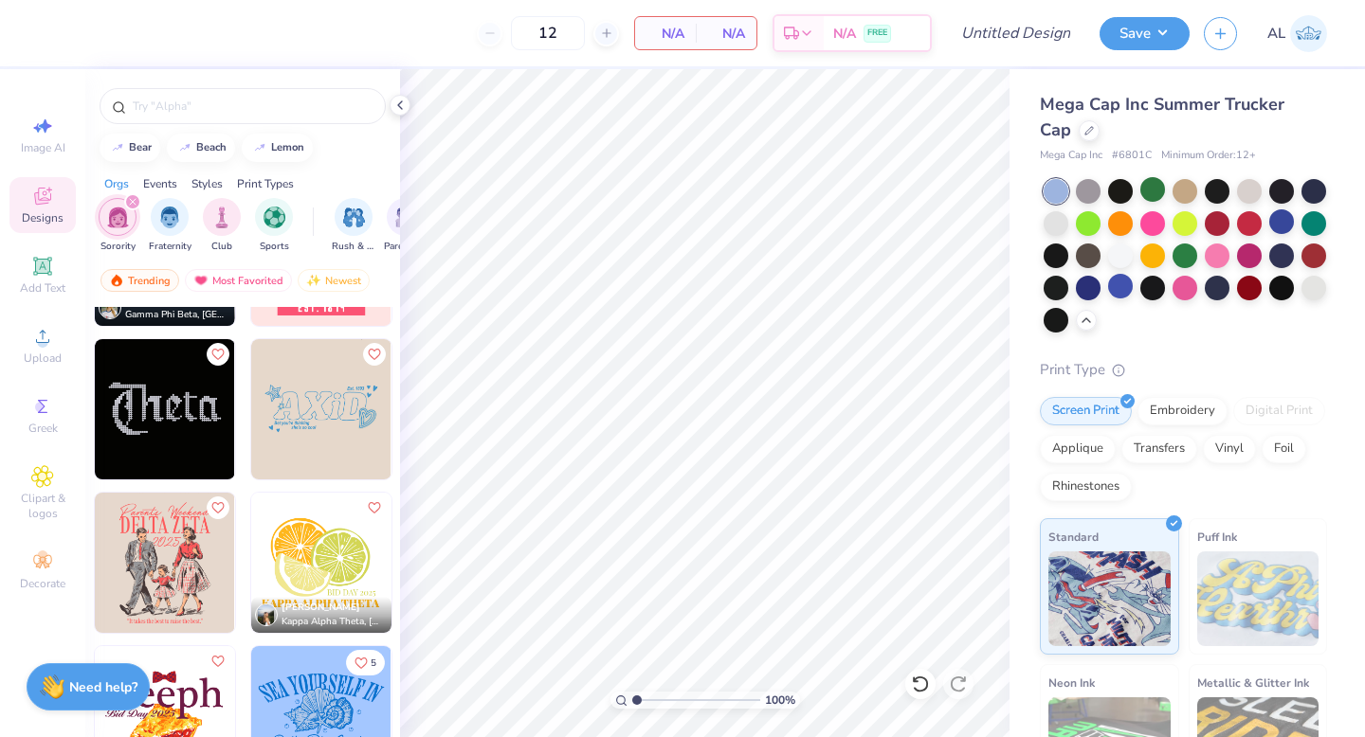
click at [311, 407] on img at bounding box center [321, 409] width 140 height 140
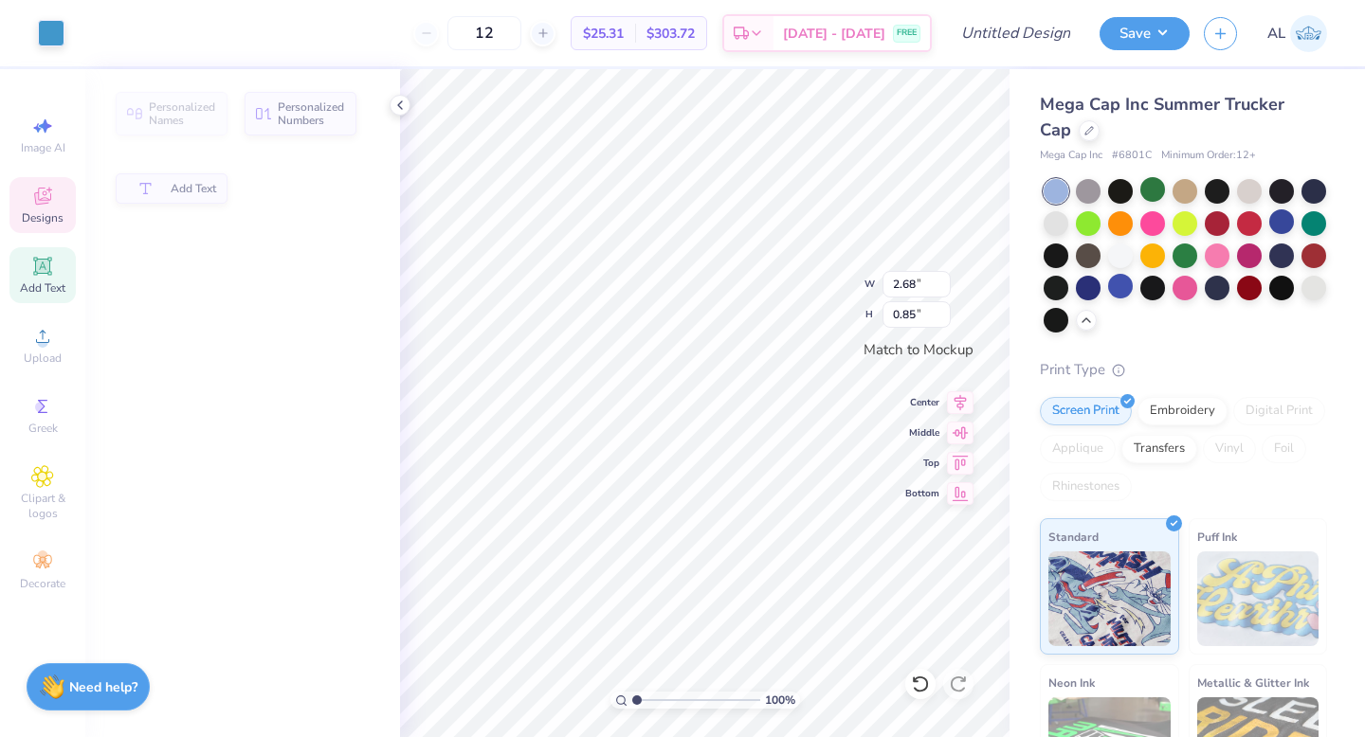
type input "2.68"
type input "0.85"
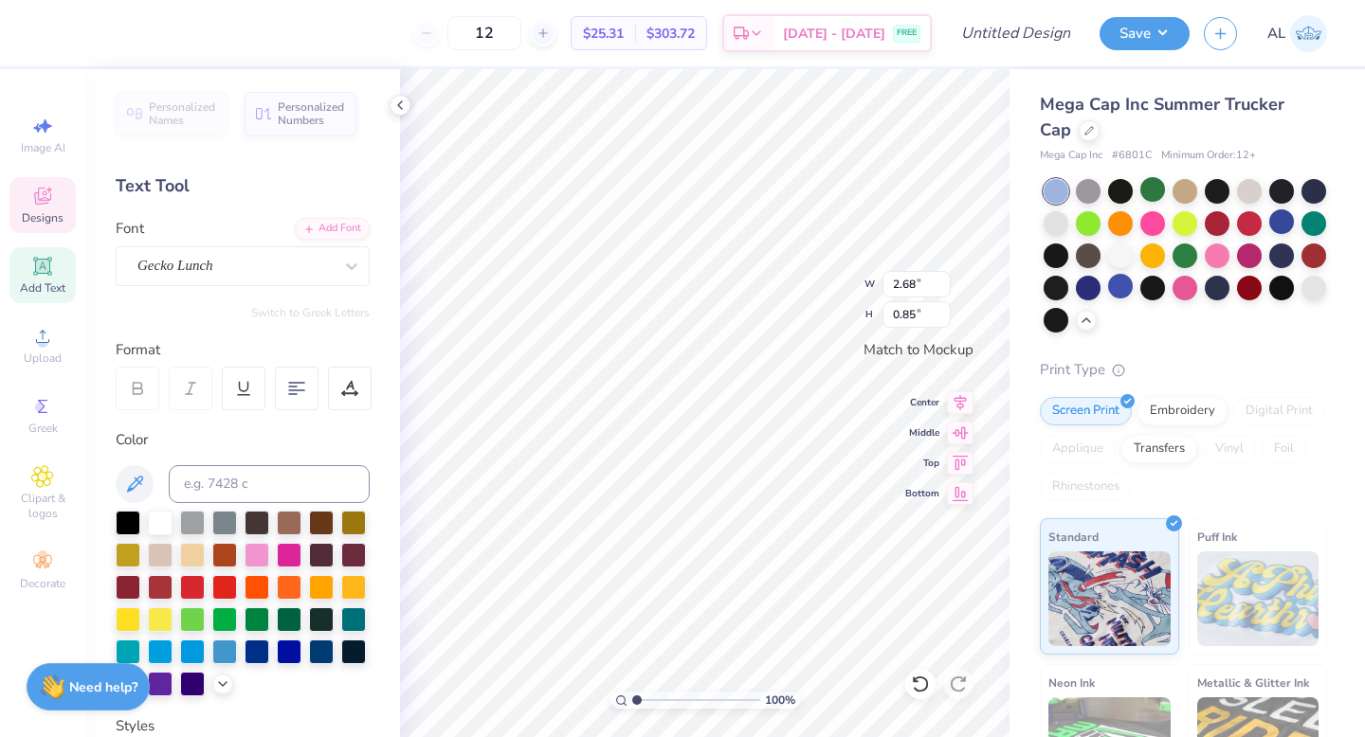
scroll to position [16, 4]
type textarea "A"
click at [685, 620] on icon at bounding box center [920, 684] width 19 height 19
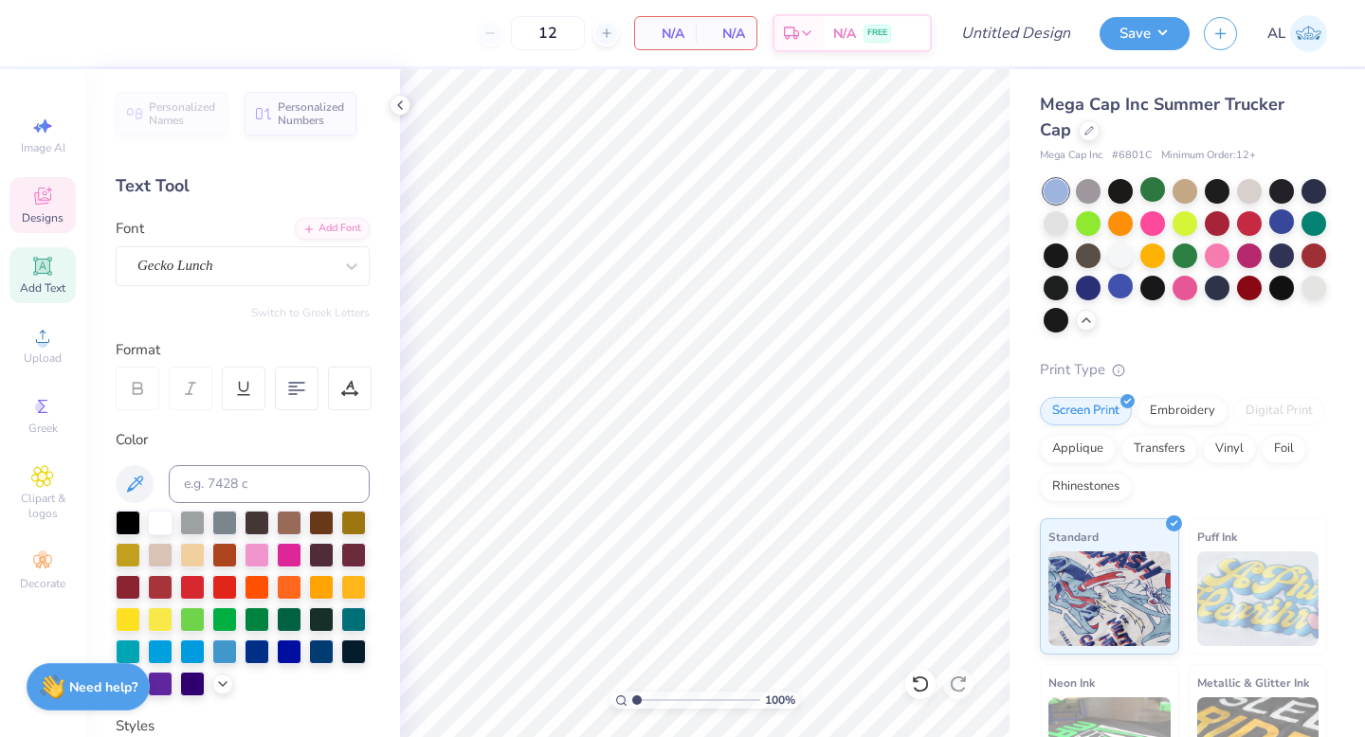
click at [34, 193] on icon at bounding box center [42, 196] width 17 height 17
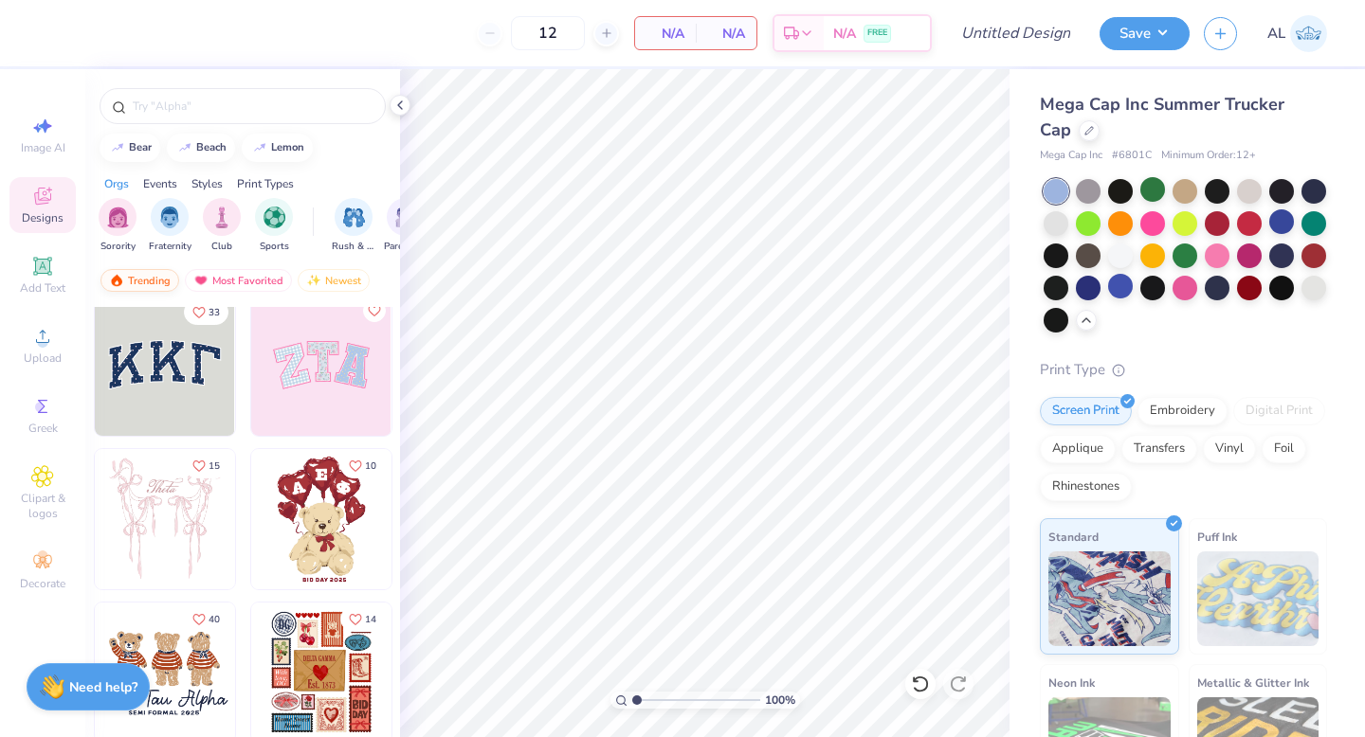
scroll to position [0, 0]
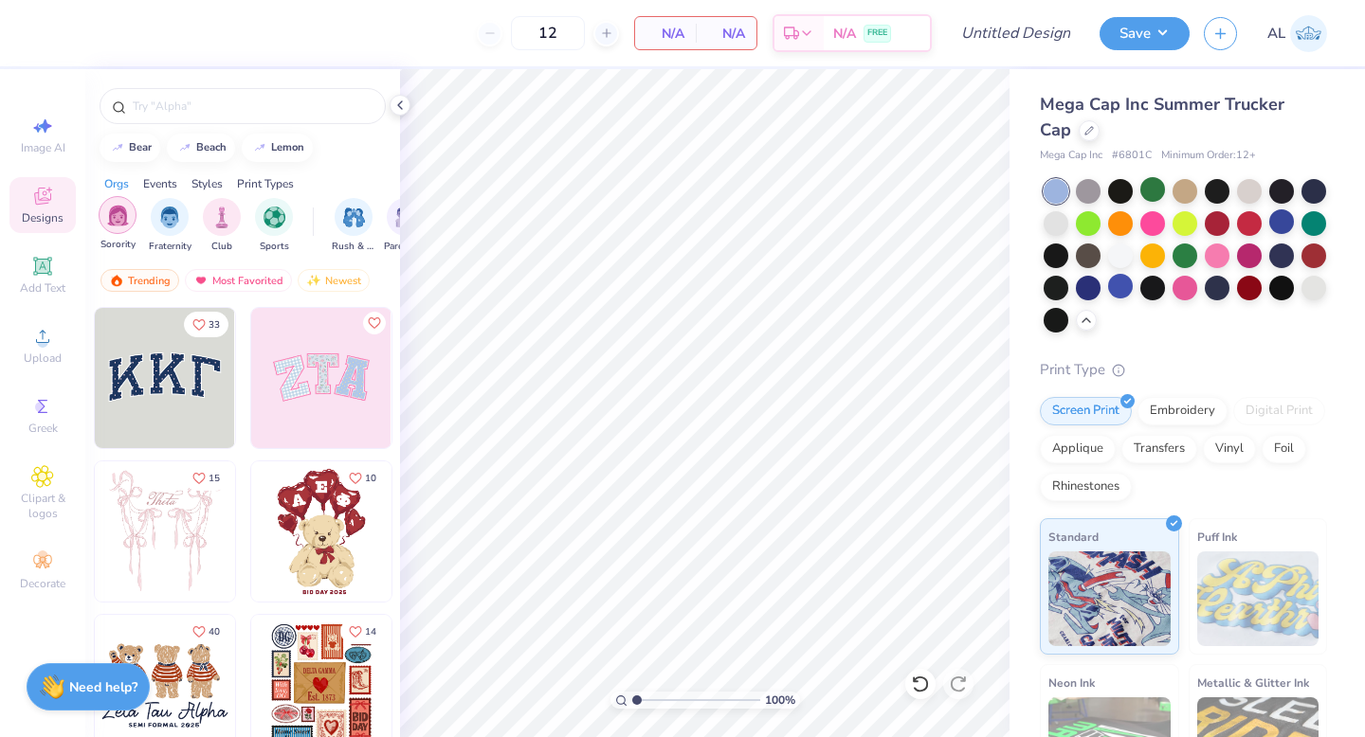
click at [121, 216] on img "filter for Sorority" at bounding box center [118, 216] width 22 height 22
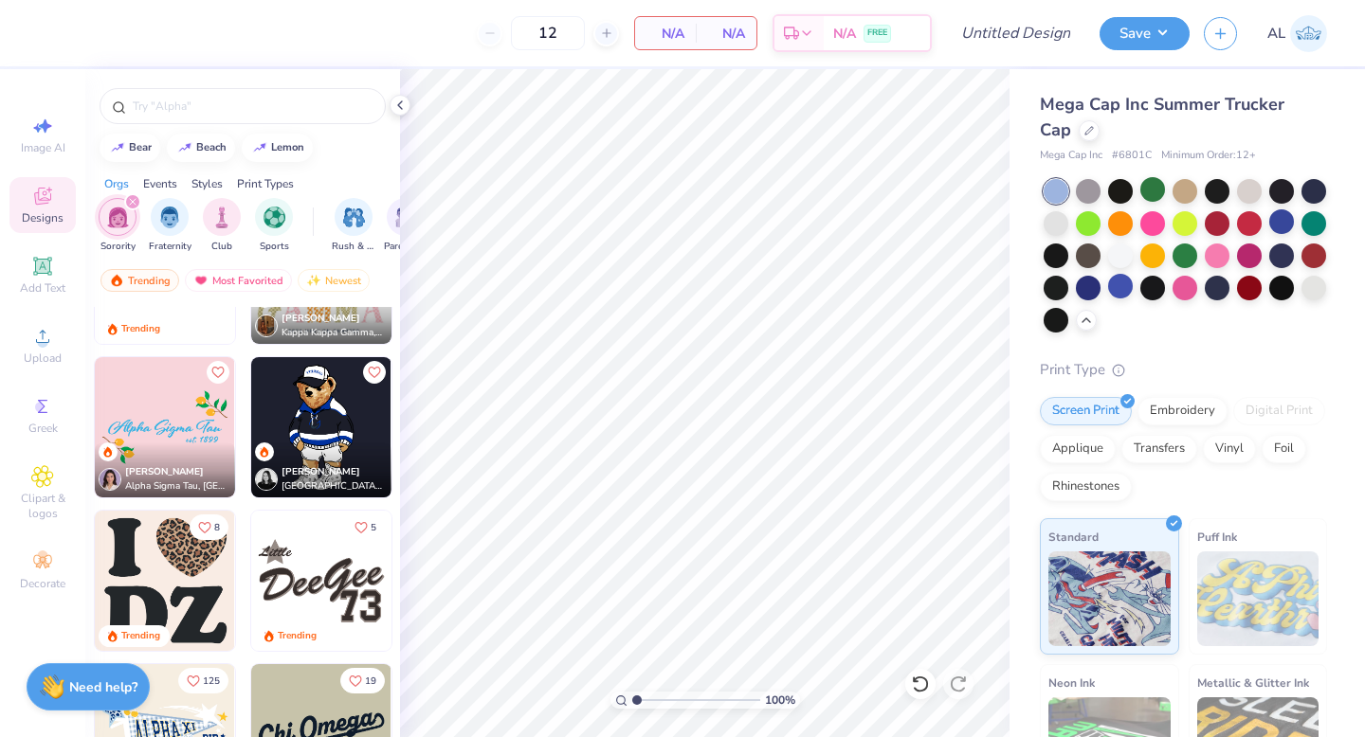
scroll to position [3945, 0]
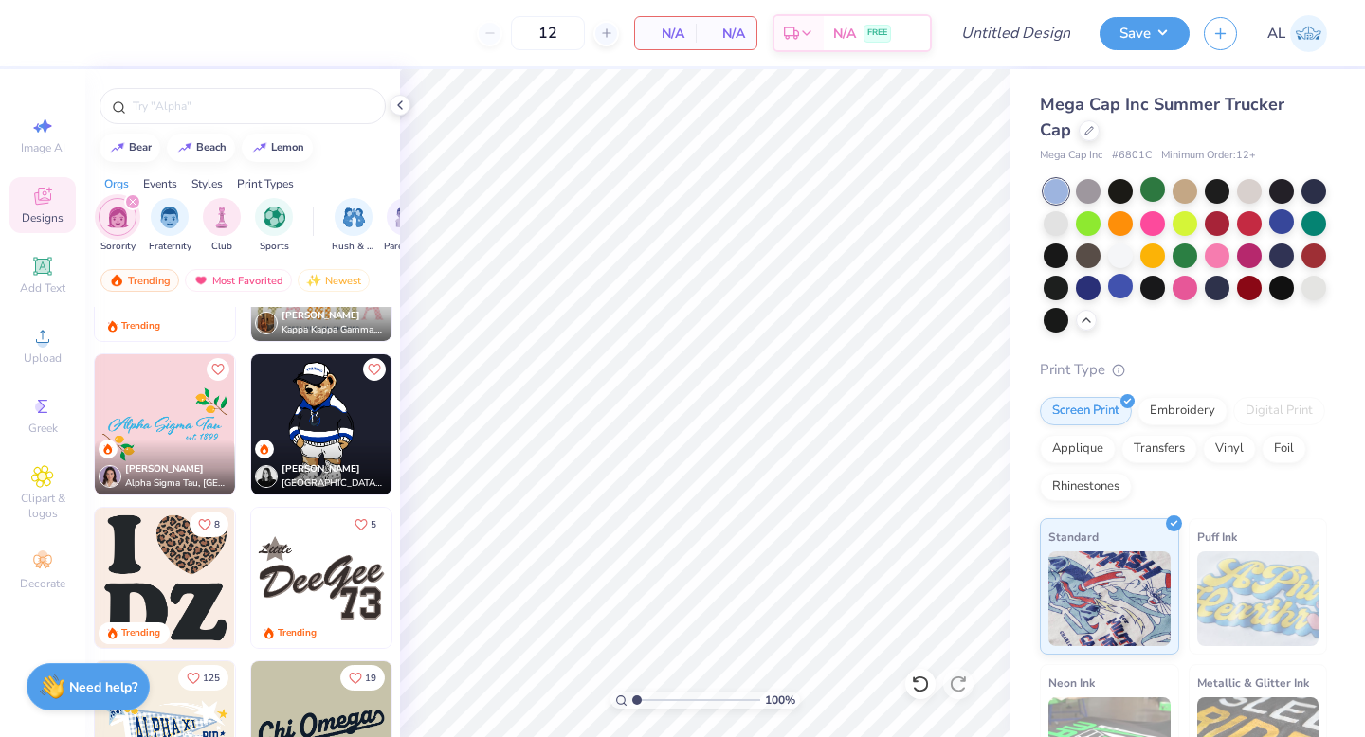
click at [165, 423] on img at bounding box center [165, 424] width 140 height 140
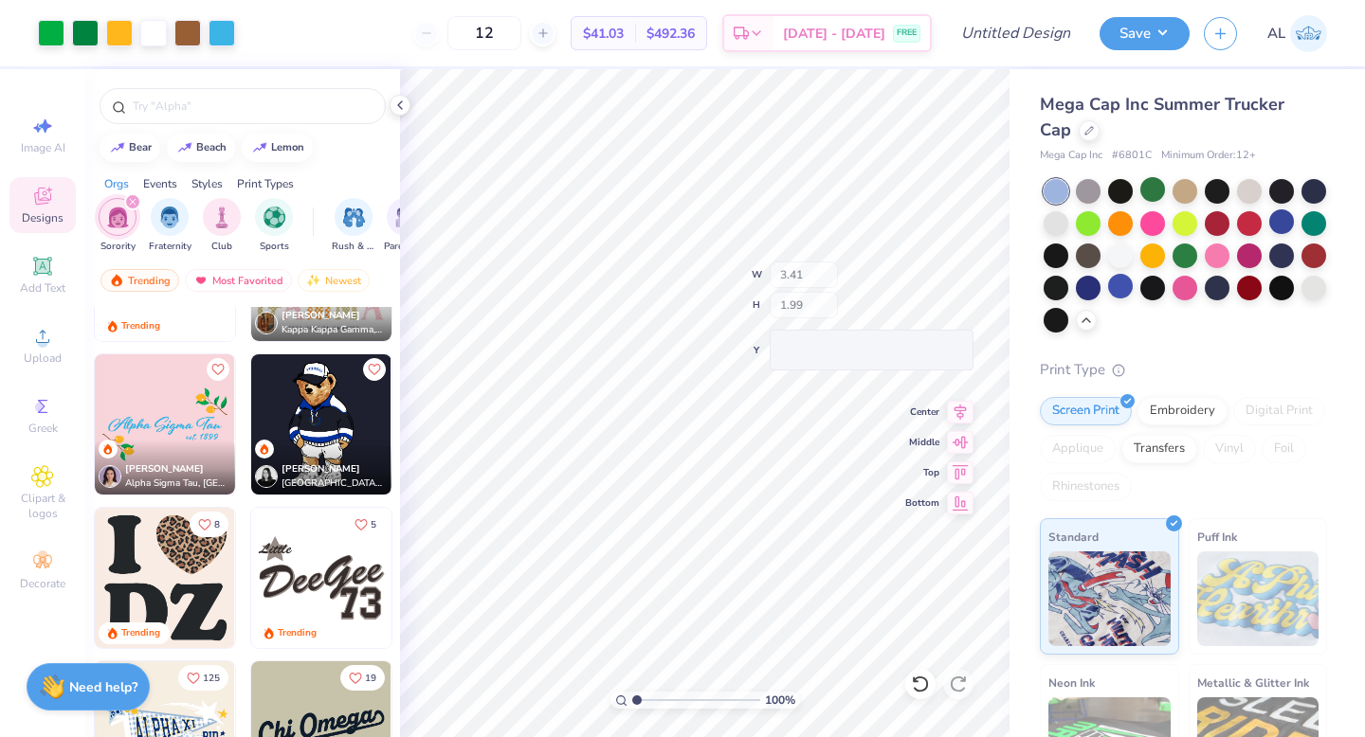
type input "3.41"
type input "1.99"
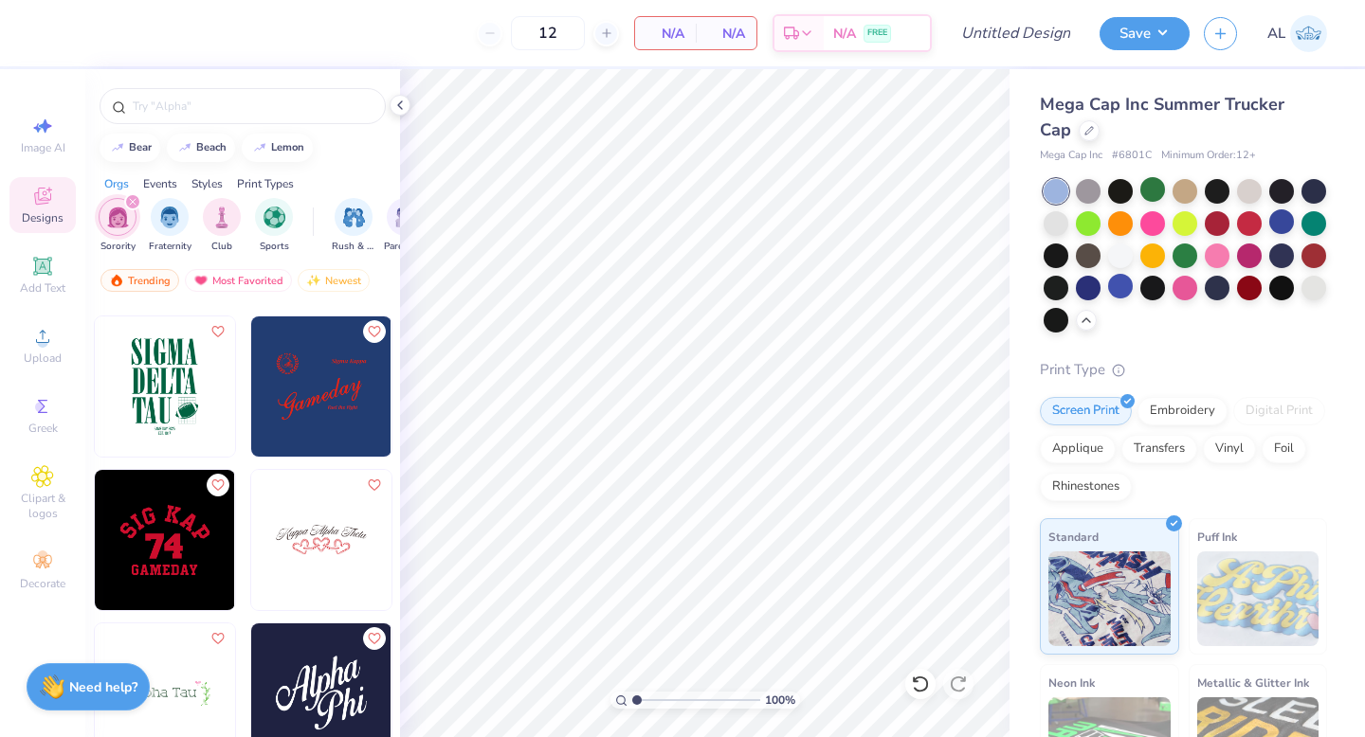
scroll to position [11118, 0]
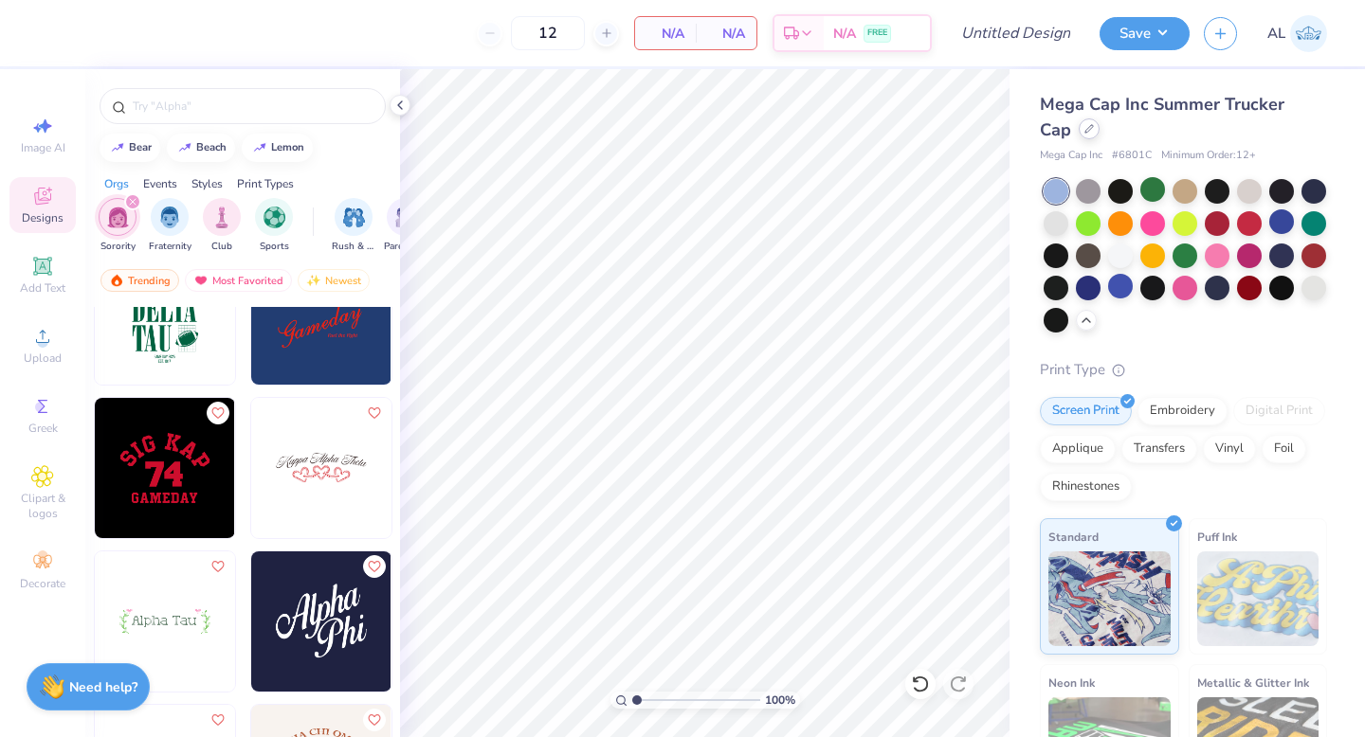
click at [685, 136] on div at bounding box center [1089, 128] width 21 height 21
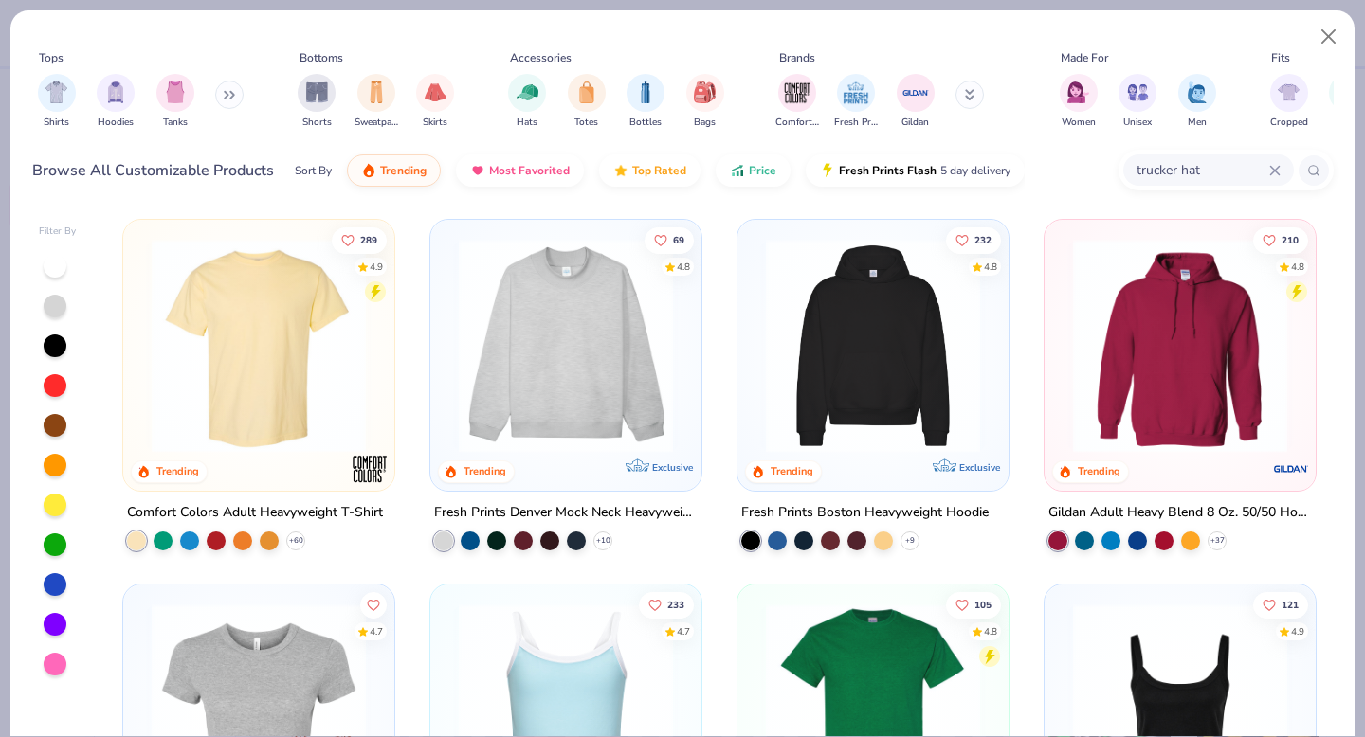
click at [685, 170] on input "trucker hat" at bounding box center [1201, 170] width 135 height 22
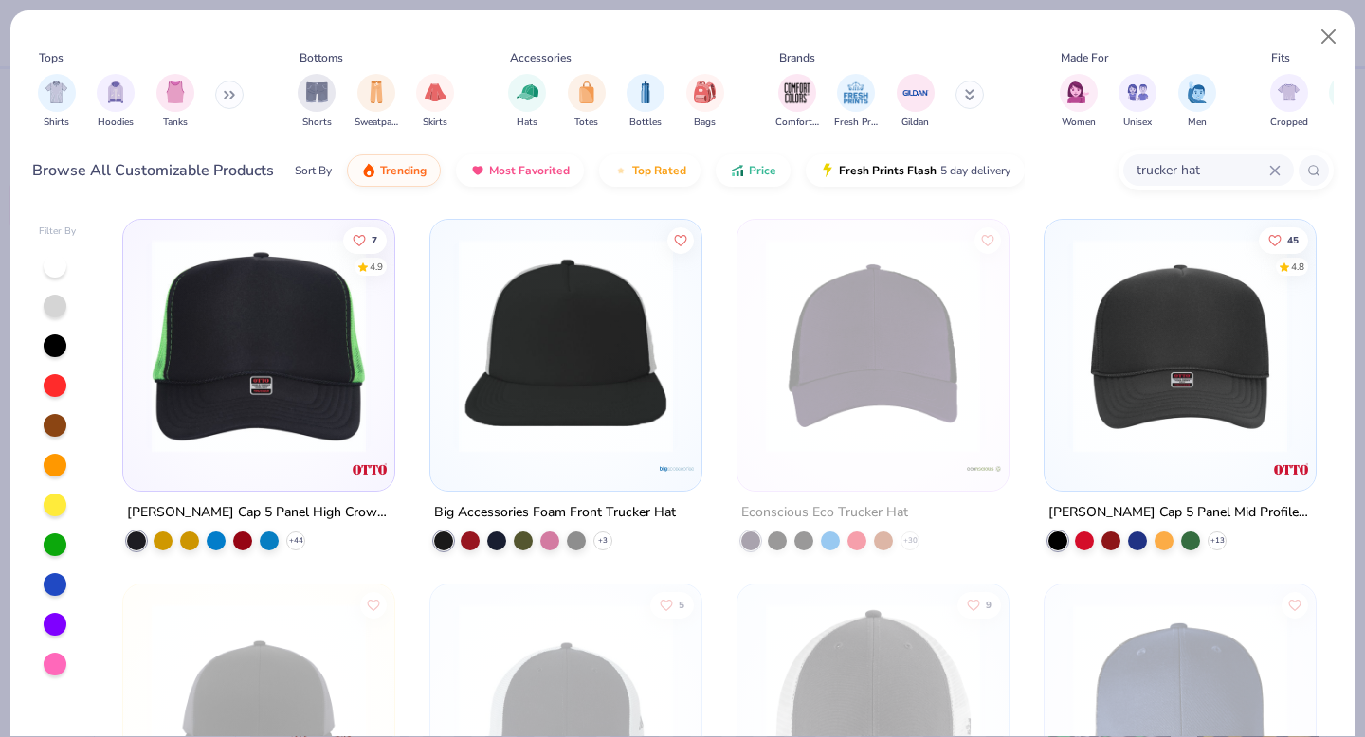
click at [317, 323] on img at bounding box center [258, 346] width 233 height 214
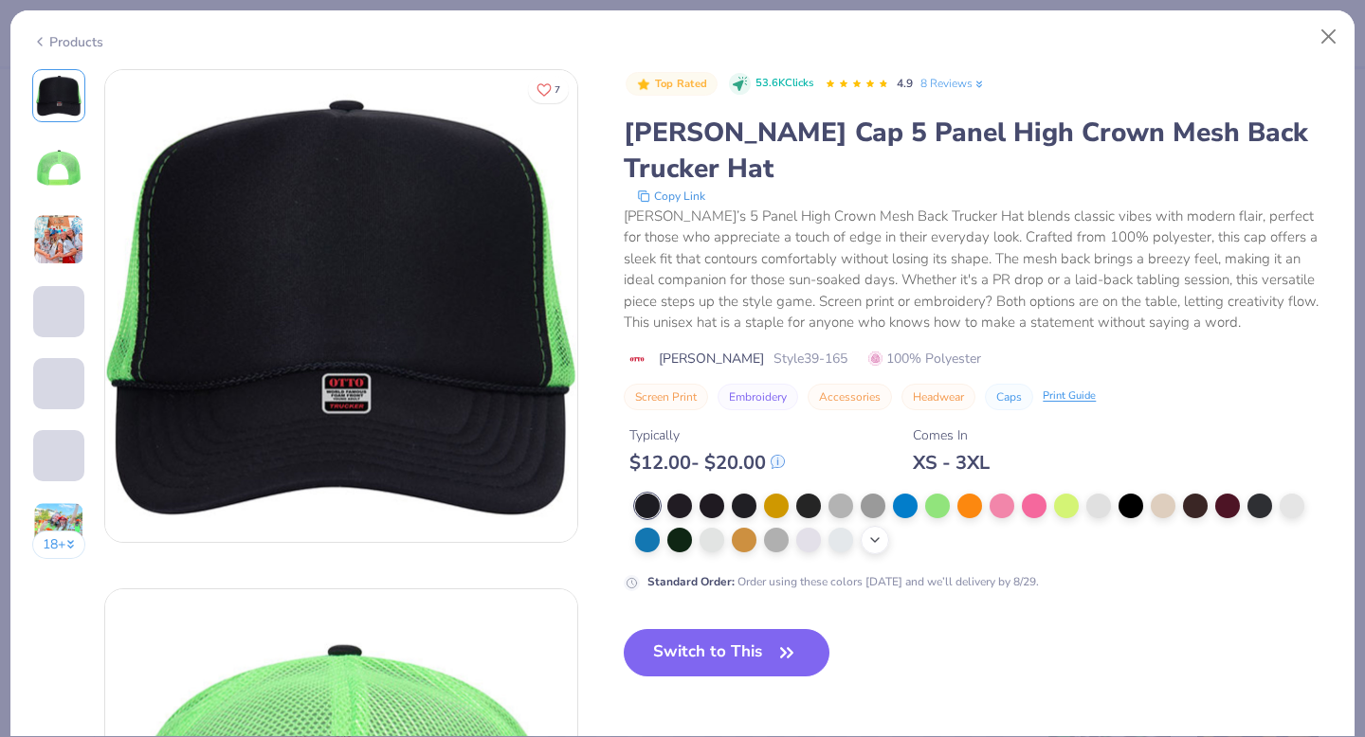
click at [685, 533] on icon at bounding box center [874, 540] width 15 height 15
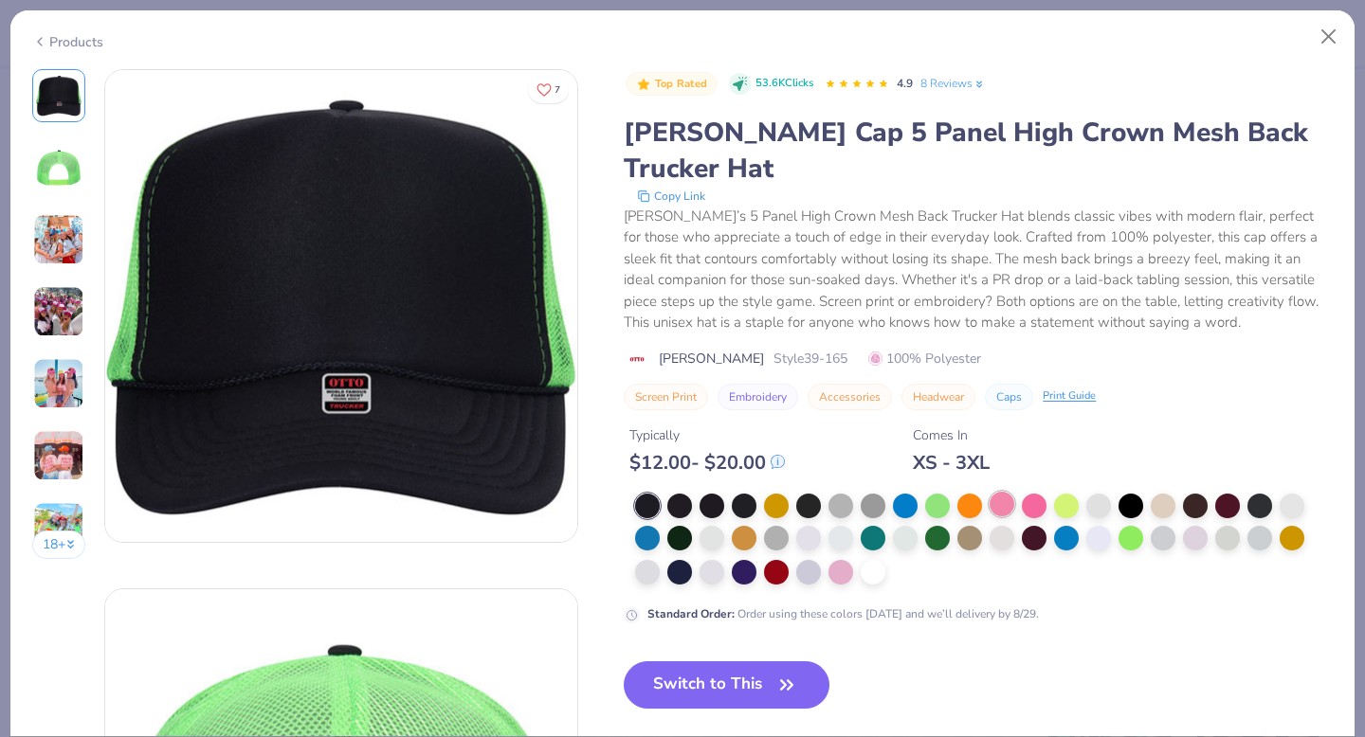
click at [685, 492] on div at bounding box center [1001, 504] width 25 height 25
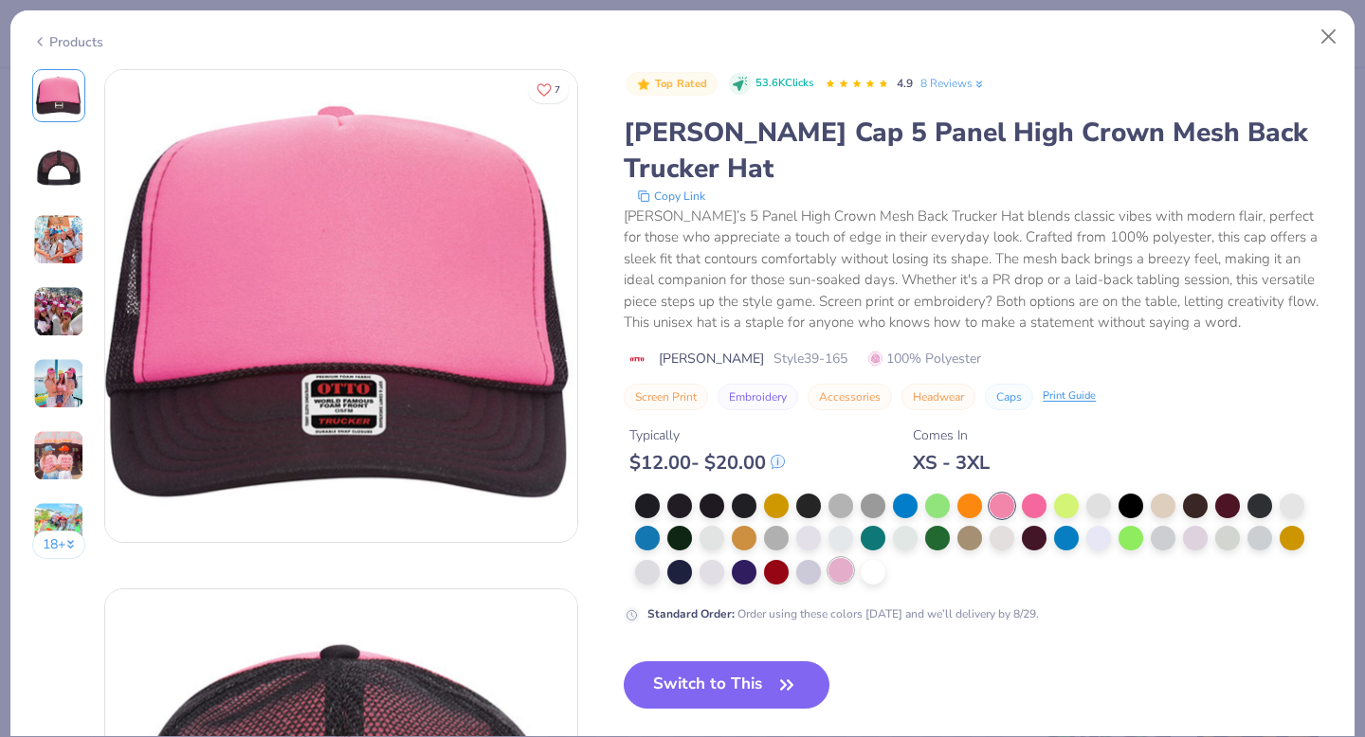
click at [685, 558] on div at bounding box center [840, 570] width 25 height 25
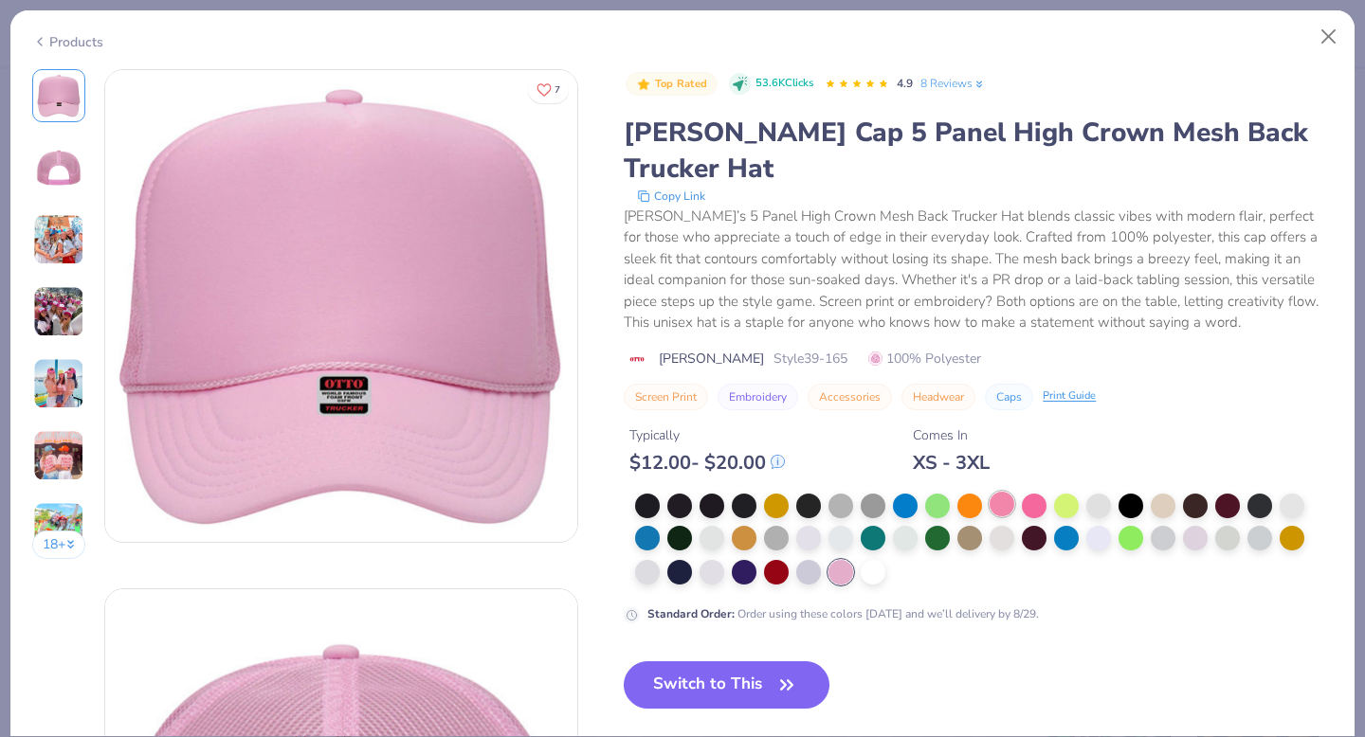
click at [685, 492] on div at bounding box center [1001, 504] width 25 height 25
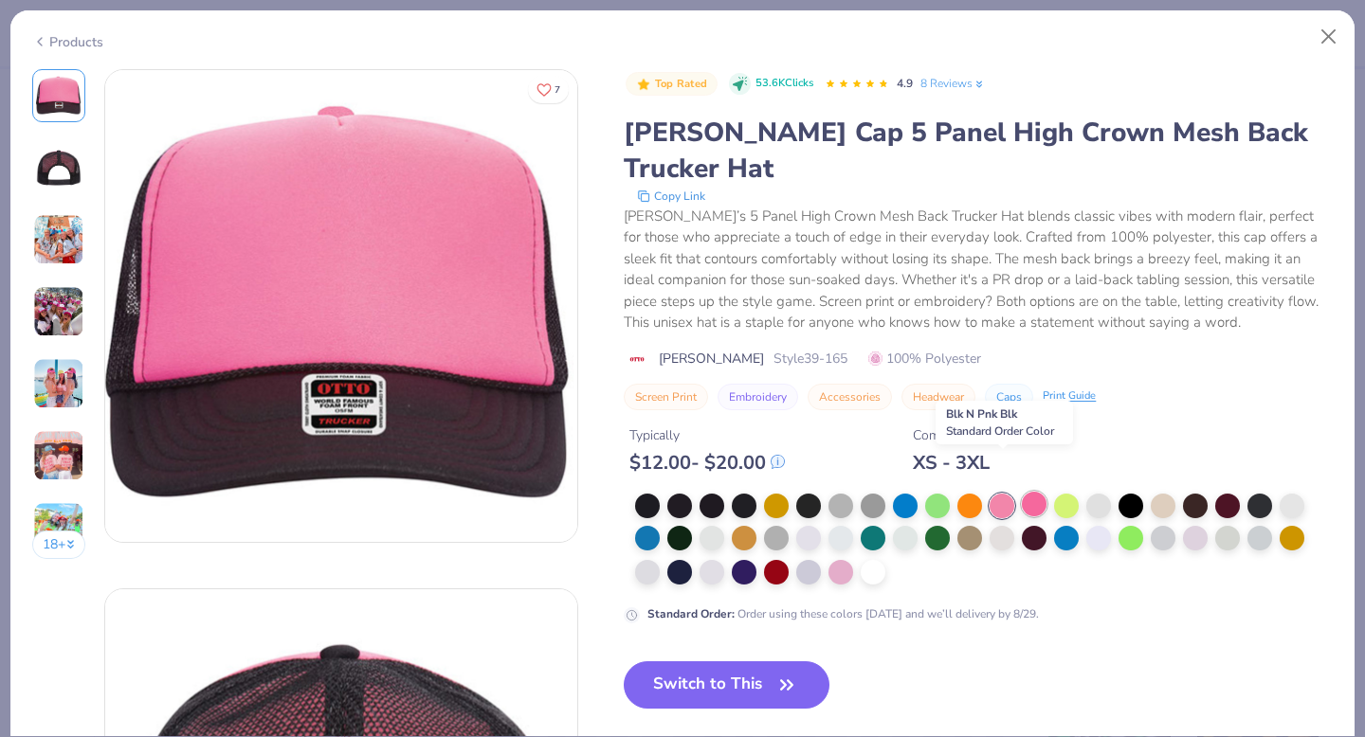
click at [685, 492] on div at bounding box center [1034, 504] width 25 height 25
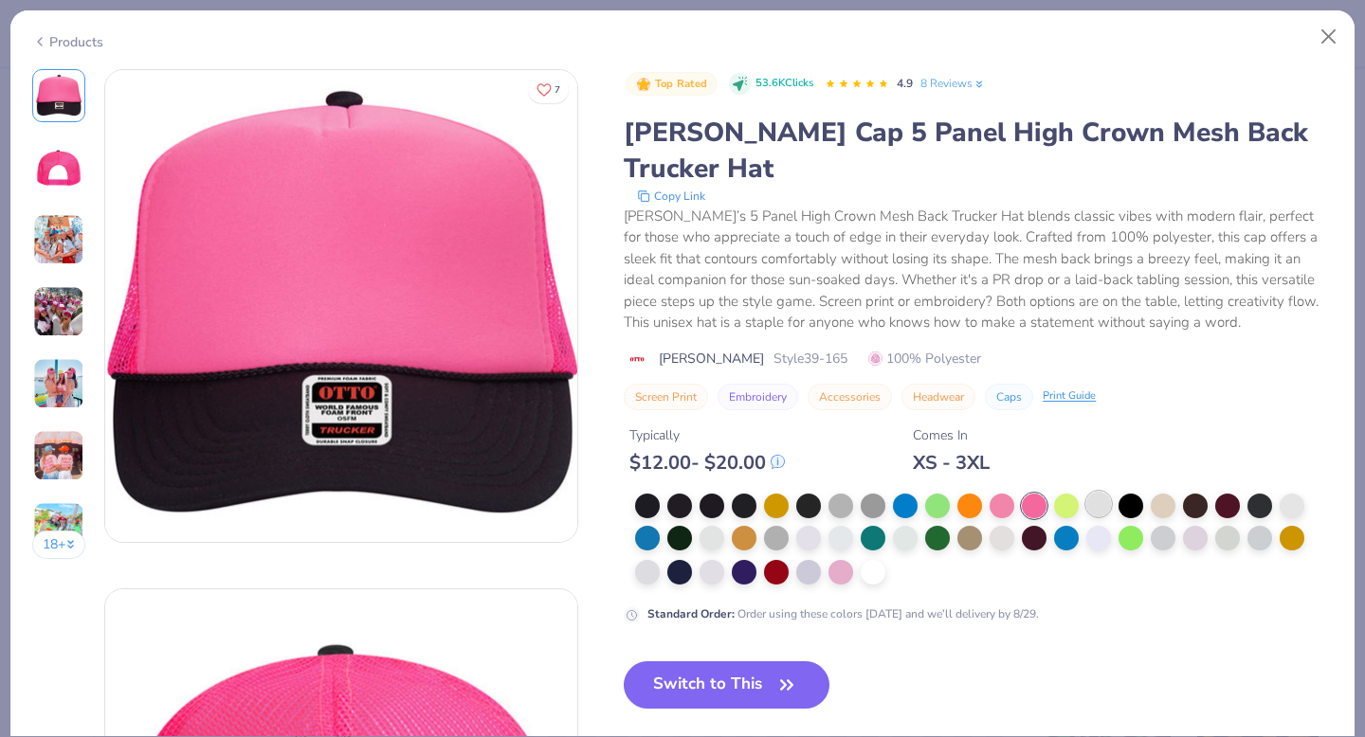
click at [685, 492] on div at bounding box center [1098, 504] width 25 height 25
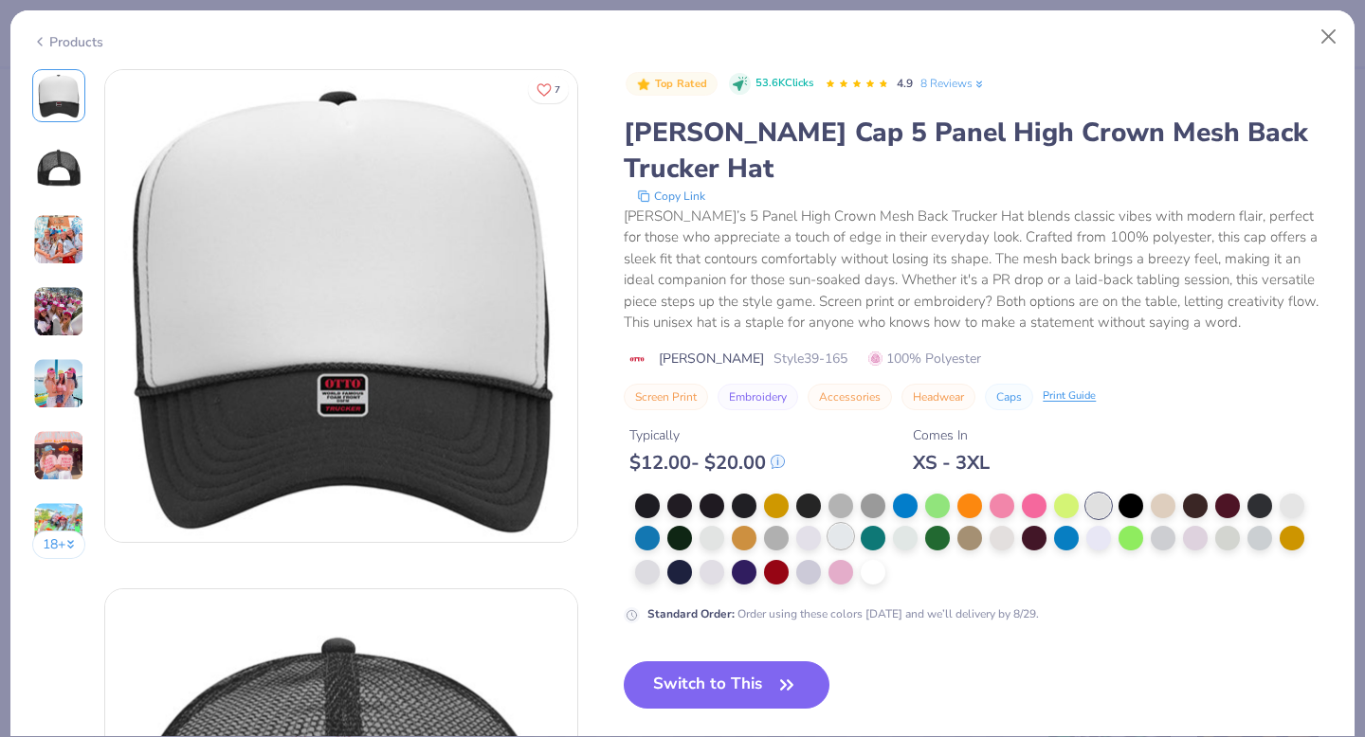
click at [685, 524] on div at bounding box center [840, 536] width 25 height 25
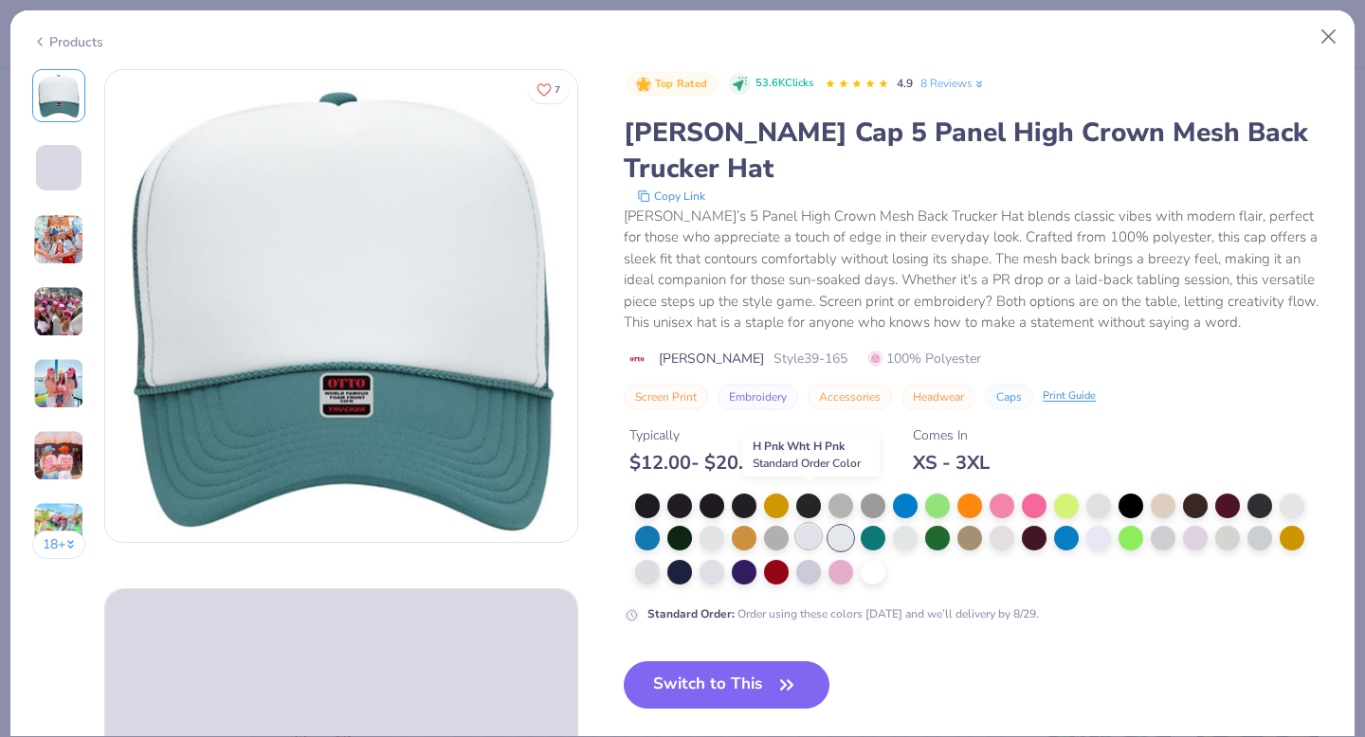
click at [685, 524] on div at bounding box center [808, 536] width 25 height 25
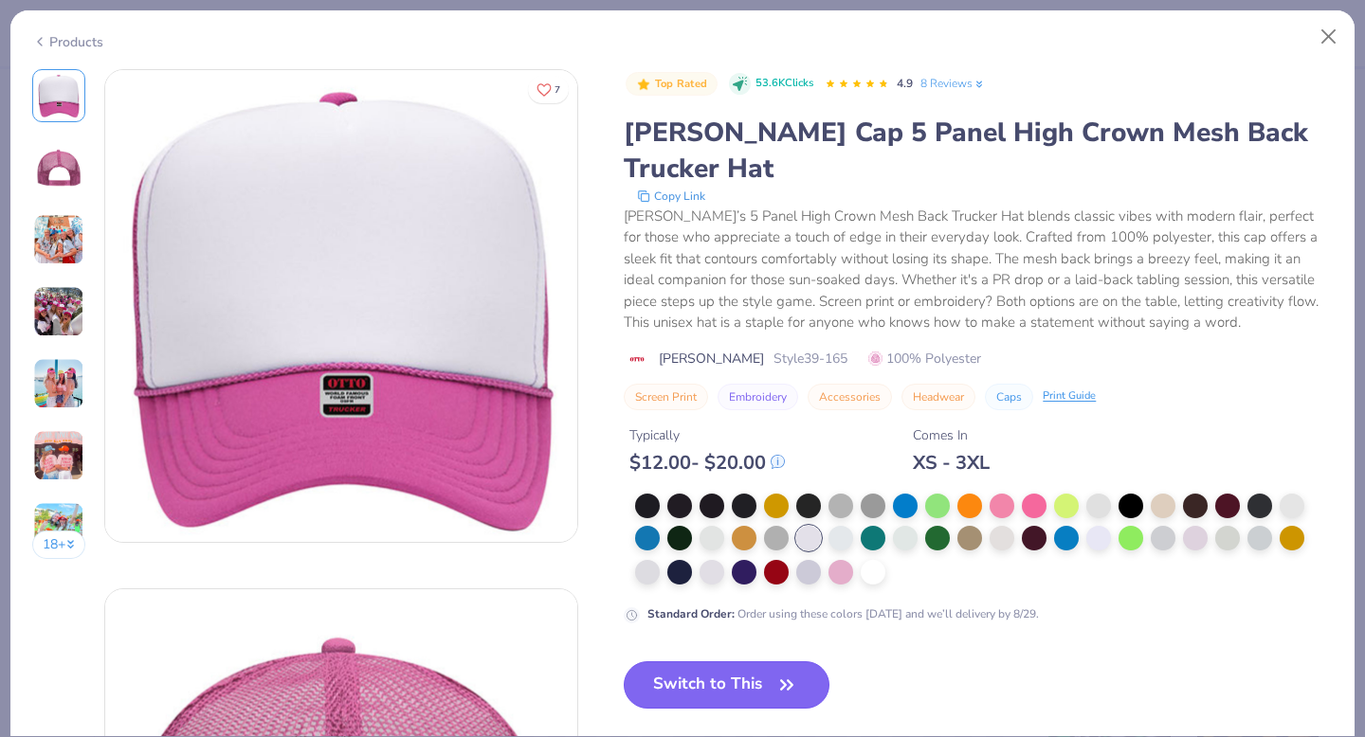
click at [685, 620] on button "Switch to This" at bounding box center [727, 685] width 206 height 47
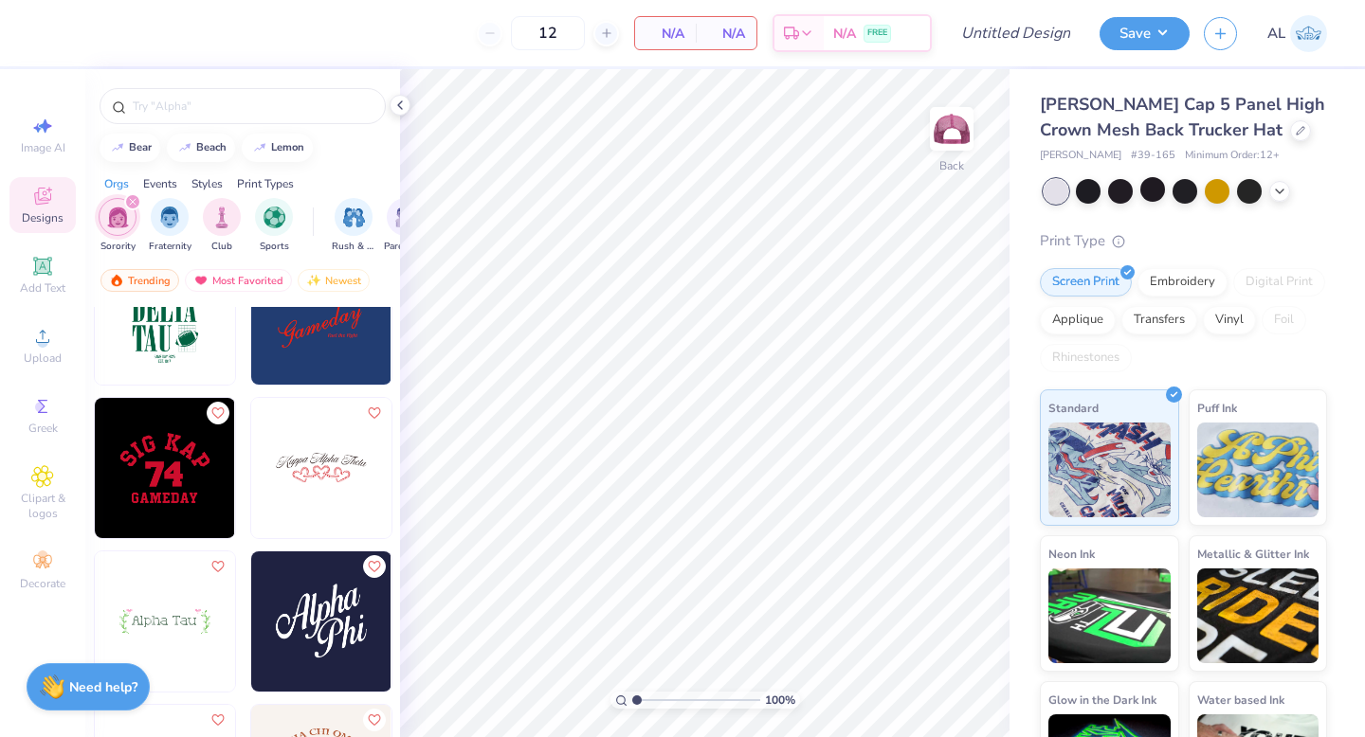
click at [299, 468] on img at bounding box center [321, 468] width 140 height 140
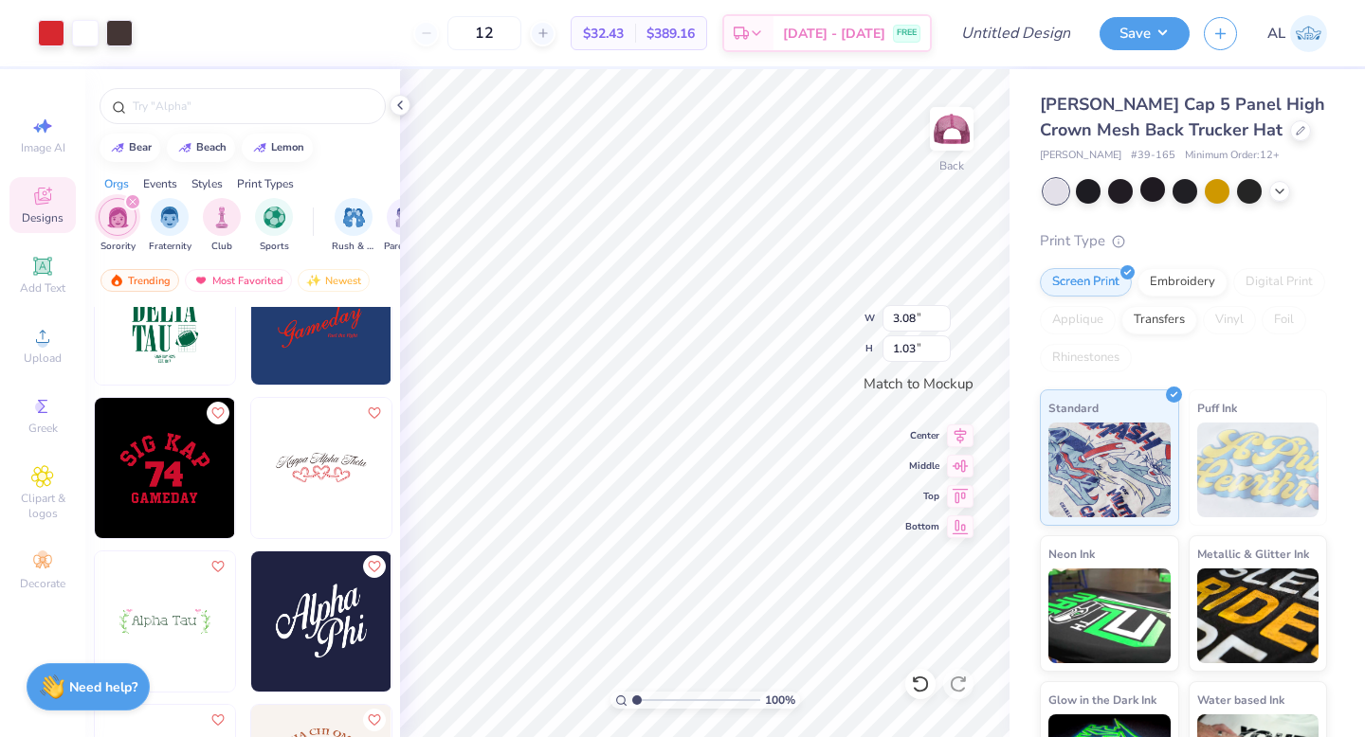
type input "3.08"
type input "1.03"
type input "3.97"
type input "1.33"
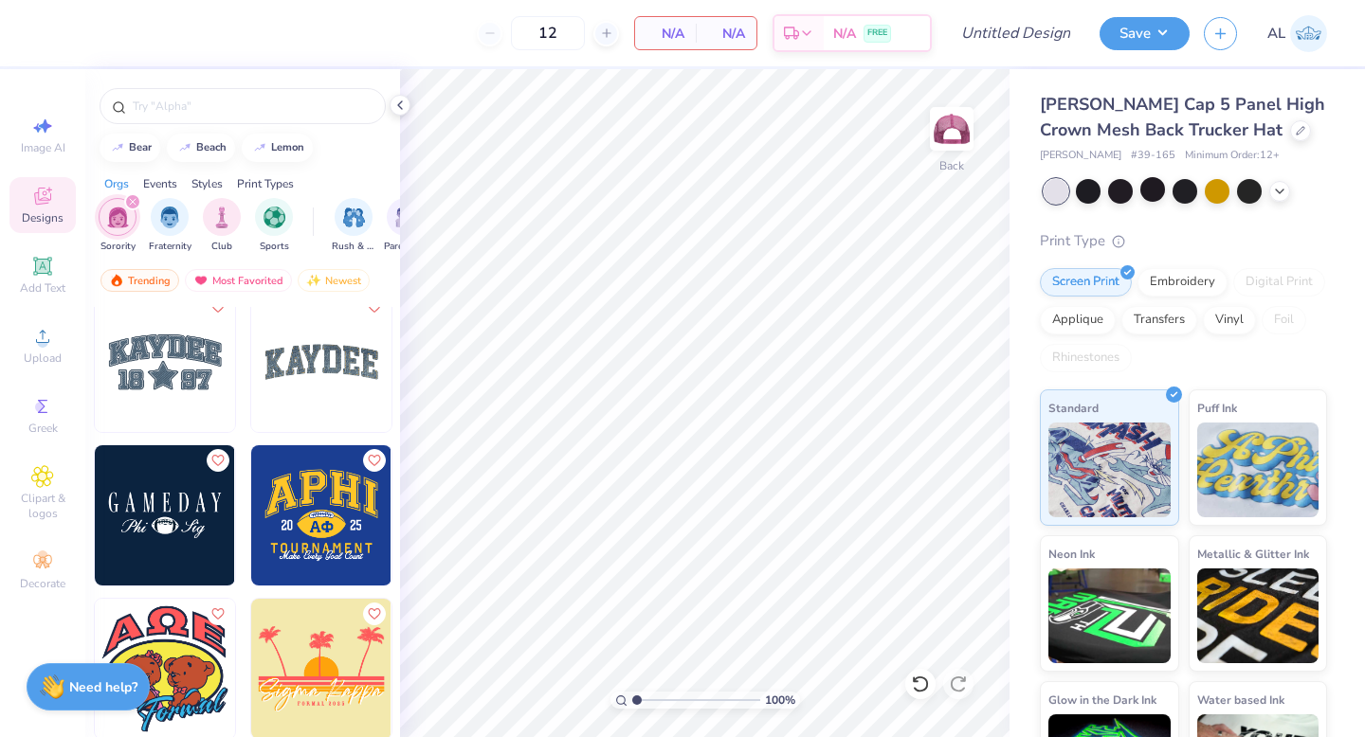
scroll to position [14908, 0]
click at [155, 369] on img at bounding box center [165, 363] width 140 height 140
